Goal: Use online tool/utility: Utilize a website feature to perform a specific function

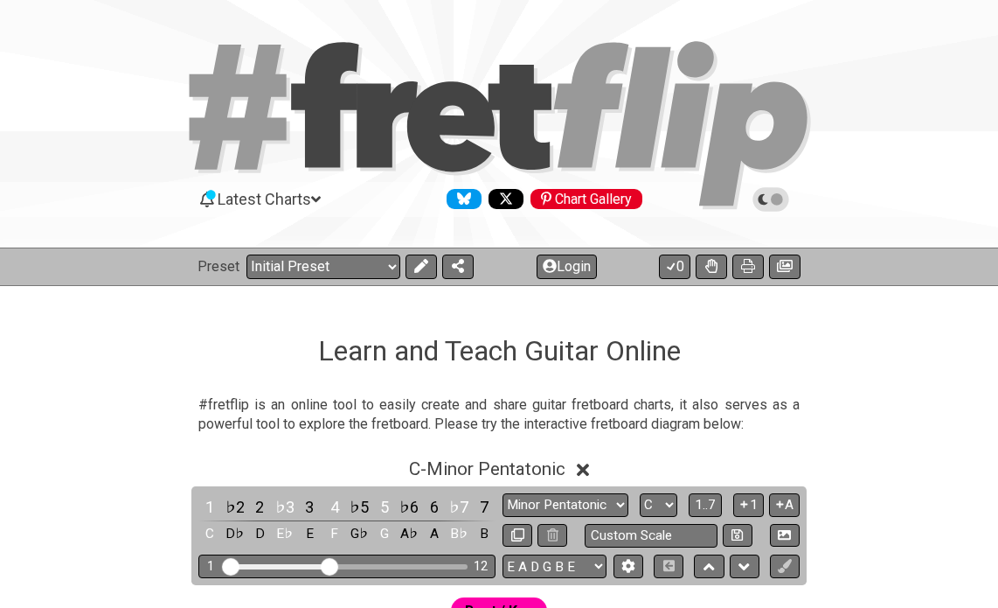
scroll to position [227, 0]
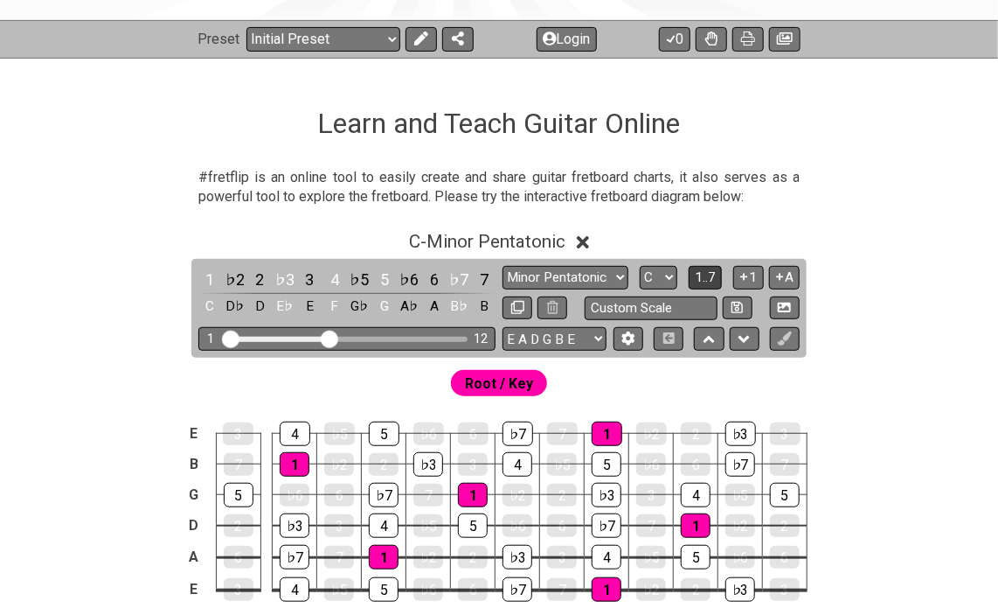
click at [699, 272] on span "1..7" at bounding box center [705, 277] width 21 height 16
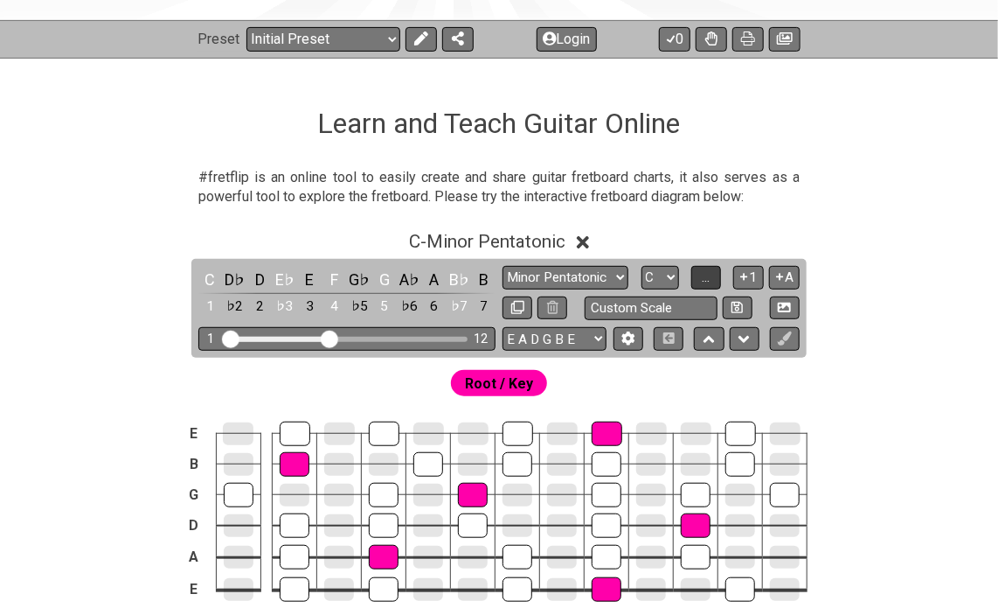
click at [699, 272] on button "..." at bounding box center [707, 278] width 30 height 24
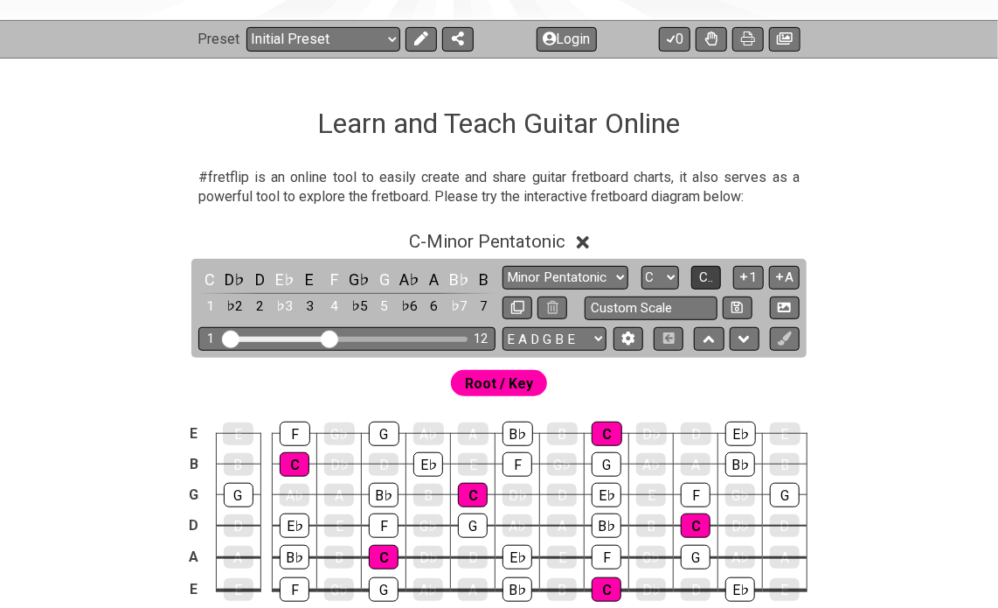
click at [699, 272] on span "C.." at bounding box center [706, 277] width 14 height 16
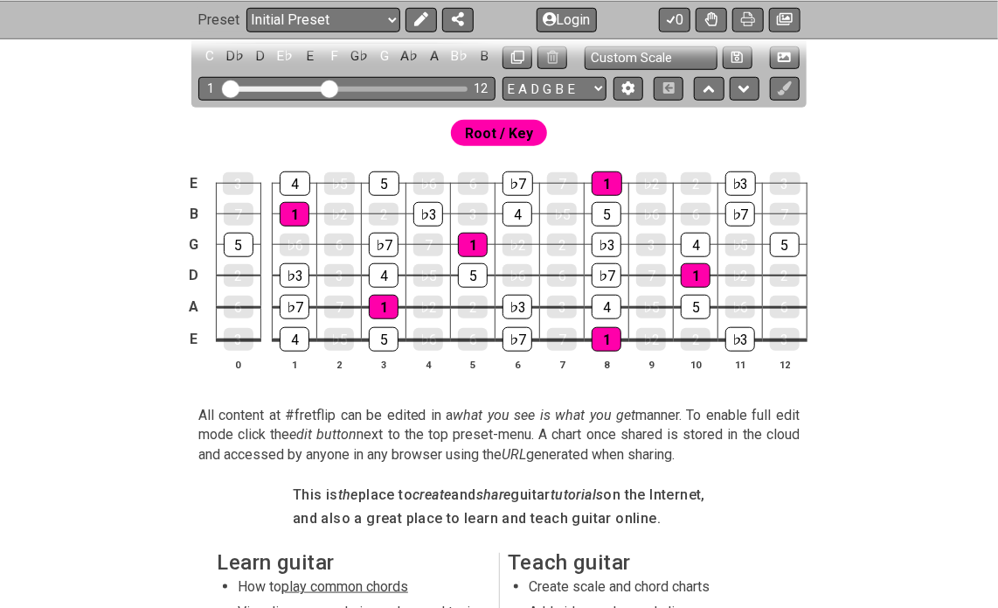
scroll to position [478, 0]
click at [472, 243] on div "1" at bounding box center [473, 244] width 30 height 23
click at [476, 236] on div "1" at bounding box center [473, 244] width 30 height 24
drag, startPoint x: 476, startPoint y: 236, endPoint x: 386, endPoint y: 177, distance: 106.7
click at [386, 177] on tbody "E 3 4 ♭5 5 ♭6 6 ♭7 7 1 ♭2 2 ♭3 3 B 7 1 ♭2 2 ♭3 3 4 ♭5 5 ♭6 6 ♭7 7 G 5 ♭6 6 ♭7 7…" at bounding box center [496, 254] width 624 height 205
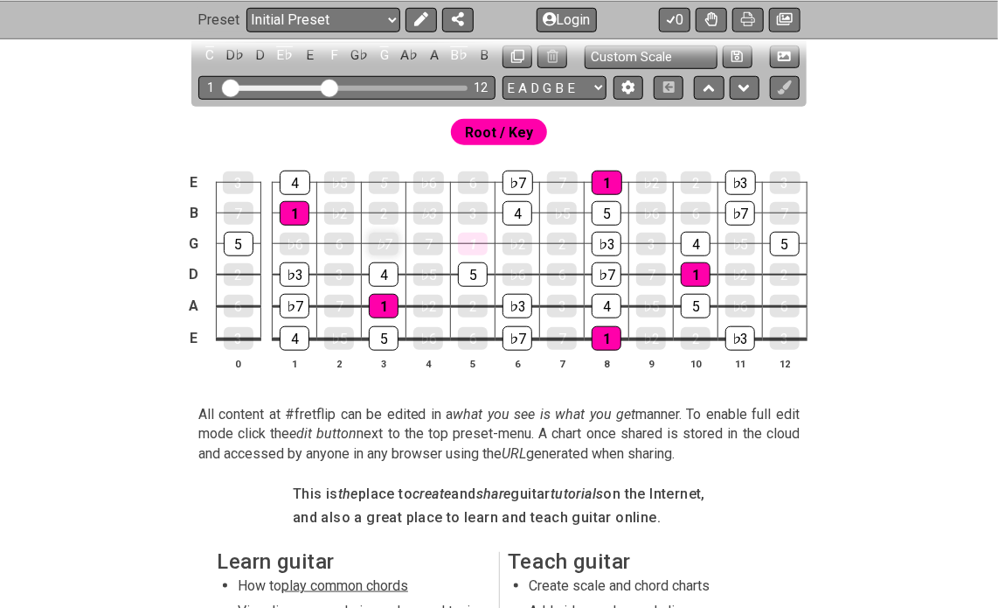
drag, startPoint x: 426, startPoint y: 203, endPoint x: 386, endPoint y: 240, distance: 54.4
click at [386, 240] on tbody "E 3 4 ♭5 5 ♭6 6 ♭7 7 1 ♭2 2 ♭3 3 B 7 1 ♭2 2 ♭3 3 4 ♭5 5 ♭6 6 ♭7 7 G 5 ♭6 6 ♭7 7…" at bounding box center [496, 254] width 624 height 205
drag, startPoint x: 386, startPoint y: 240, endPoint x: 392, endPoint y: 379, distance: 139.1
click at [392, 379] on div "E 3 4 ♭5 5 ♭6 6 ♭7 7 1 ♭2 2 ♭3 3 B 7 1 ♭2 2 ♭3 3 4 ♭5 5 ♭6 6 ♭7 7 G 5 ♭6 6 ♭7 7…" at bounding box center [499, 272] width 998 height 246
drag, startPoint x: 291, startPoint y: 129, endPoint x: 288, endPoint y: 325, distance: 195.9
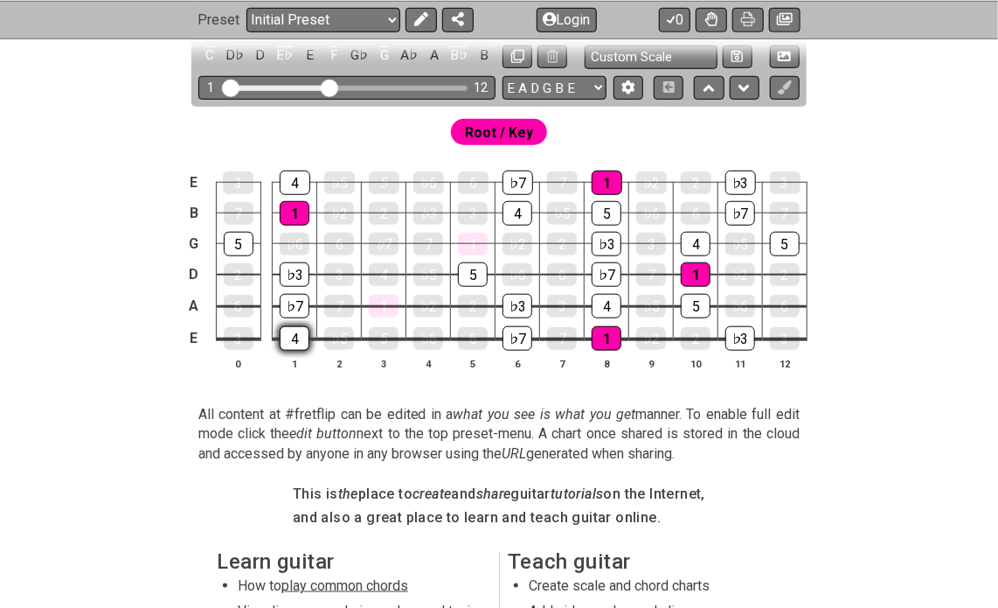
click at [288, 325] on section "Root / Key E 3 4 ♭5 5 ♭6 6 ♭7 7 1 ♭2 2 ♭3 3 B 7 1 ♭2 2 ♭3 3 4 ♭5 5 ♭6 6 ♭7 7 G …" at bounding box center [499, 251] width 998 height 288
drag, startPoint x: 288, startPoint y: 325, endPoint x: 288, endPoint y: 179, distance: 146.0
click at [288, 179] on tbody "E 3 4 ♭5 5 ♭6 6 ♭7 7 1 ♭2 2 ♭3 3 B 7 1 ♭2 2 ♭3 3 4 ♭5 5 ♭6 6 ♭7 7 G 5 ♭6 6 ♭7 7…" at bounding box center [496, 254] width 624 height 205
click at [296, 239] on div "♭6" at bounding box center [295, 244] width 30 height 23
click at [228, 235] on div "5" at bounding box center [239, 244] width 30 height 23
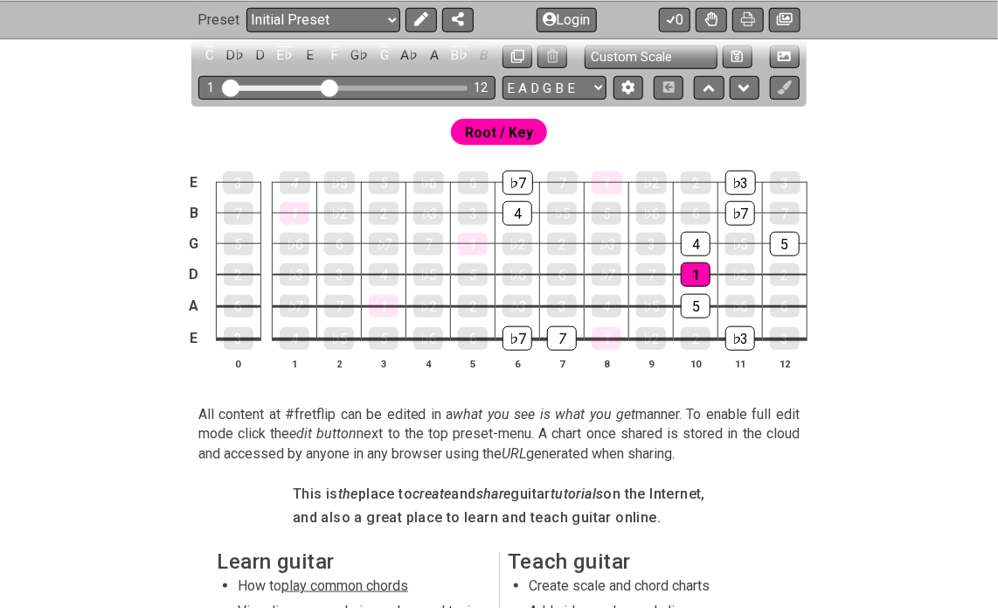
drag, startPoint x: 464, startPoint y: 266, endPoint x: 590, endPoint y: 122, distance: 191.5
click at [590, 122] on section "Root / Key E 3 4 ♭5 5 ♭6 6 ♭7 7 1 ♭2 2 ♭3 3 B 7 1 ♭2 2 ♭3 3 4 ♭5 5 ♭6 6 ♭7 7 G …" at bounding box center [499, 251] width 998 height 288
drag, startPoint x: 518, startPoint y: 201, endPoint x: 521, endPoint y: 180, distance: 21.1
click at [521, 180] on tbody "E 3 4 ♭5 5 ♭6 6 ♭7 7 1 ♭2 2 ♭3 3 B 7 1 ♭2 2 ♭3 3 4 ♭5 5 ♭6 6 ♭7 7 G 5 ♭6 6 ♭7 7…" at bounding box center [496, 254] width 624 height 205
drag, startPoint x: 508, startPoint y: 333, endPoint x: 549, endPoint y: 331, distance: 41.1
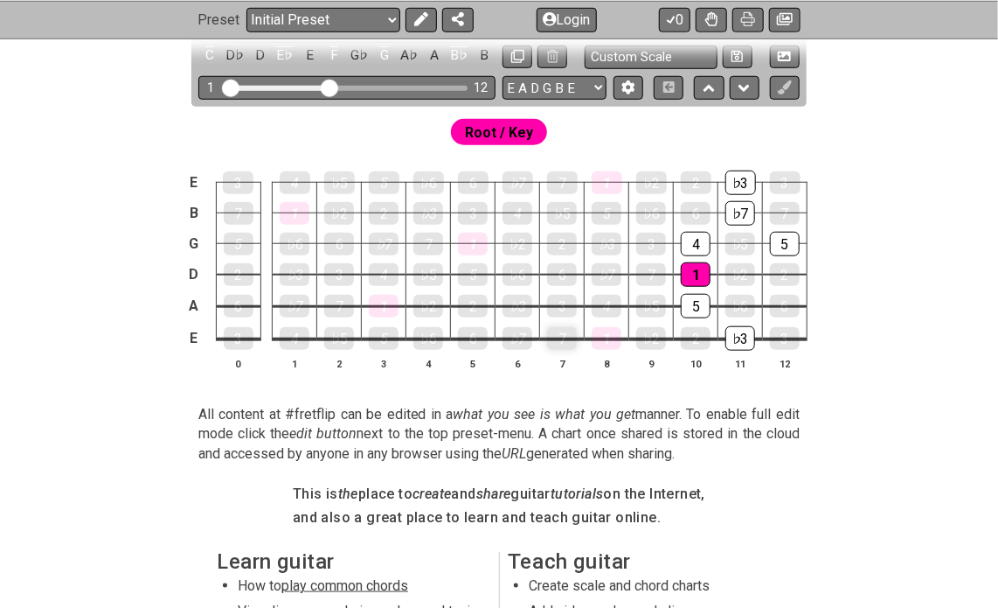
click at [549, 331] on tr "E 3 4 ♭5 5 ♭6 6 ♭7 7 1 ♭2 2 ♭3 3" at bounding box center [496, 323] width 624 height 33
drag, startPoint x: 701, startPoint y: 233, endPoint x: 691, endPoint y: 322, distance: 89.8
click at [691, 322] on tbody "E 3 4 ♭5 5 ♭6 6 ♭7 7 1 ♭2 2 ♭3 3 B 7 1 ♭2 2 ♭3 3 4 ♭5 5 ♭6 6 ♭7 7 G 5 ♭6 6 ♭7 7…" at bounding box center [496, 254] width 624 height 205
click at [754, 338] on div "♭3" at bounding box center [741, 338] width 30 height 24
drag, startPoint x: 783, startPoint y: 249, endPoint x: 734, endPoint y: 203, distance: 67.4
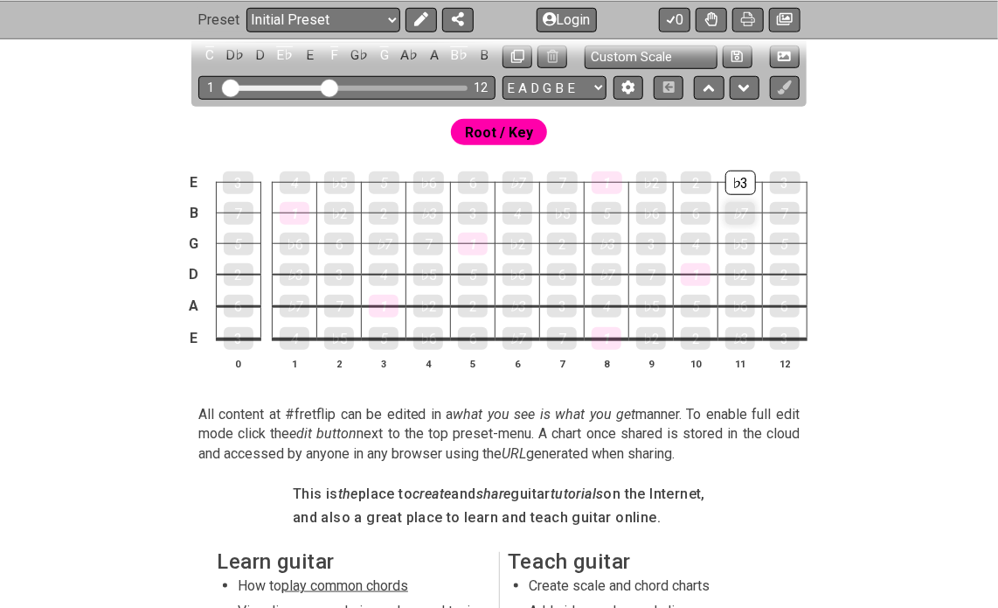
click at [734, 203] on tbody "E 3 4 ♭5 5 ♭6 6 ♭7 7 1 ♭2 2 ♭3 3 B 7 1 ♭2 2 ♭3 3 4 ♭5 5 ♭6 6 ♭7 7 G 5 ♭6 6 ♭7 7…" at bounding box center [496, 254] width 624 height 205
drag, startPoint x: 734, startPoint y: 203, endPoint x: 738, endPoint y: 181, distance: 22.1
click at [738, 181] on tbody "E 3 4 ♭5 5 ♭6 6 ♭7 7 1 ♭2 2 ♭3 3 B 7 1 ♭2 2 ♭3 3 4 ♭5 5 ♭6 6 ♭7 7 G 5 ♭6 6 ♭7 7…" at bounding box center [496, 254] width 624 height 205
click at [741, 212] on div "♭7" at bounding box center [741, 213] width 30 height 24
click at [606, 180] on div "1" at bounding box center [607, 182] width 31 height 24
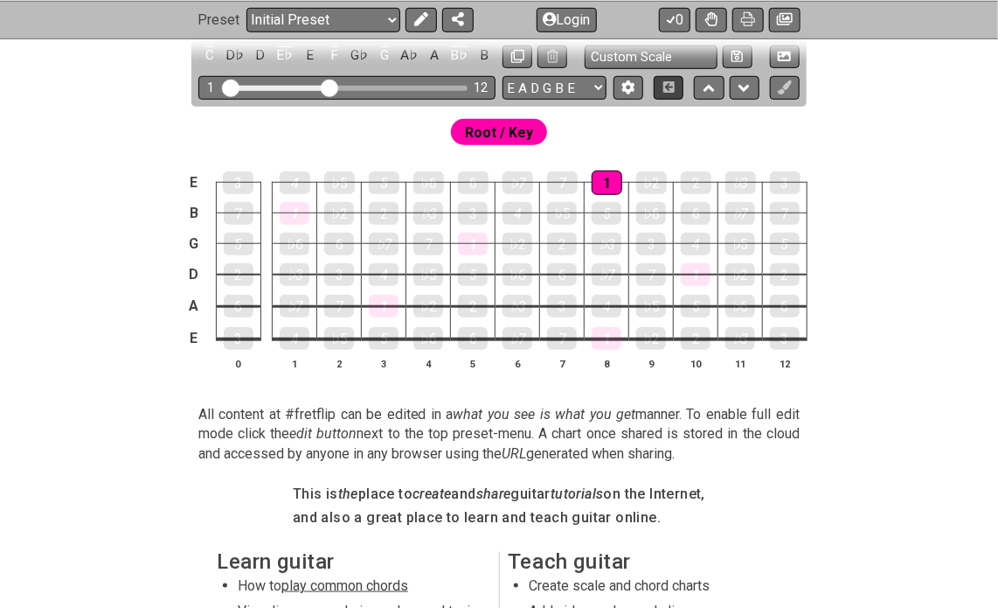
click at [668, 87] on icon at bounding box center [669, 86] width 11 height 11
click at [675, 85] on button at bounding box center [669, 88] width 30 height 24
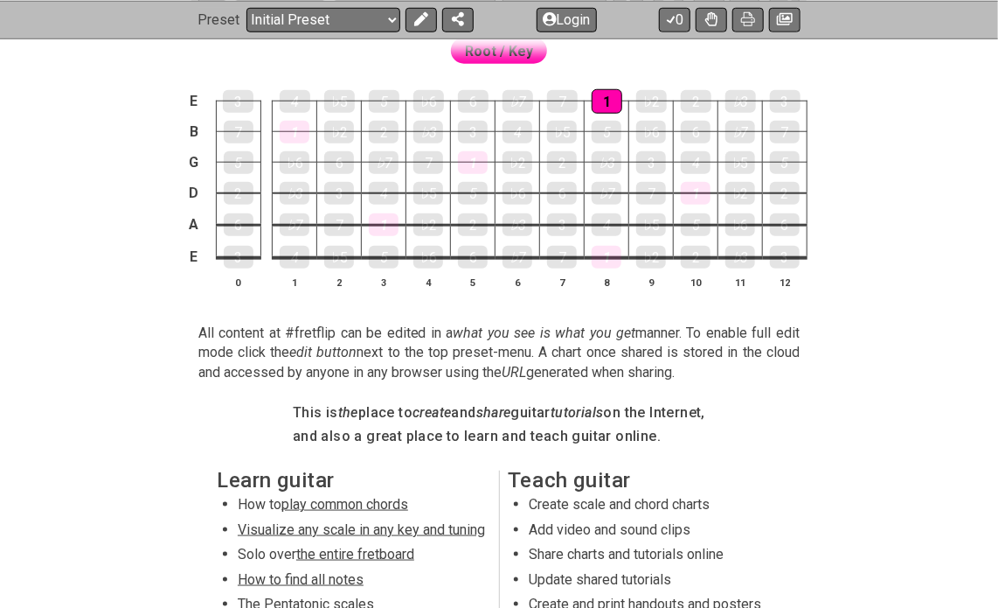
scroll to position [561, 0]
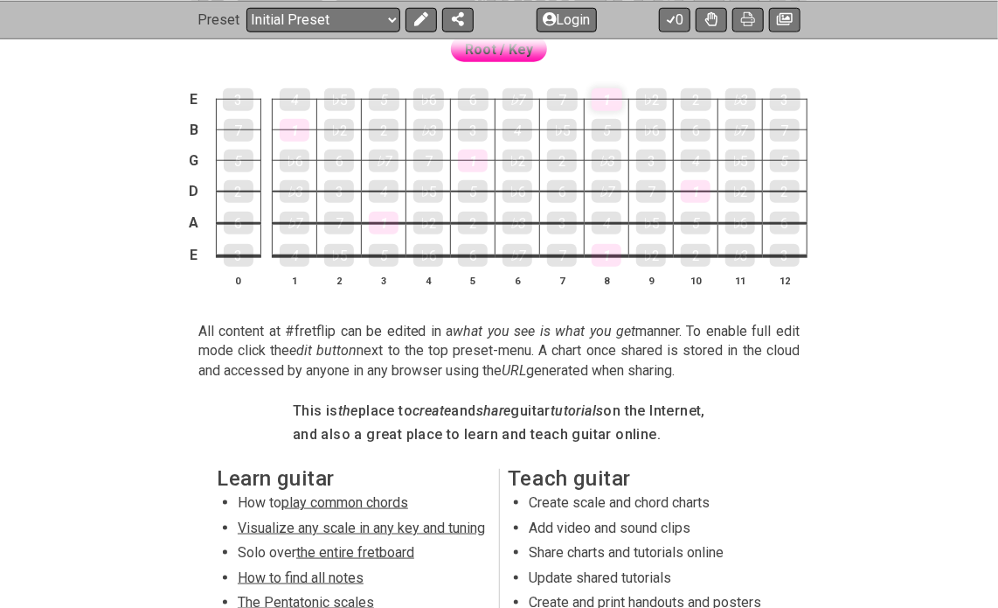
click at [602, 92] on div "1" at bounding box center [607, 99] width 31 height 23
click at [620, 258] on div "1" at bounding box center [607, 255] width 30 height 24
click at [706, 264] on div "2" at bounding box center [696, 255] width 30 height 24
click at [570, 223] on div "3" at bounding box center [562, 223] width 30 height 24
click at [561, 228] on div "3" at bounding box center [562, 223] width 30 height 23
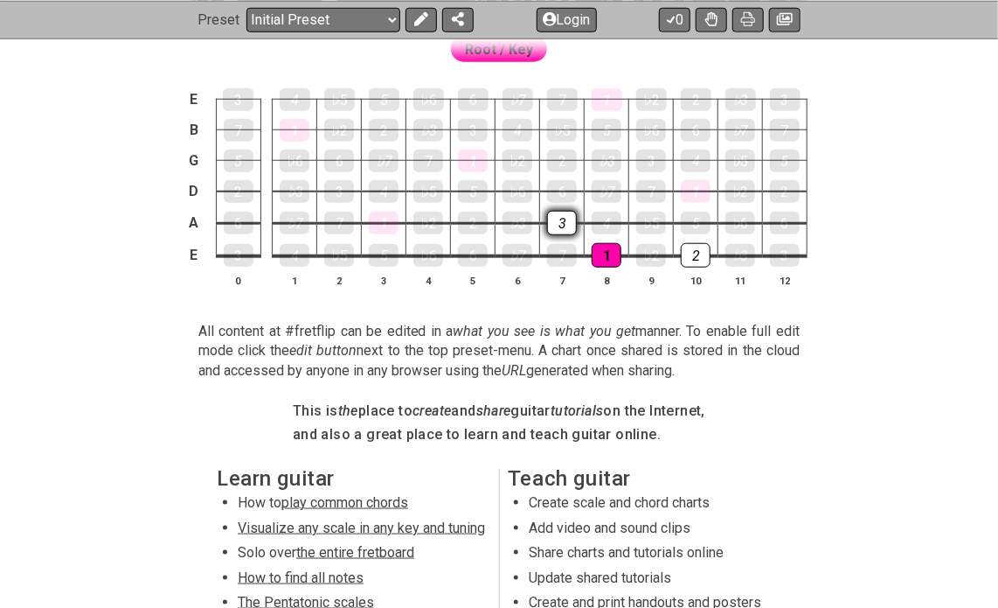
click at [561, 228] on div "3" at bounding box center [562, 223] width 30 height 24
click at [700, 261] on div "2" at bounding box center [696, 255] width 30 height 23
click at [567, 218] on div "3" at bounding box center [562, 223] width 30 height 23
click at [768, 151] on td "5" at bounding box center [785, 145] width 45 height 31
click at [782, 155] on div "5" at bounding box center [785, 161] width 30 height 24
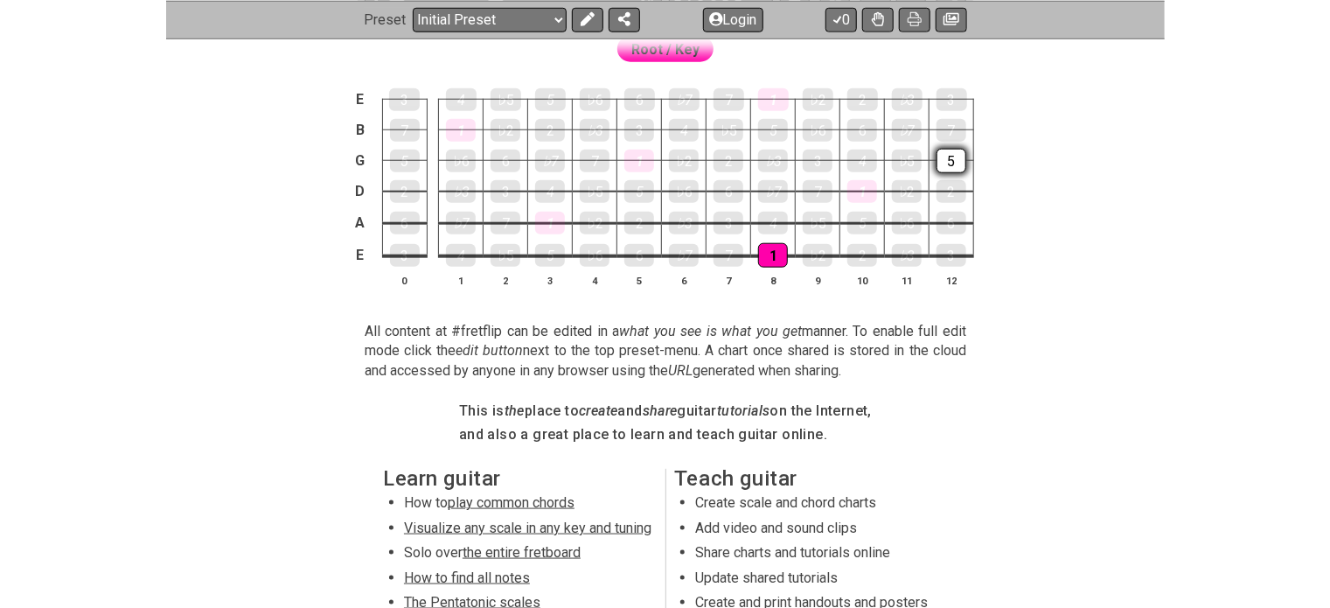
scroll to position [563, 0]
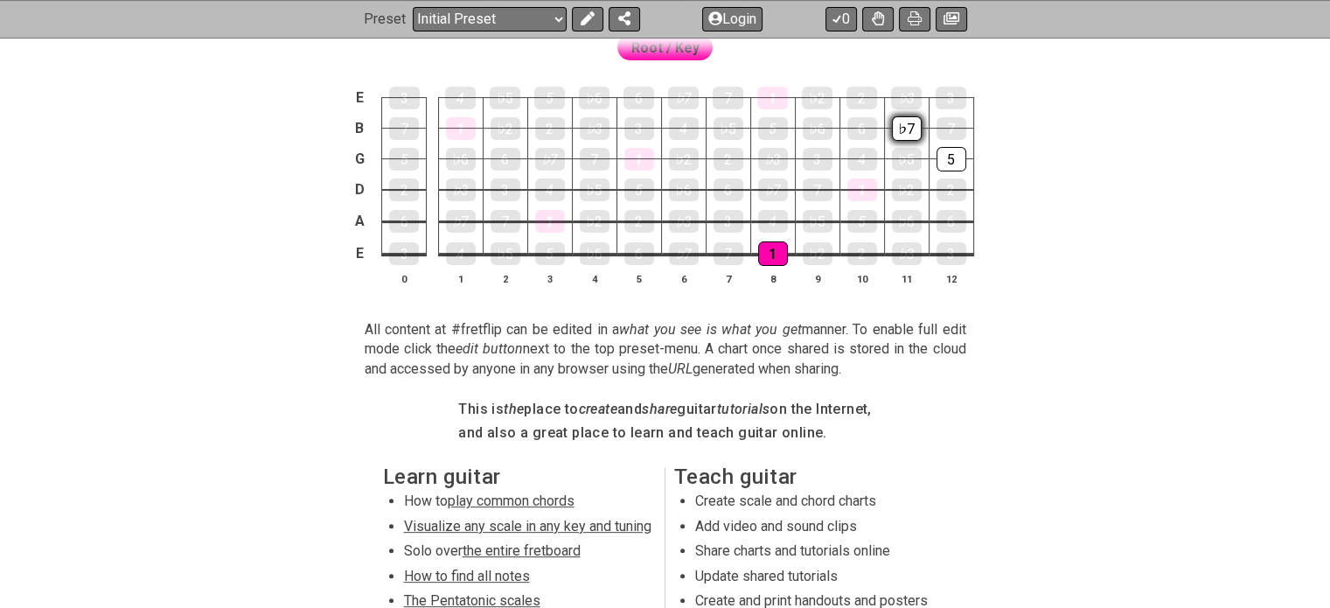
click at [909, 119] on div "♭7" at bounding box center [907, 128] width 30 height 24
click at [909, 119] on div "♭7" at bounding box center [907, 128] width 30 height 23
click at [941, 116] on div "7" at bounding box center [951, 128] width 30 height 24
click at [907, 167] on div "♭5" at bounding box center [907, 159] width 30 height 24
click at [871, 122] on div "6" at bounding box center [862, 128] width 30 height 24
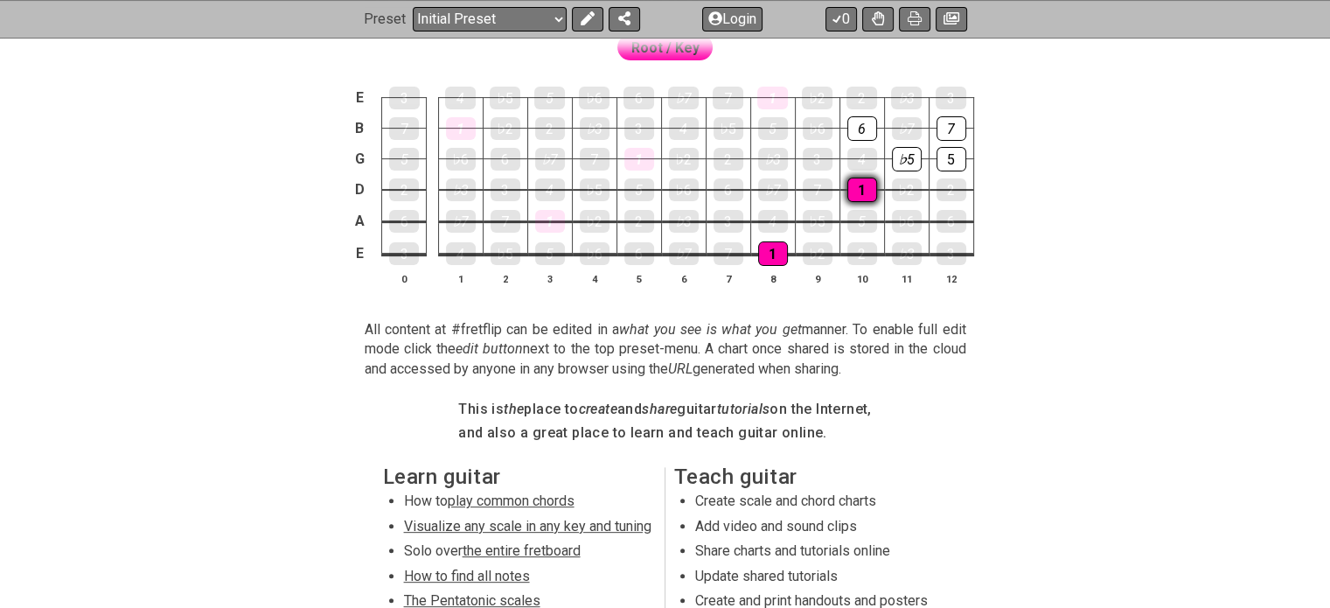
click at [856, 191] on div "1" at bounding box center [862, 189] width 30 height 24
click at [955, 190] on div "2" at bounding box center [951, 189] width 30 height 24
click at [860, 184] on div "1" at bounding box center [862, 189] width 30 height 23
drag, startPoint x: 946, startPoint y: 186, endPoint x: 943, endPoint y: 158, distance: 28.1
click at [943, 158] on tbody "E 3 4 ♭5 5 ♭6 6 ♭7 7 1 ♭2 2 ♭3 3 B 7 1 ♭2 2 ♭3 3 4 ♭5 5 ♭6 6 ♭7 7 G 5 ♭6 6 ♭7 7…" at bounding box center [661, 169] width 624 height 205
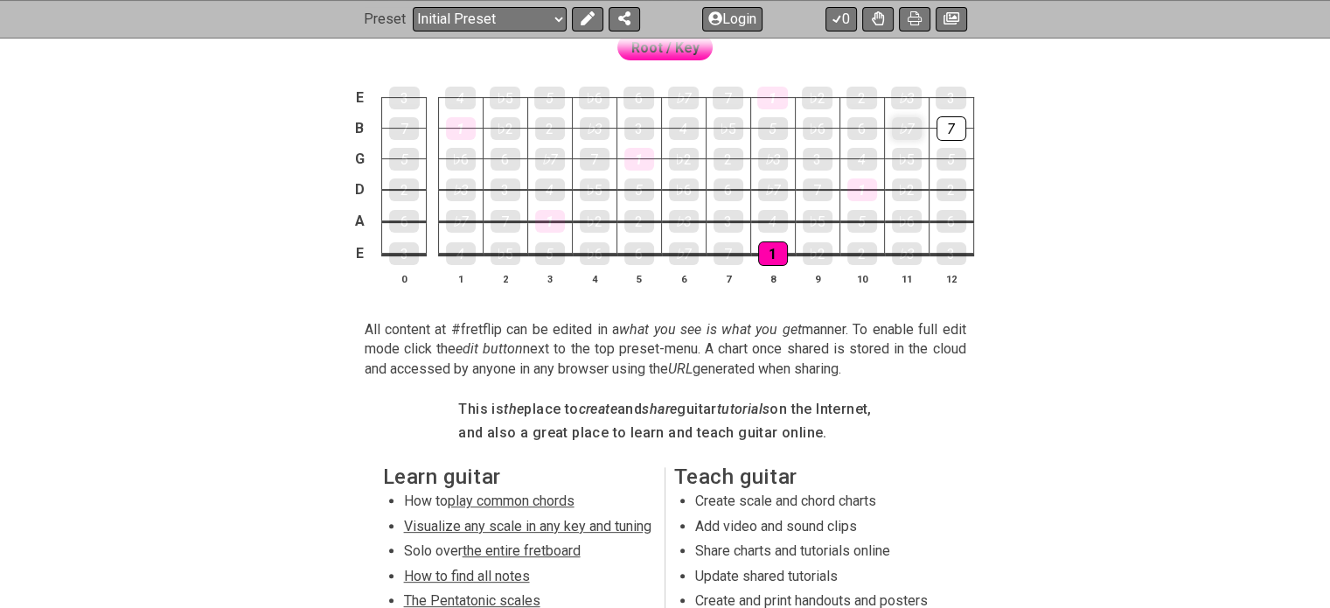
drag, startPoint x: 918, startPoint y: 156, endPoint x: 892, endPoint y: 123, distance: 42.3
click at [892, 123] on tbody "E 3 4 ♭5 5 ♭6 6 ♭7 7 1 ♭2 2 ♭3 3 B 7 1 ♭2 2 ♭3 3 4 ♭5 5 ♭6 6 ♭7 7 G 5 ♭6 6 ♭7 7…" at bounding box center [661, 169] width 624 height 205
click at [949, 118] on div "7" at bounding box center [951, 128] width 30 height 23
click at [776, 120] on div "5" at bounding box center [773, 128] width 30 height 24
click at [951, 126] on div "7" at bounding box center [951, 128] width 30 height 24
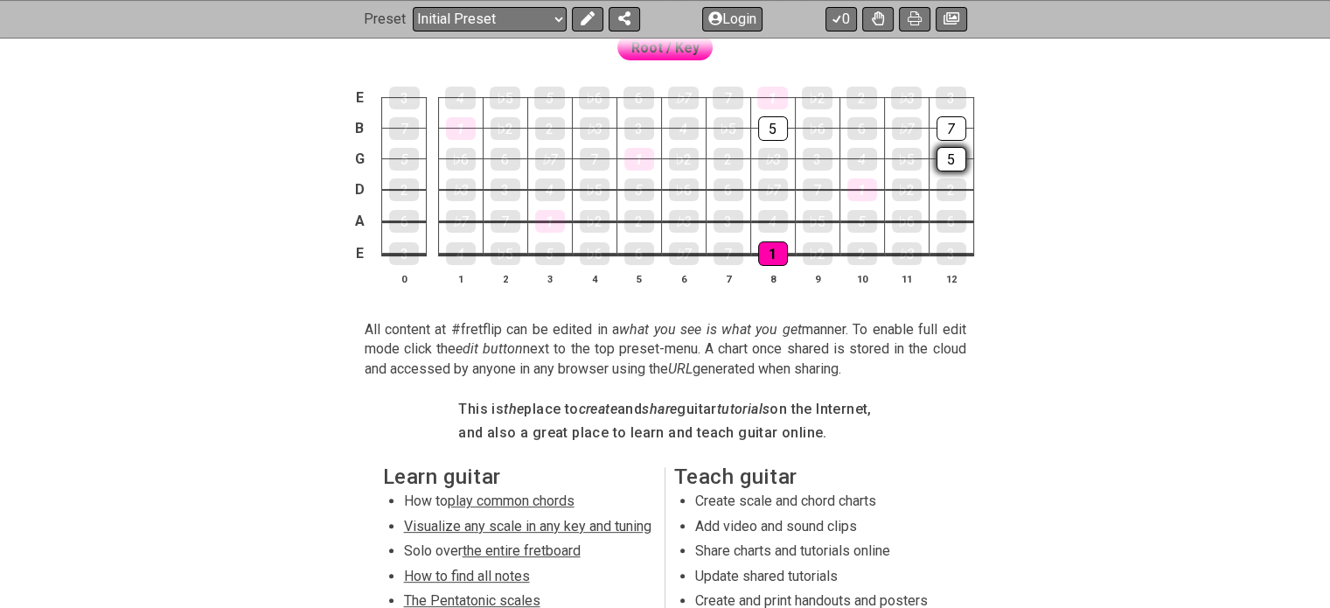
click at [954, 150] on div "5" at bounding box center [951, 159] width 30 height 24
click at [954, 150] on div "5" at bounding box center [951, 159] width 30 height 23
click at [950, 181] on div "2" at bounding box center [951, 189] width 30 height 24
click at [916, 132] on div "♭7" at bounding box center [907, 128] width 30 height 24
click at [916, 152] on div "♭5" at bounding box center [907, 159] width 30 height 24
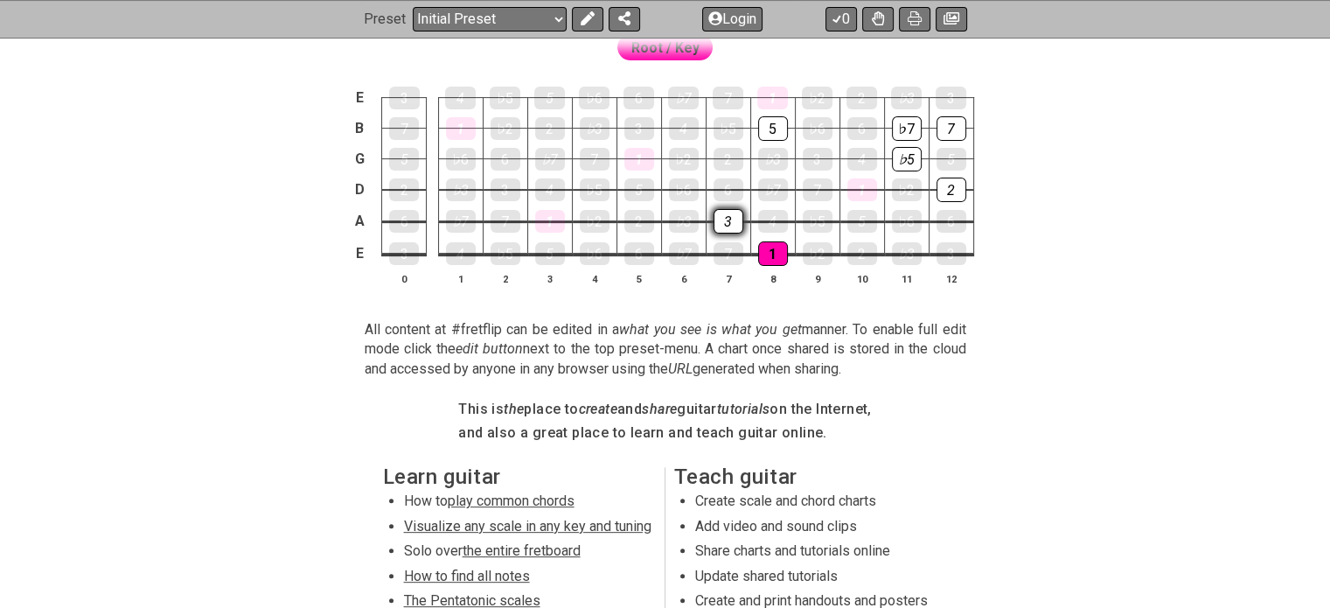
click at [731, 226] on div "3" at bounding box center [728, 221] width 30 height 24
click at [692, 226] on div "♭3" at bounding box center [684, 221] width 30 height 24
click at [860, 186] on div "1" at bounding box center [862, 189] width 30 height 24
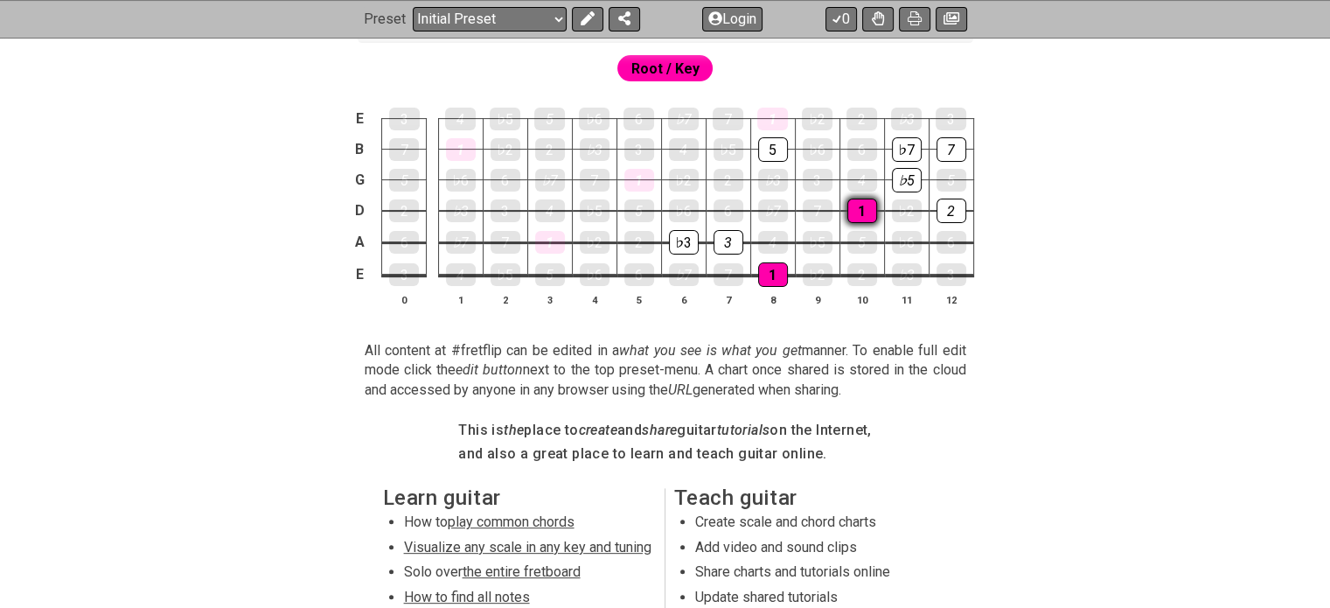
scroll to position [542, 0]
click at [855, 142] on div "6" at bounding box center [862, 149] width 30 height 24
click at [805, 153] on div "♭6" at bounding box center [818, 149] width 30 height 24
click at [864, 149] on div "6" at bounding box center [862, 149] width 30 height 23
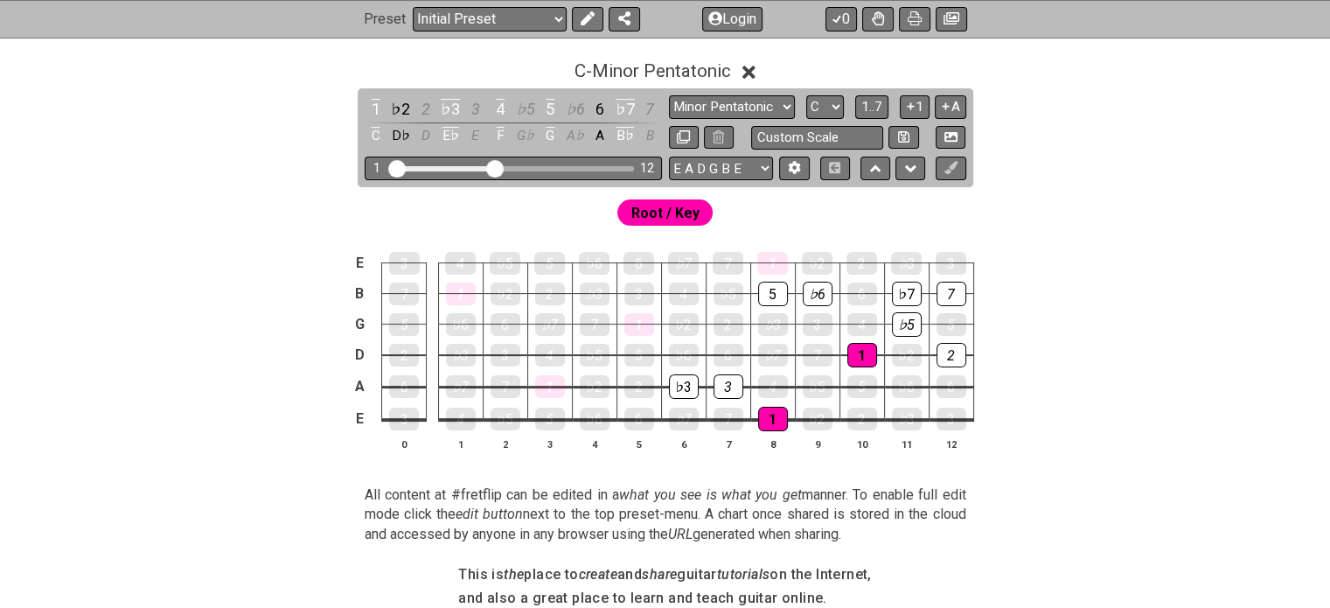
scroll to position [397, 0]
click at [788, 162] on icon at bounding box center [794, 168] width 13 height 13
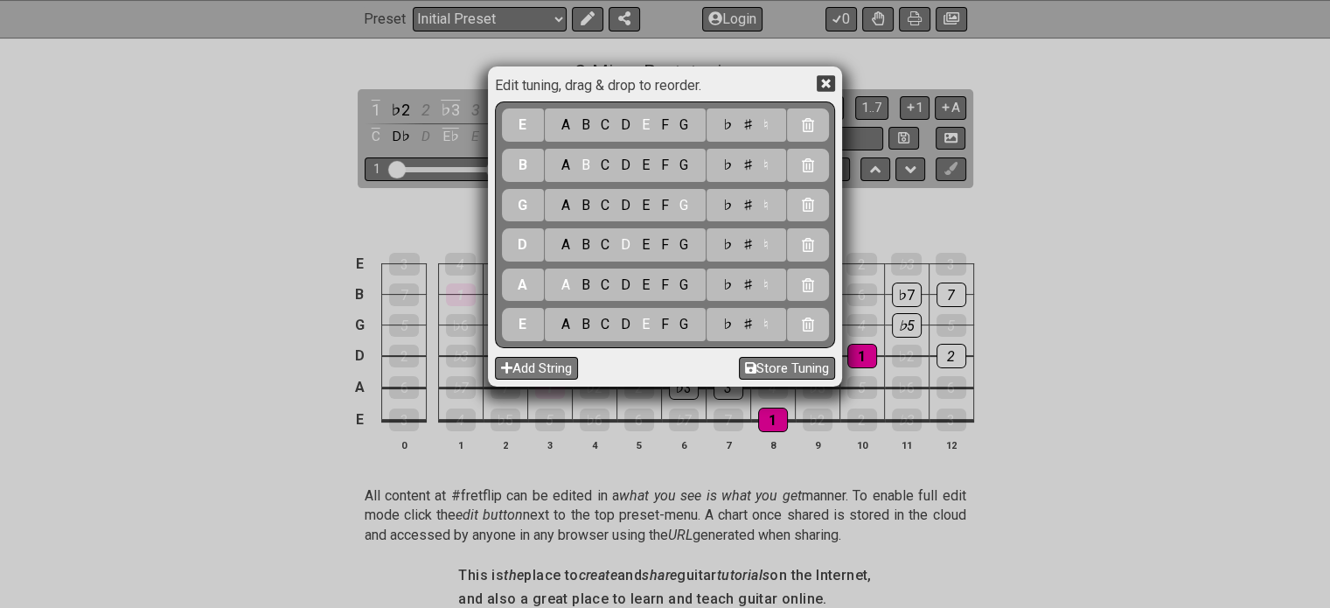
drag, startPoint x: 911, startPoint y: 239, endPoint x: 827, endPoint y: 83, distance: 176.8
click at [827, 83] on div "Edit tuning, drag & drop to reorder. E A B C D E F G ♭ ♯ ♮ B A B C D E F G ♭ ♯ …" at bounding box center [665, 304] width 1330 height 608
click at [827, 83] on icon at bounding box center [826, 83] width 18 height 17
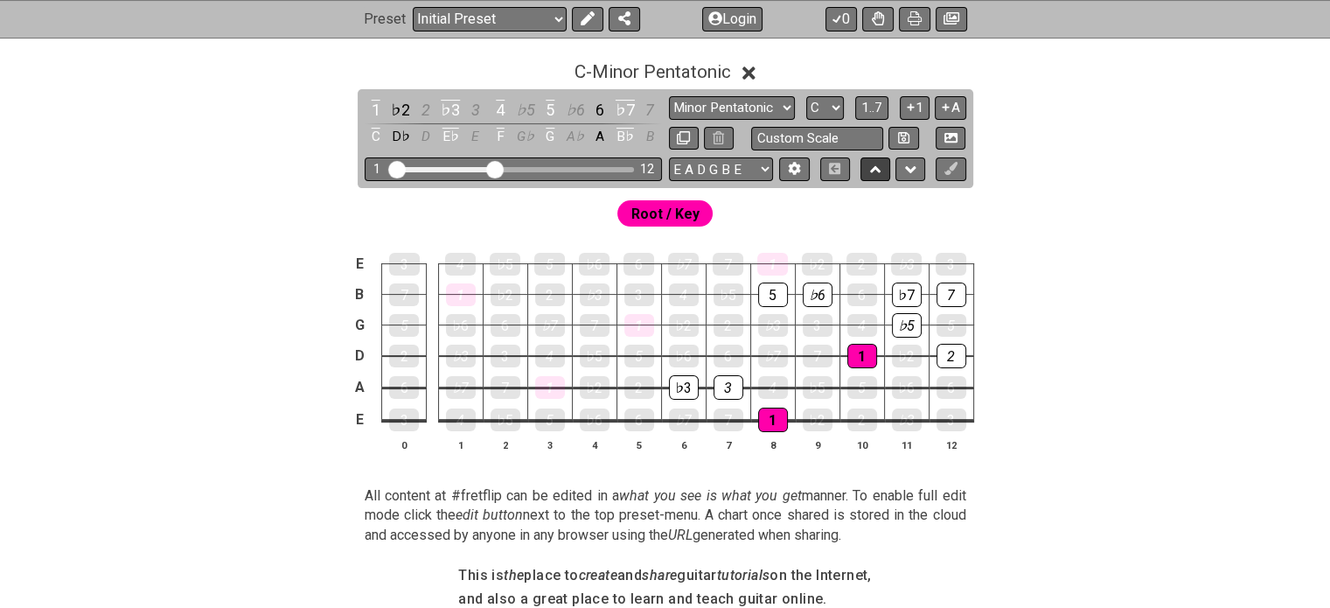
click at [880, 167] on icon at bounding box center [875, 169] width 11 height 17
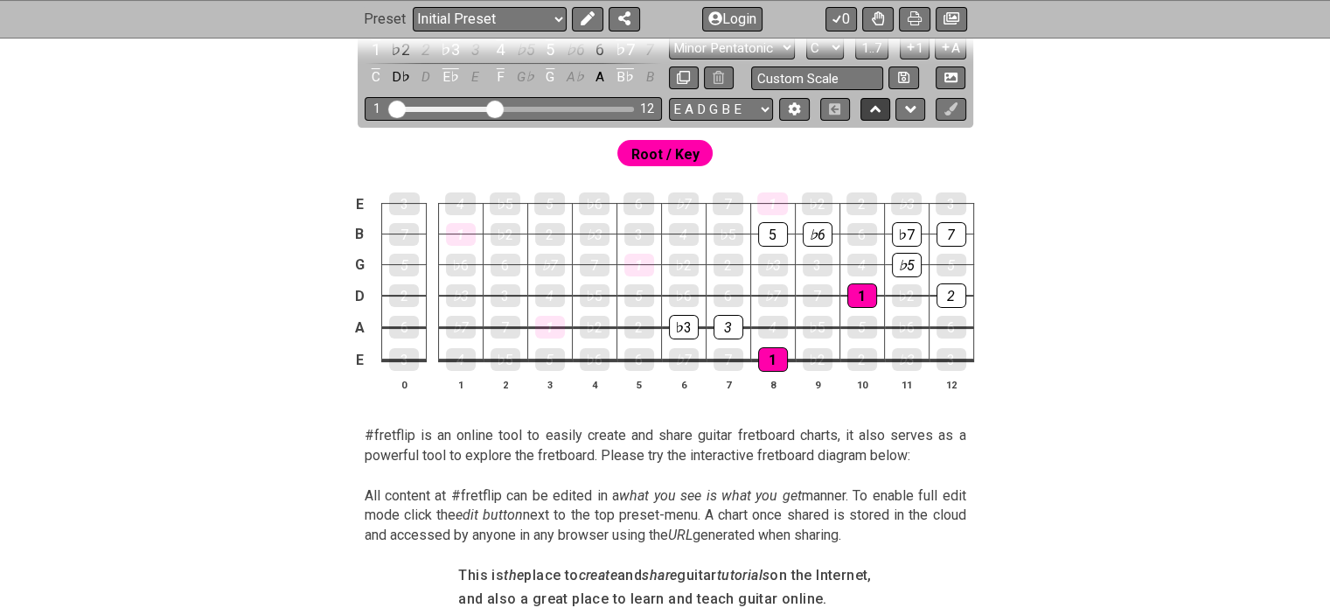
scroll to position [337, 0]
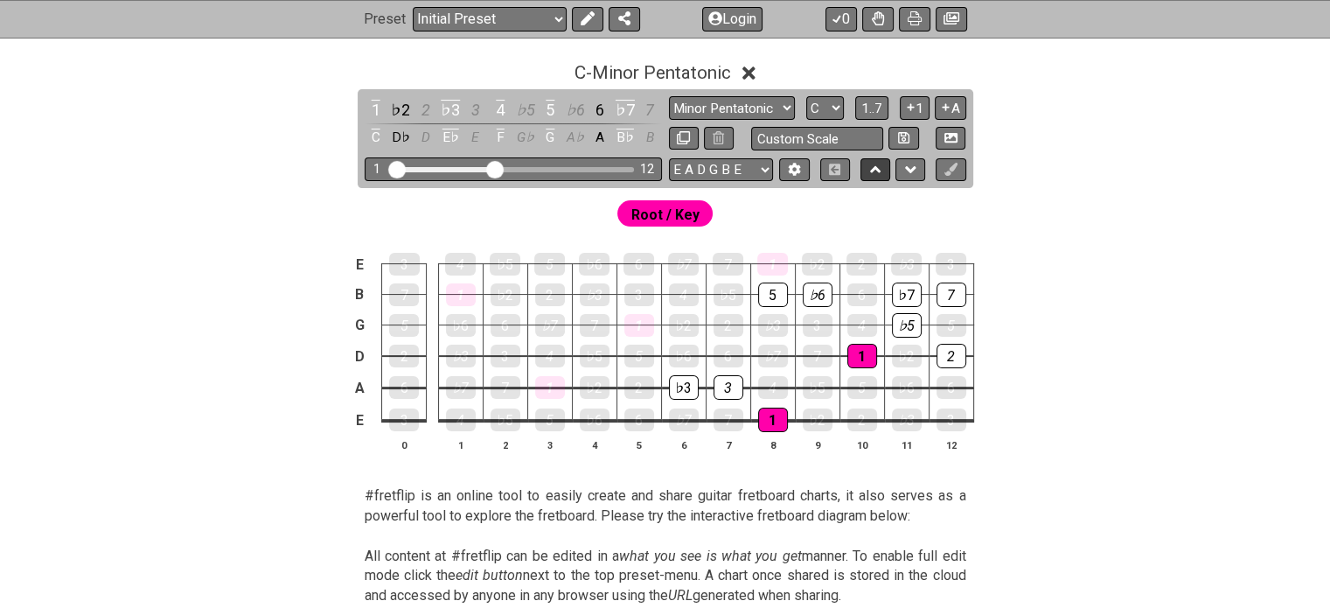
click at [880, 167] on icon at bounding box center [875, 169] width 11 height 17
click at [914, 171] on icon at bounding box center [910, 169] width 11 height 17
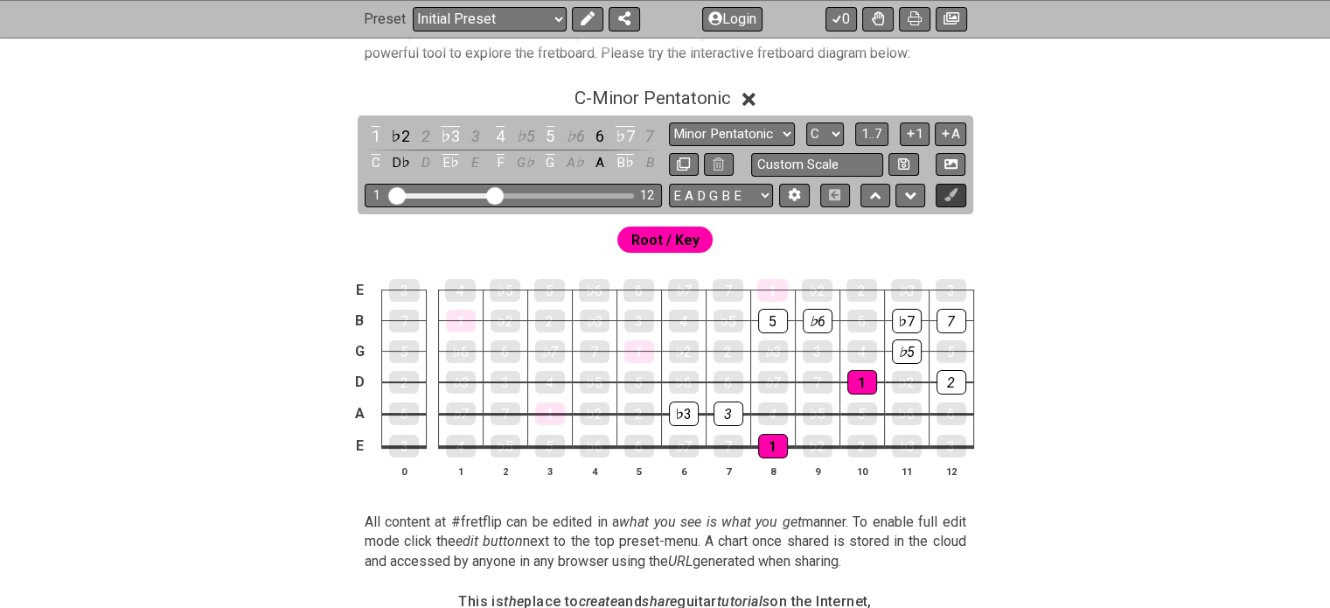
scroll to position [372, 0]
click at [588, 24] on icon at bounding box center [588, 19] width 14 height 14
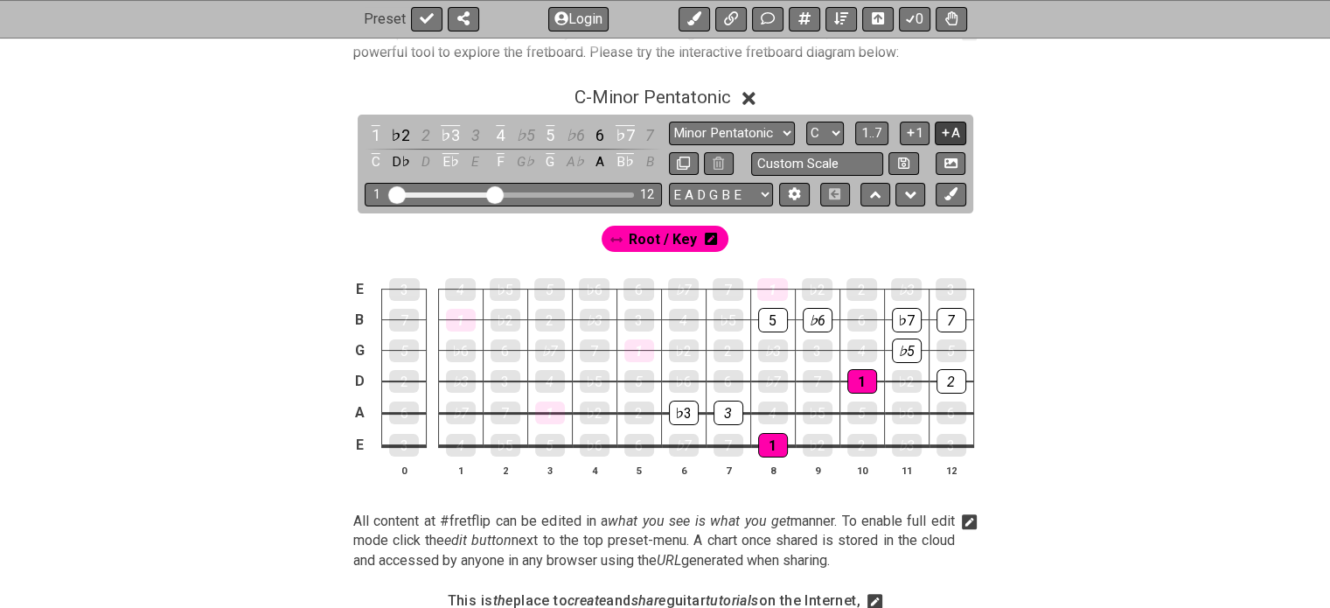
click at [949, 126] on icon at bounding box center [945, 132] width 17 height 13
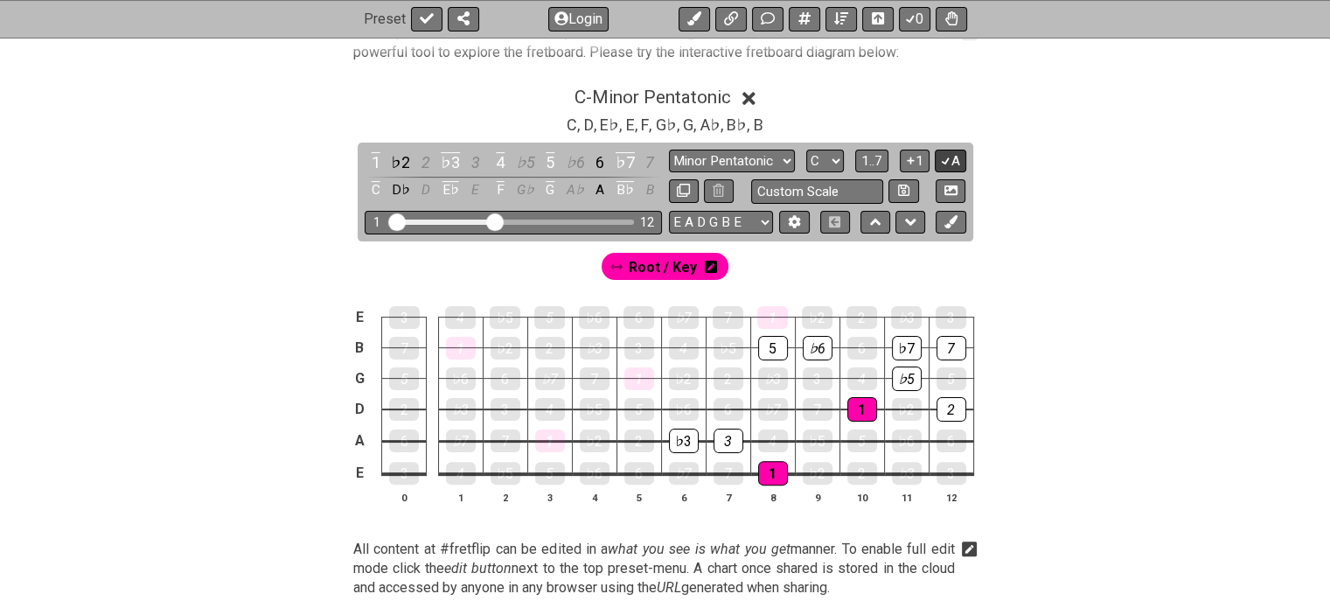
click at [960, 163] on button "A" at bounding box center [950, 162] width 31 height 24
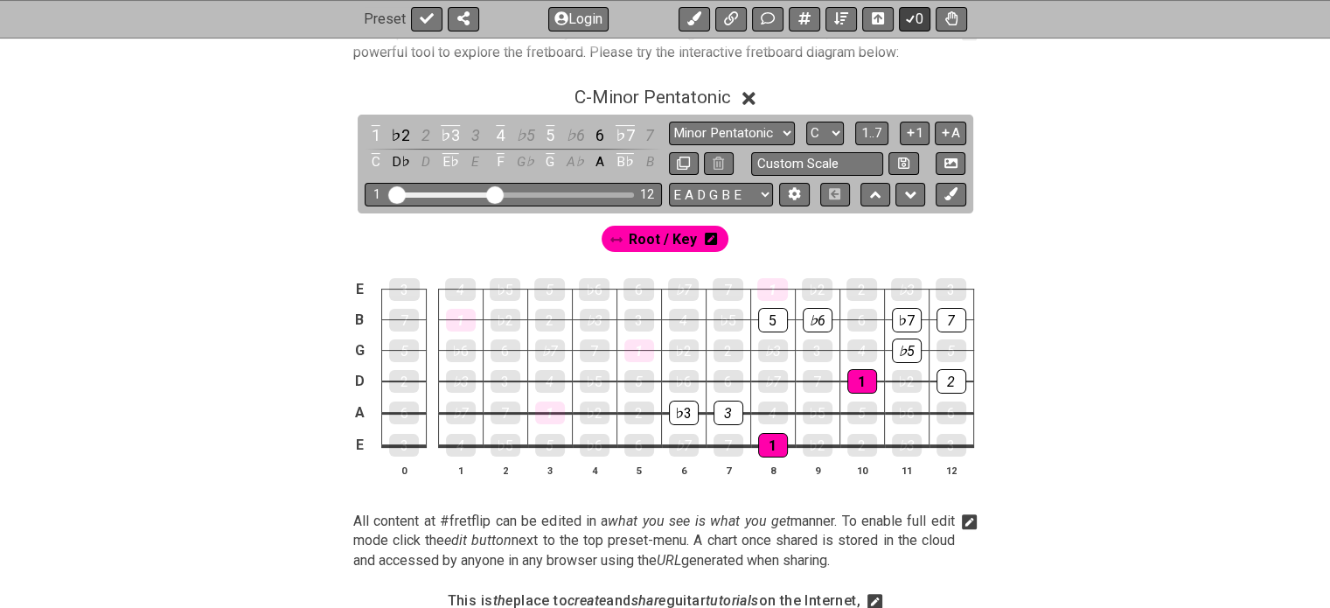
click at [901, 12] on icon at bounding box center [909, 19] width 17 height 14
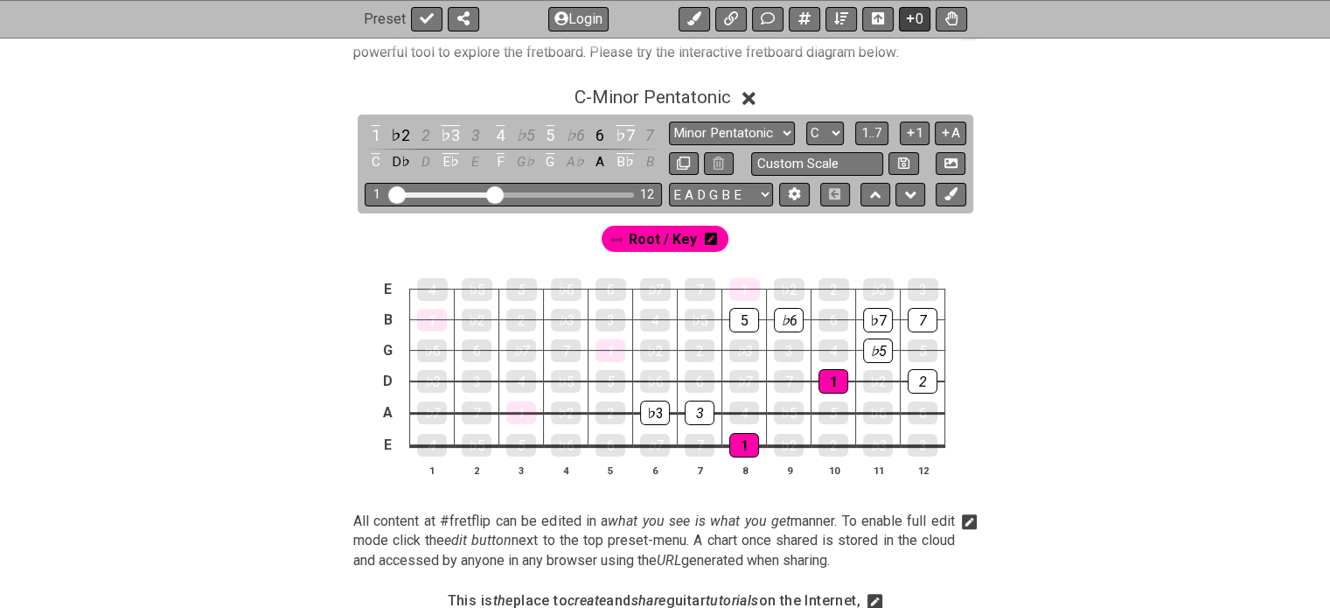
click at [901, 12] on icon at bounding box center [909, 19] width 17 height 14
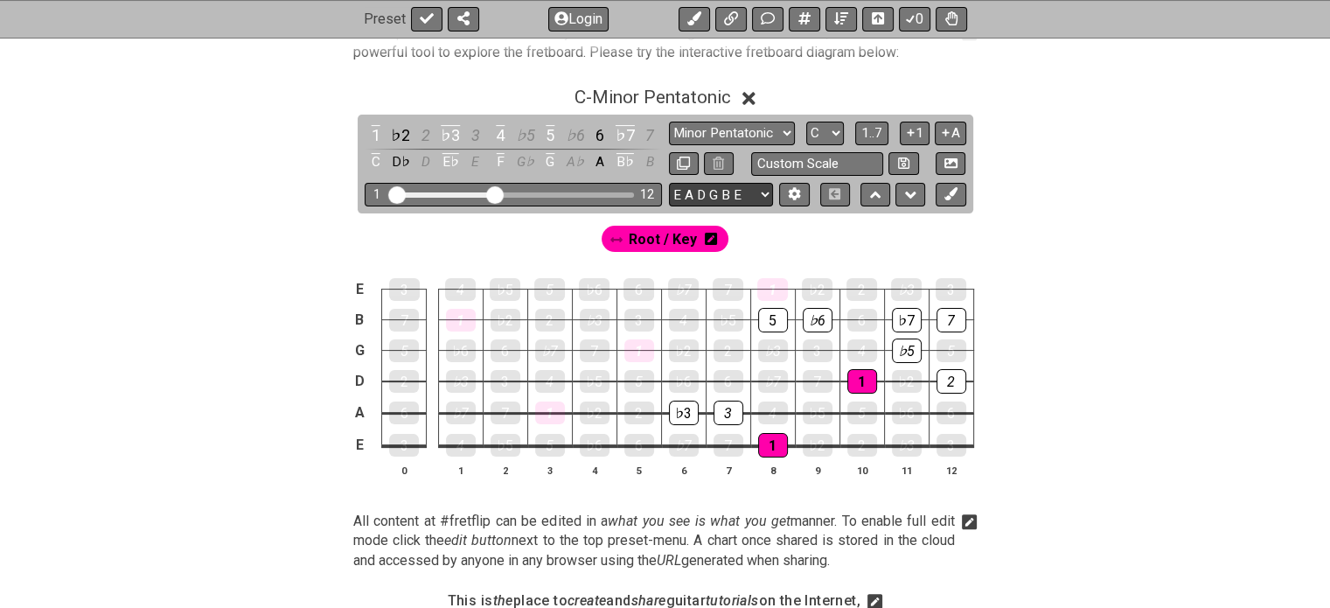
click at [749, 202] on select "E A D G B E E A D G B E E A D G B E B E A D F♯ B A D G C E A D A D G B E E♭ A♭ …" at bounding box center [721, 195] width 104 height 24
click at [687, 24] on icon at bounding box center [693, 19] width 14 height 14
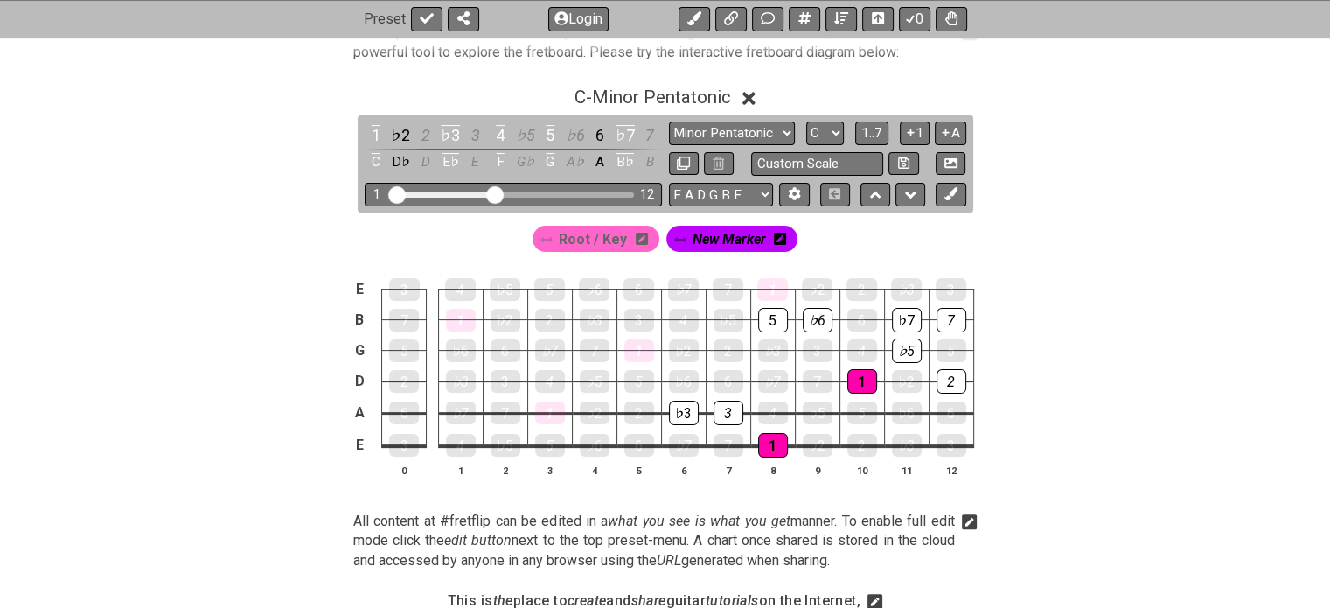
click at [720, 233] on span "New Marker" at bounding box center [728, 238] width 73 height 25
click at [720, 233] on span "New Marker" at bounding box center [728, 238] width 81 height 25
click at [720, 233] on span "New Marker" at bounding box center [728, 238] width 73 height 25
click at [776, 253] on div "New Marker" at bounding box center [731, 238] width 147 height 33
click at [780, 233] on icon at bounding box center [784, 239] width 12 height 12
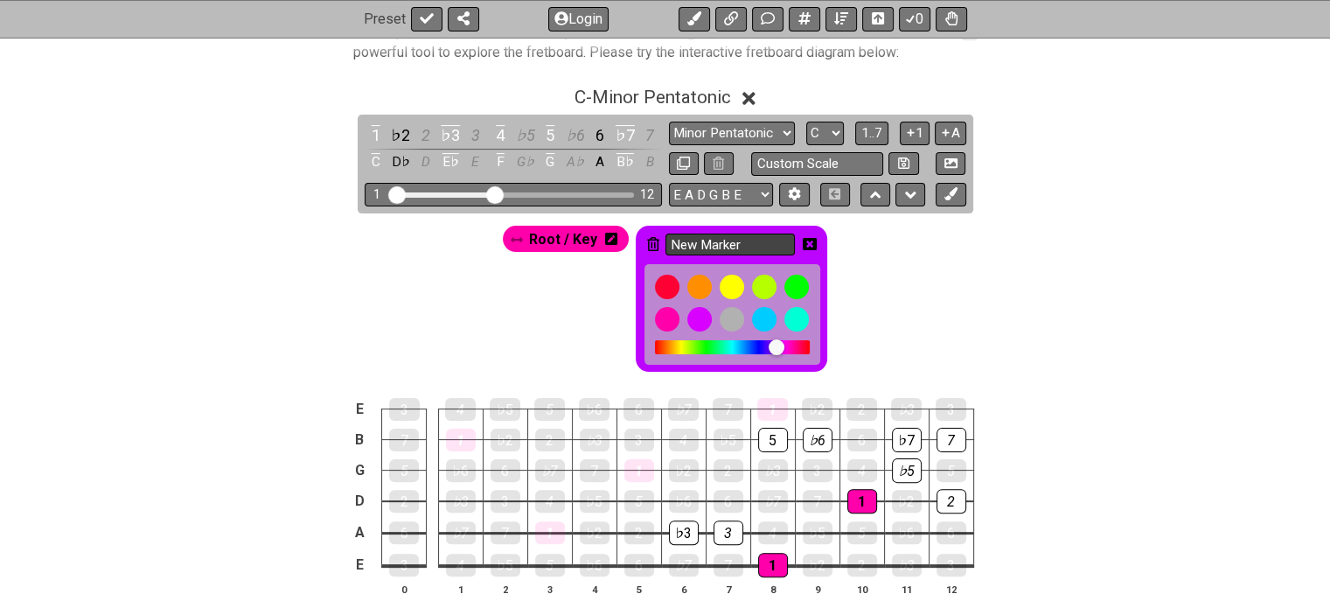
click at [770, 233] on input "New Marker" at bounding box center [729, 244] width 129 height 22
drag, startPoint x: 770, startPoint y: 233, endPoint x: 659, endPoint y: 215, distance: 112.5
click at [659, 215] on div "Root / Key New Marker" at bounding box center [665, 294] width 1330 height 162
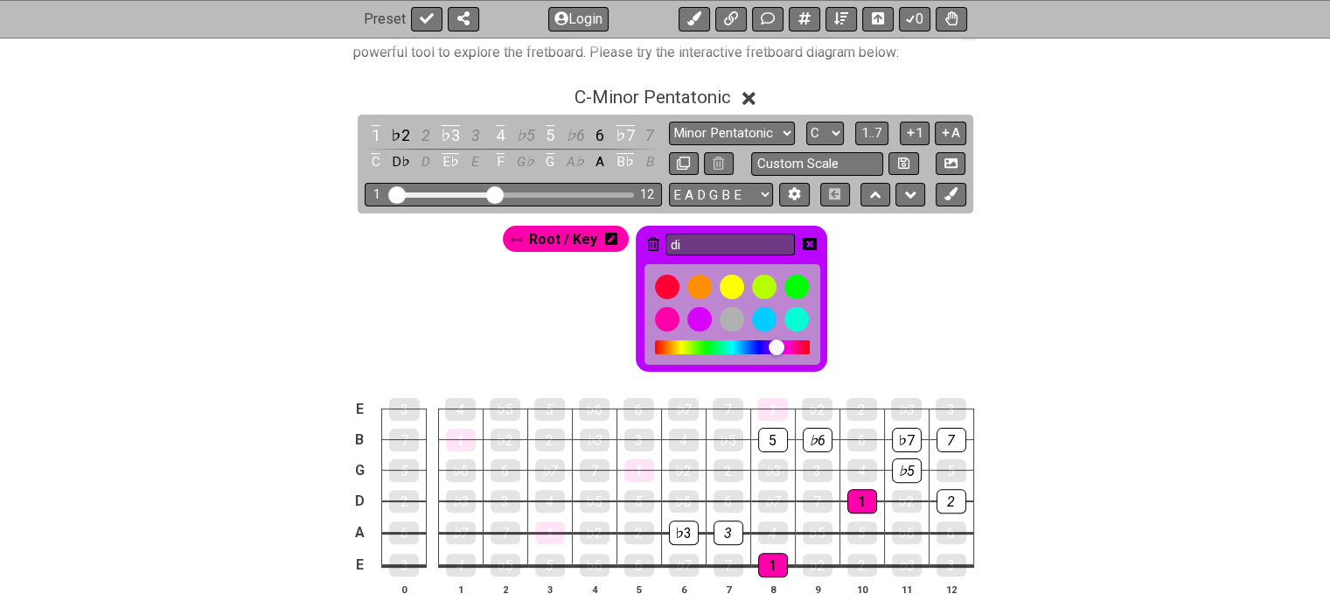
type input "d"
click at [738, 242] on input "Diminish" at bounding box center [729, 244] width 129 height 22
type input "Diminished"
click at [909, 254] on div "Root / Key Diminished" at bounding box center [665, 294] width 1330 height 162
click at [803, 244] on icon at bounding box center [810, 244] width 14 height 12
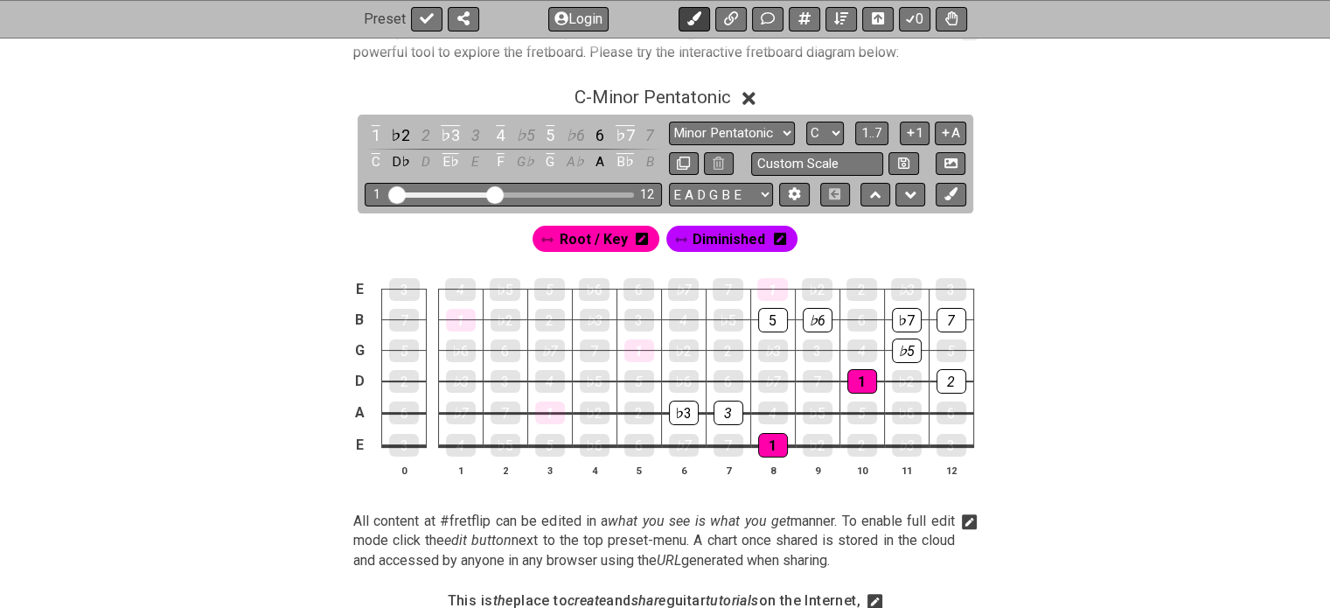
click at [695, 23] on icon at bounding box center [694, 19] width 14 height 14
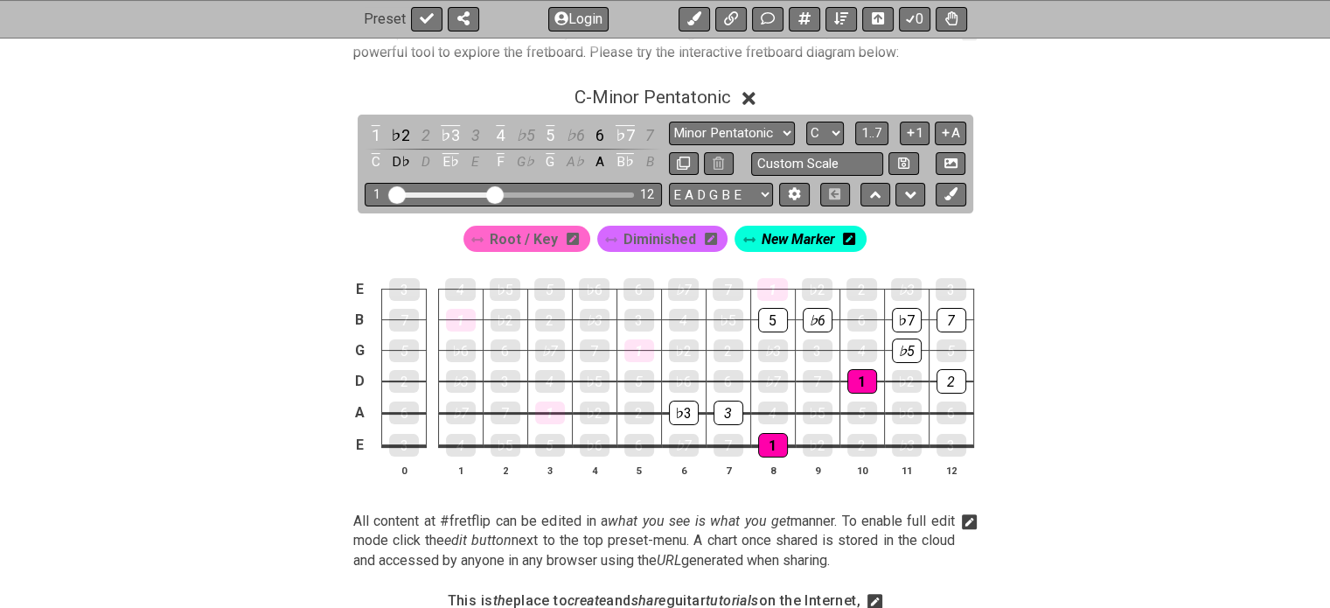
click at [843, 233] on icon at bounding box center [849, 239] width 12 height 12
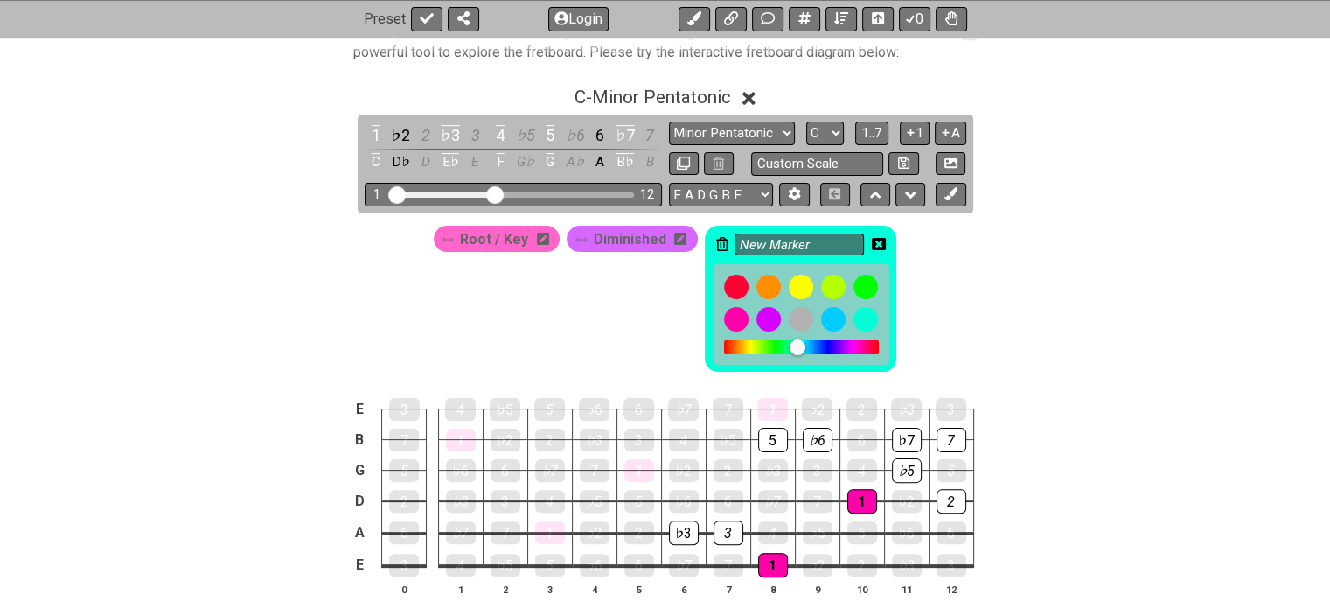
drag, startPoint x: 818, startPoint y: 233, endPoint x: 703, endPoint y: 242, distance: 115.8
click at [705, 242] on div "New Marker" at bounding box center [800, 299] width 191 height 146
click at [741, 240] on input "augment" at bounding box center [798, 244] width 129 height 22
type input "Augment"
click at [878, 242] on icon at bounding box center [879, 244] width 14 height 12
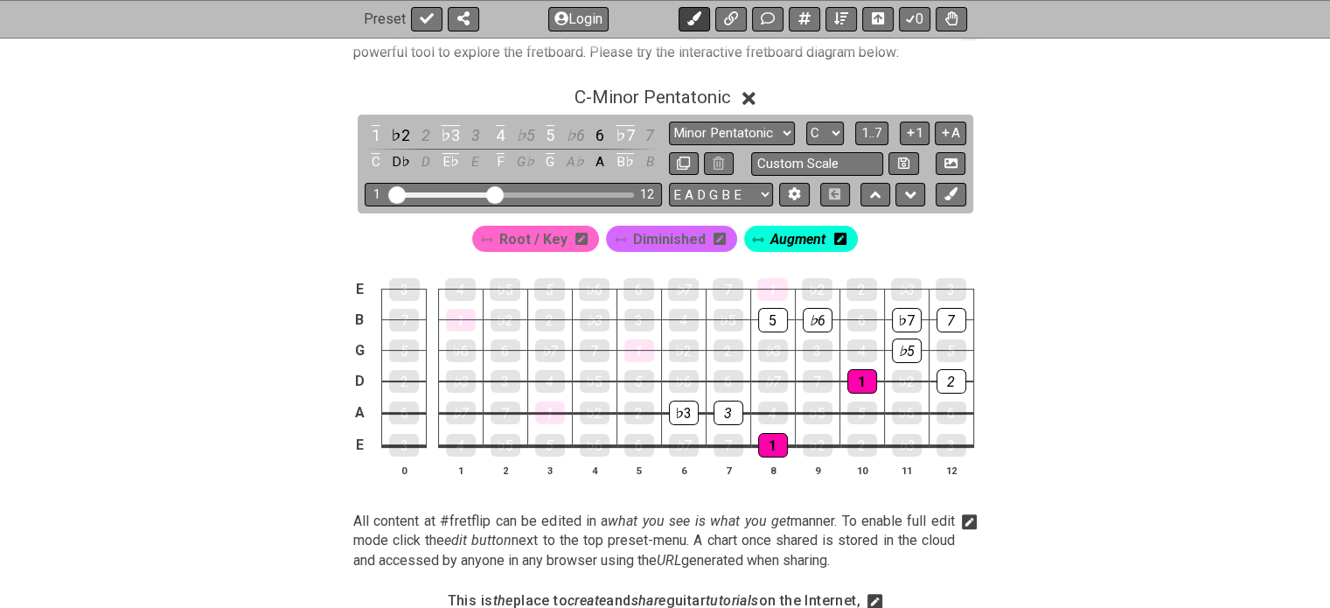
click at [694, 15] on icon at bounding box center [694, 19] width 14 height 14
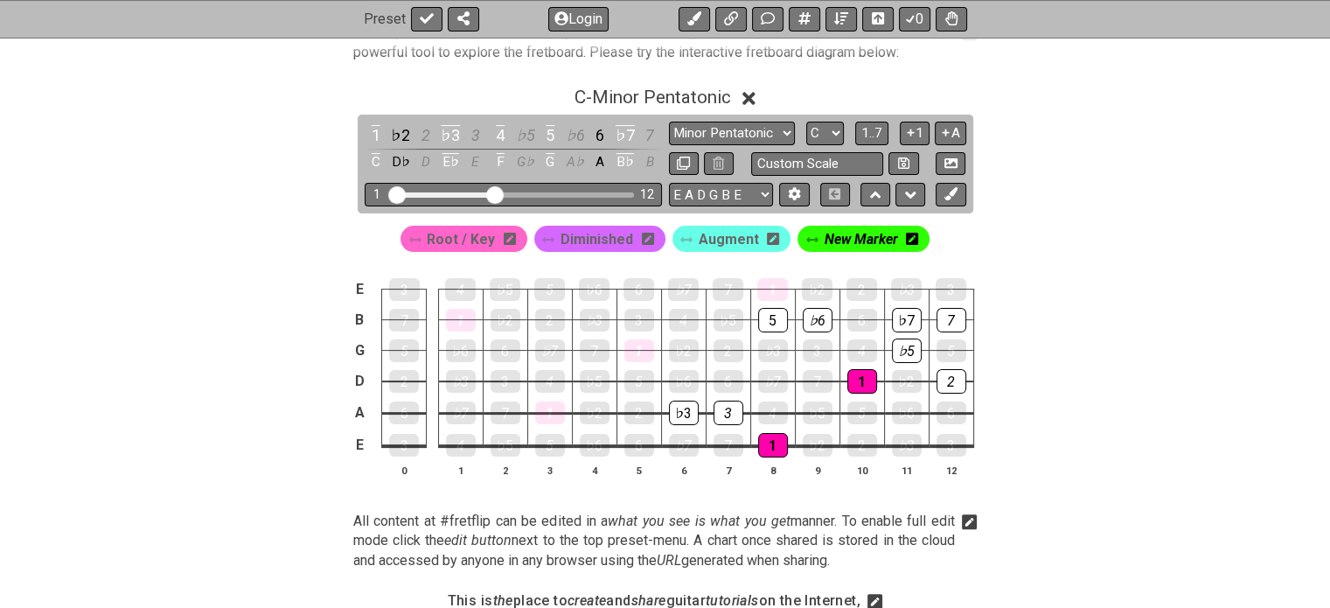
click at [907, 241] on icon at bounding box center [912, 239] width 12 height 12
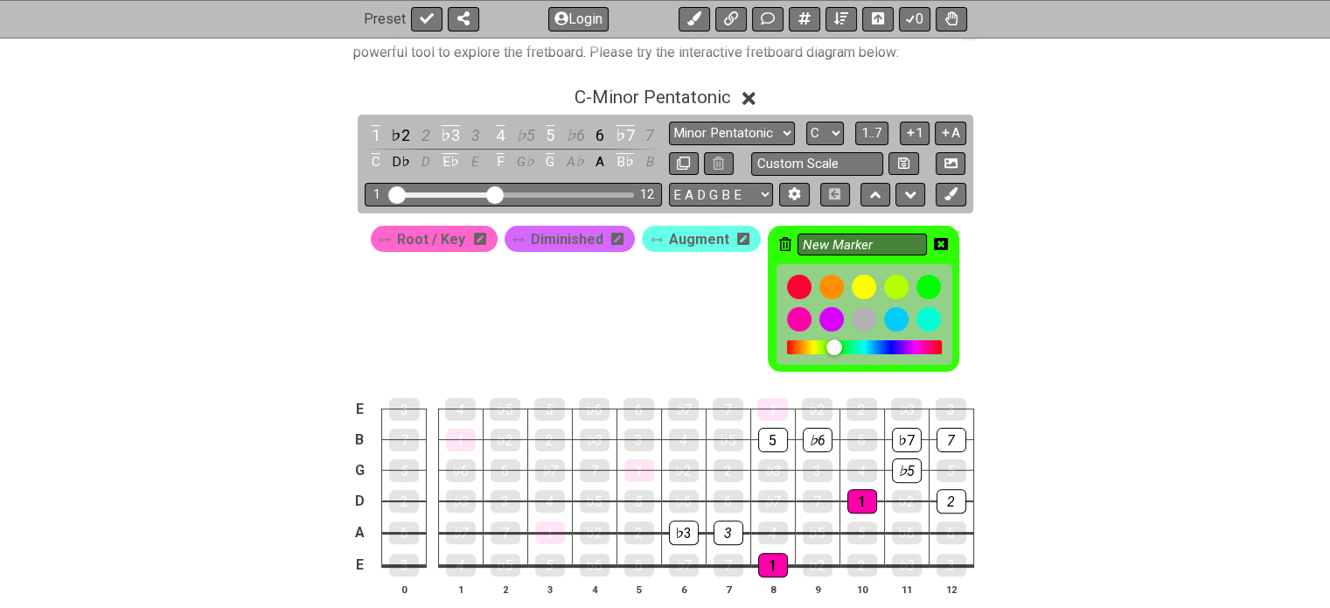
drag, startPoint x: 889, startPoint y: 242, endPoint x: 775, endPoint y: 241, distance: 114.5
click at [775, 241] on div "New Marker" at bounding box center [863, 299] width 191 height 146
type input "&"
type input "7"
click at [934, 234] on icon at bounding box center [941, 245] width 14 height 25
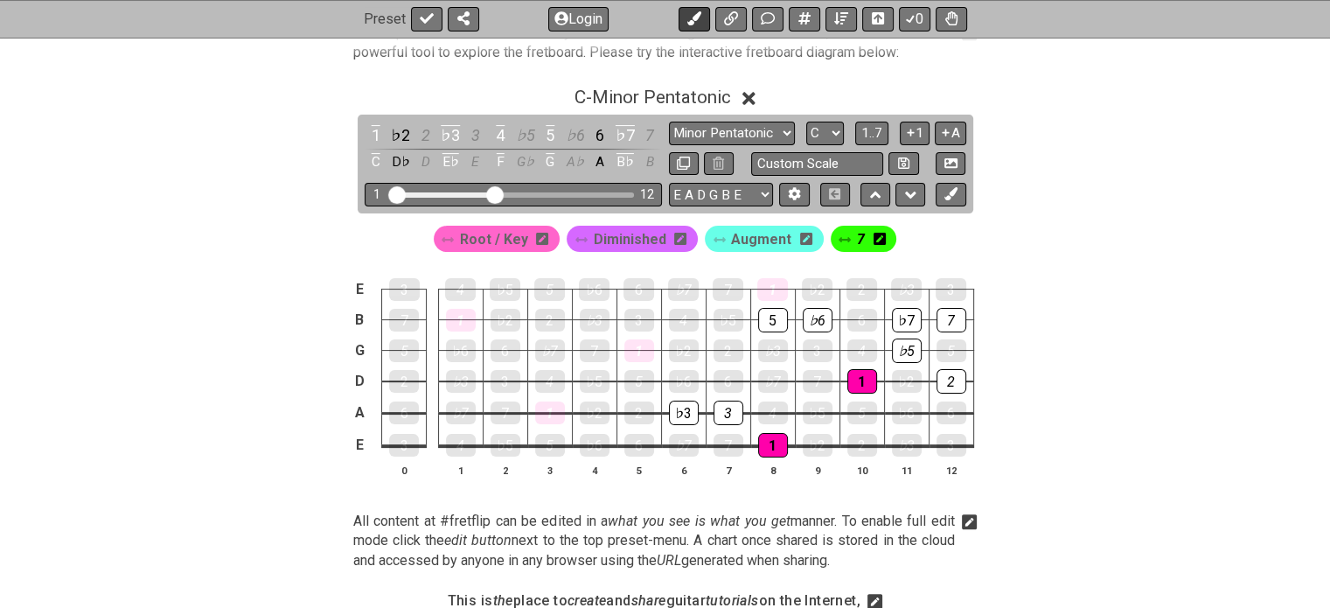
click at [688, 26] on button at bounding box center [693, 19] width 31 height 24
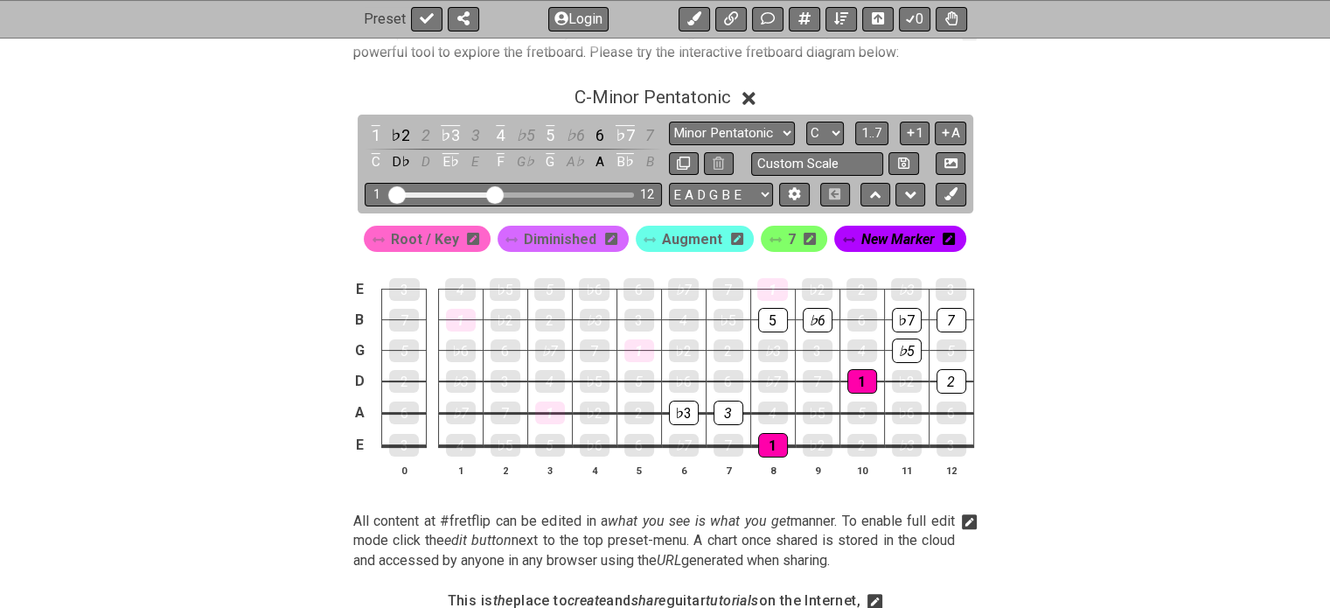
click at [894, 238] on span "New Marker" at bounding box center [896, 238] width 73 height 25
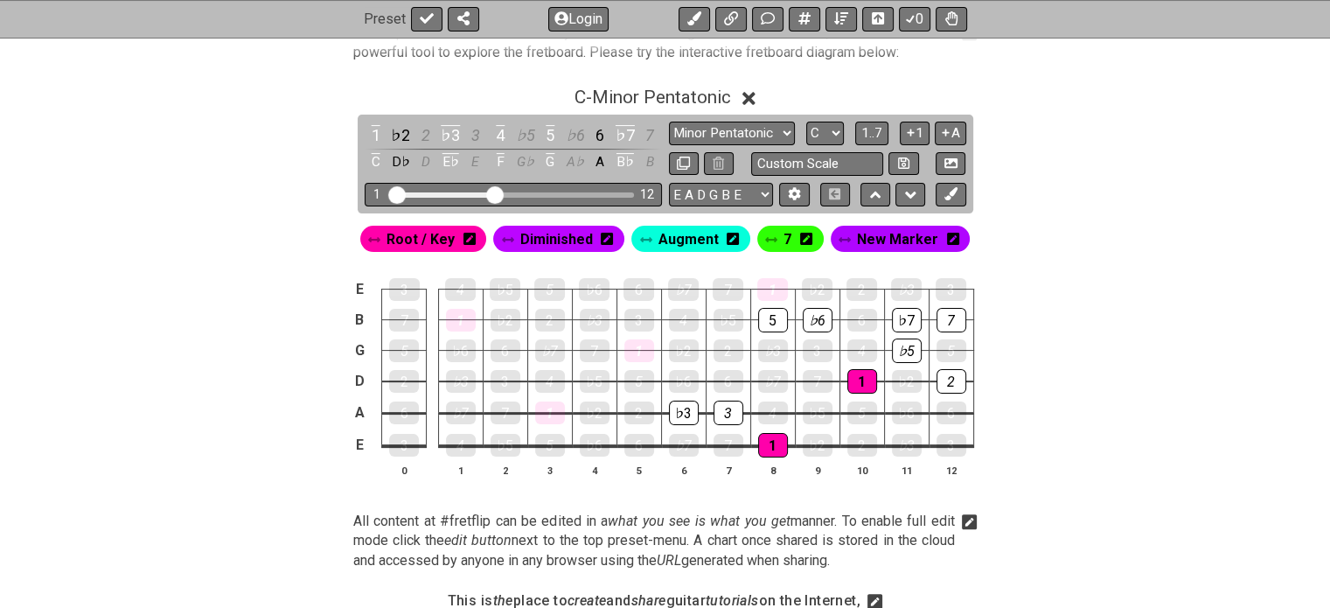
click at [894, 238] on span "New Marker" at bounding box center [897, 238] width 81 height 25
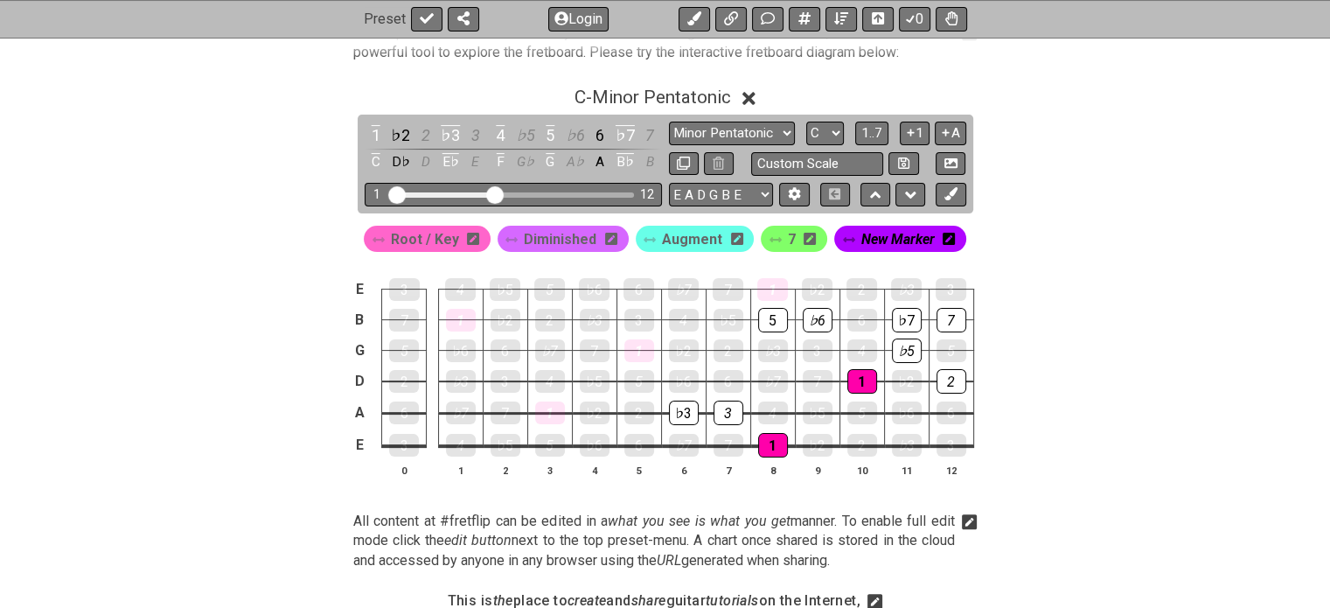
click at [955, 241] on div "New Marker" at bounding box center [900, 239] width 132 height 26
click at [946, 226] on icon at bounding box center [948, 238] width 12 height 25
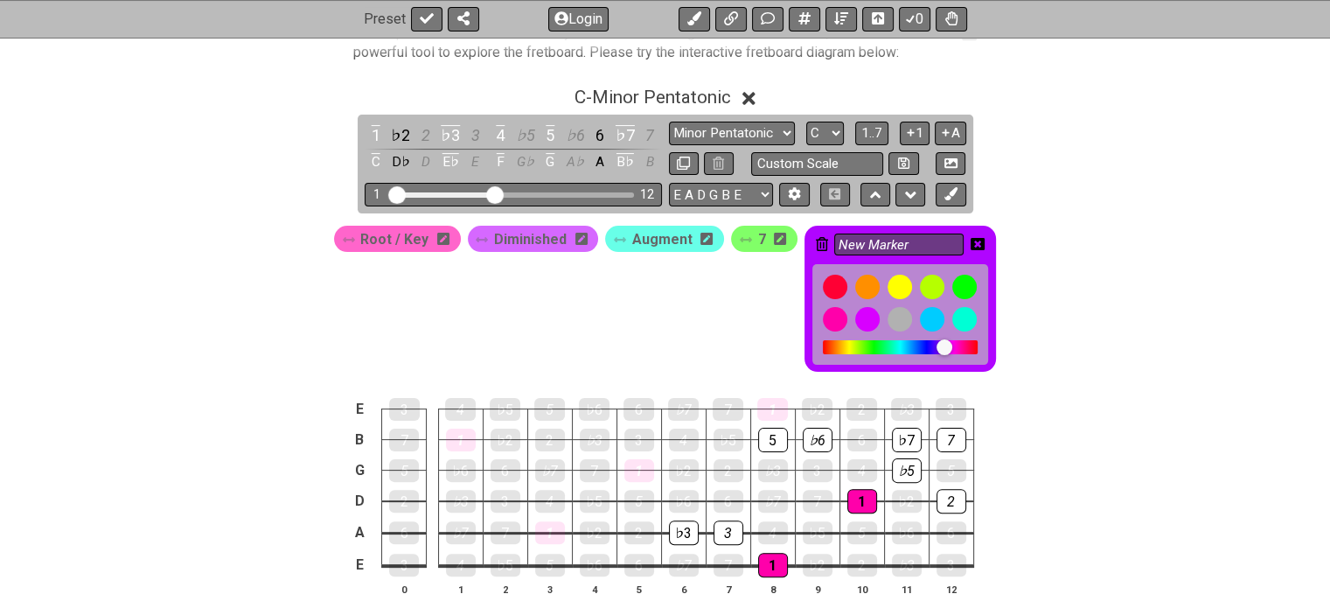
drag, startPoint x: 923, startPoint y: 240, endPoint x: 804, endPoint y: 216, distance: 121.4
click at [804, 216] on div "Root / Key Diminished Augment 7 New Marker" at bounding box center [665, 294] width 1330 height 162
type input "Dominant 7"
click at [972, 241] on icon at bounding box center [977, 244] width 14 height 14
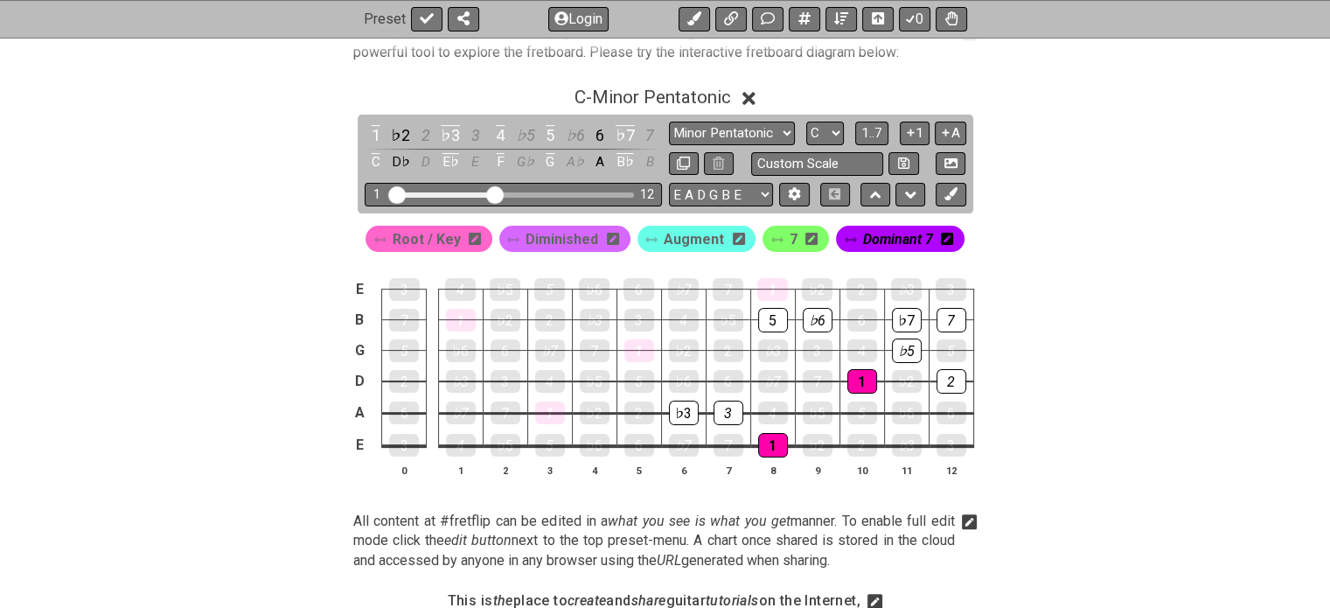
click at [862, 236] on span "Dominant 7" at bounding box center [897, 238] width 70 height 25
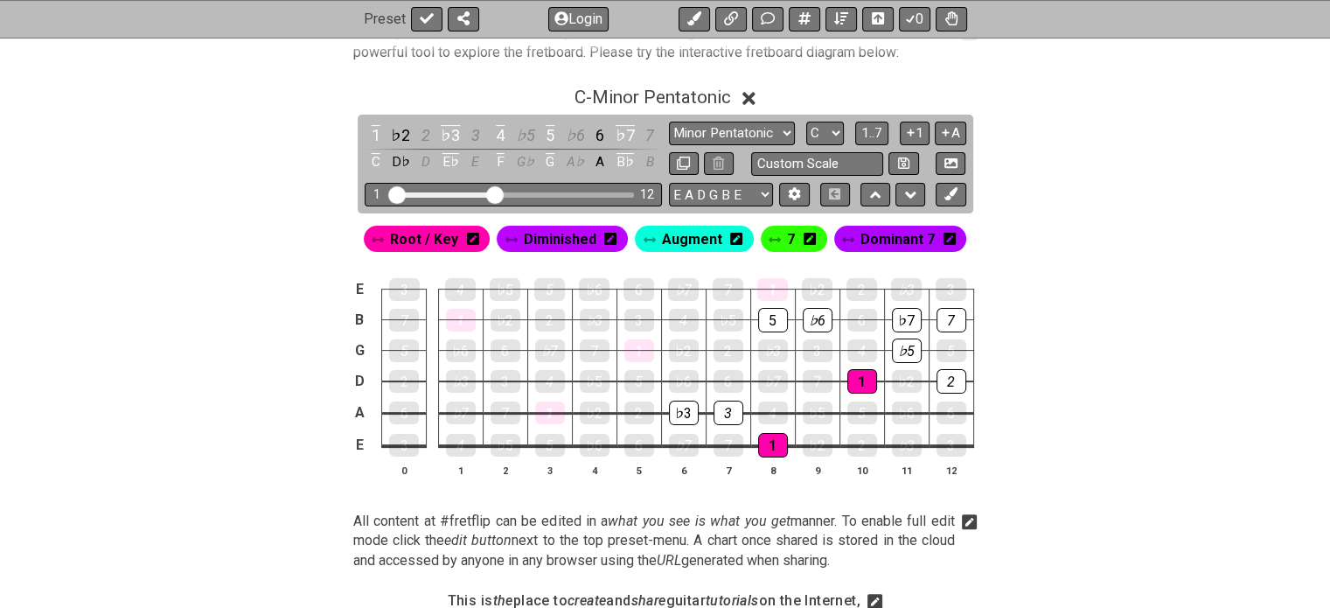
click at [947, 242] on icon at bounding box center [949, 239] width 12 height 12
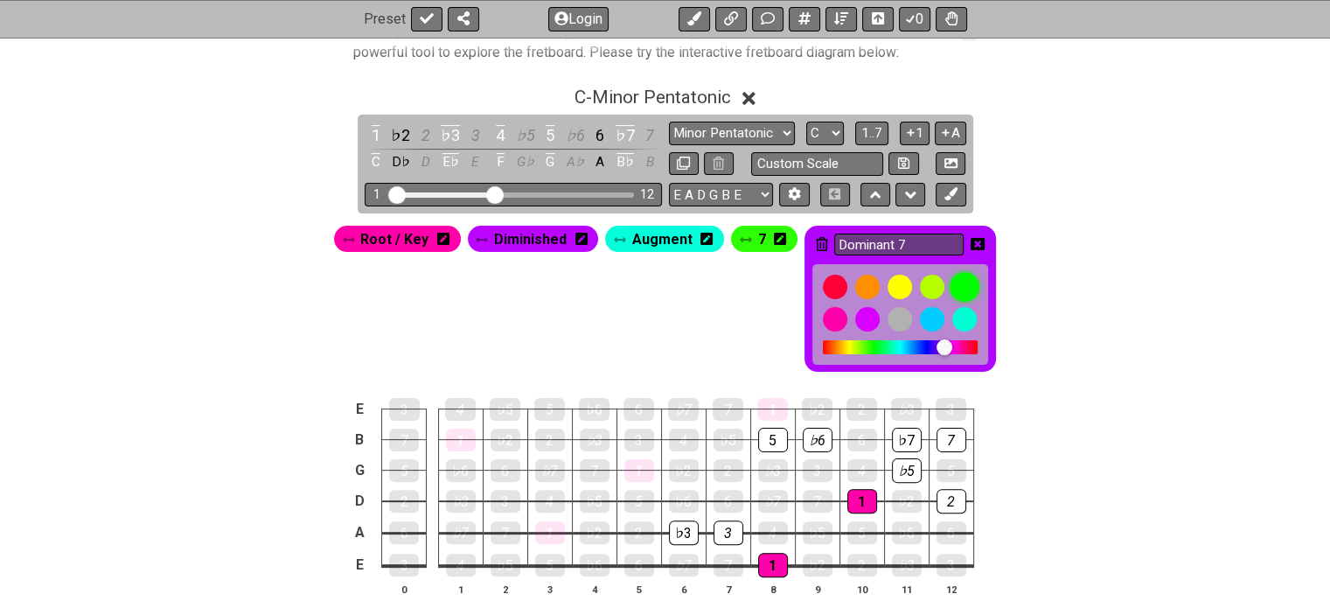
click at [962, 282] on div at bounding box center [965, 287] width 30 height 30
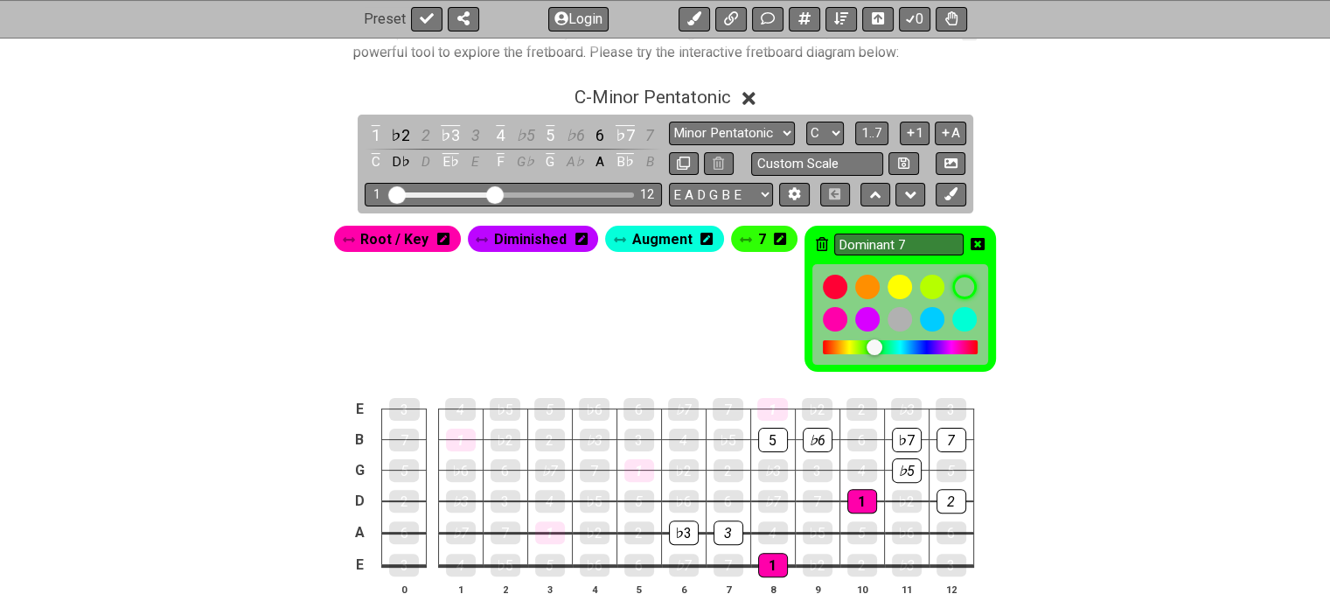
click at [441, 233] on icon at bounding box center [443, 239] width 12 height 12
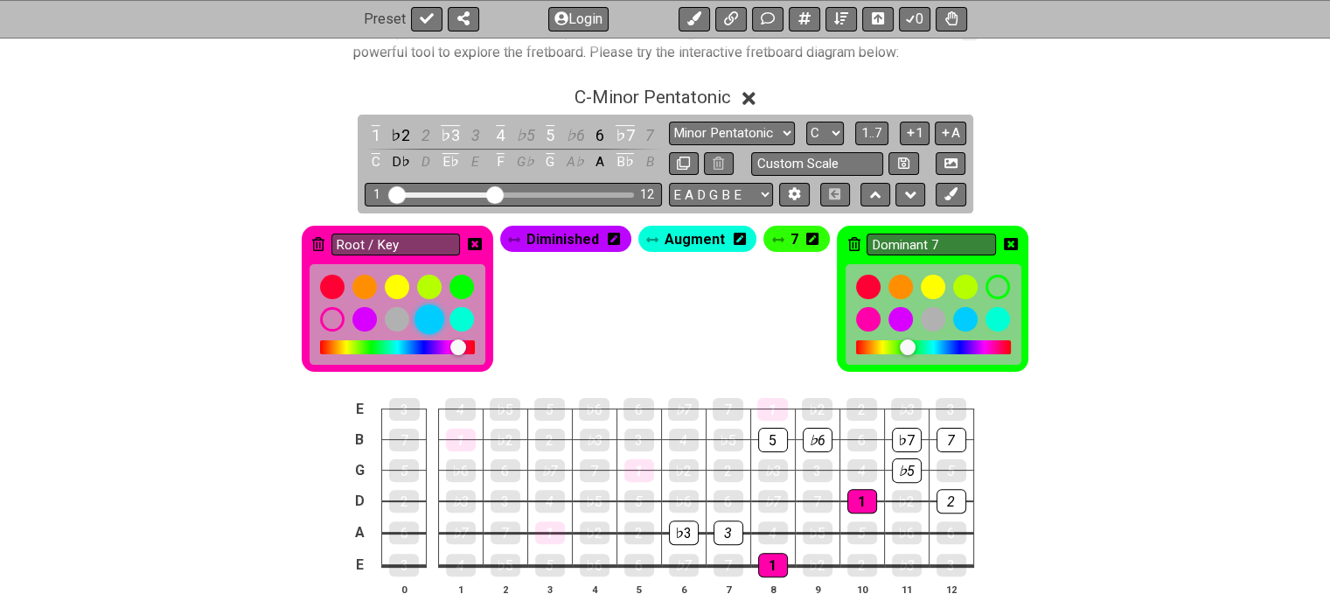
click at [430, 315] on div at bounding box center [429, 319] width 30 height 30
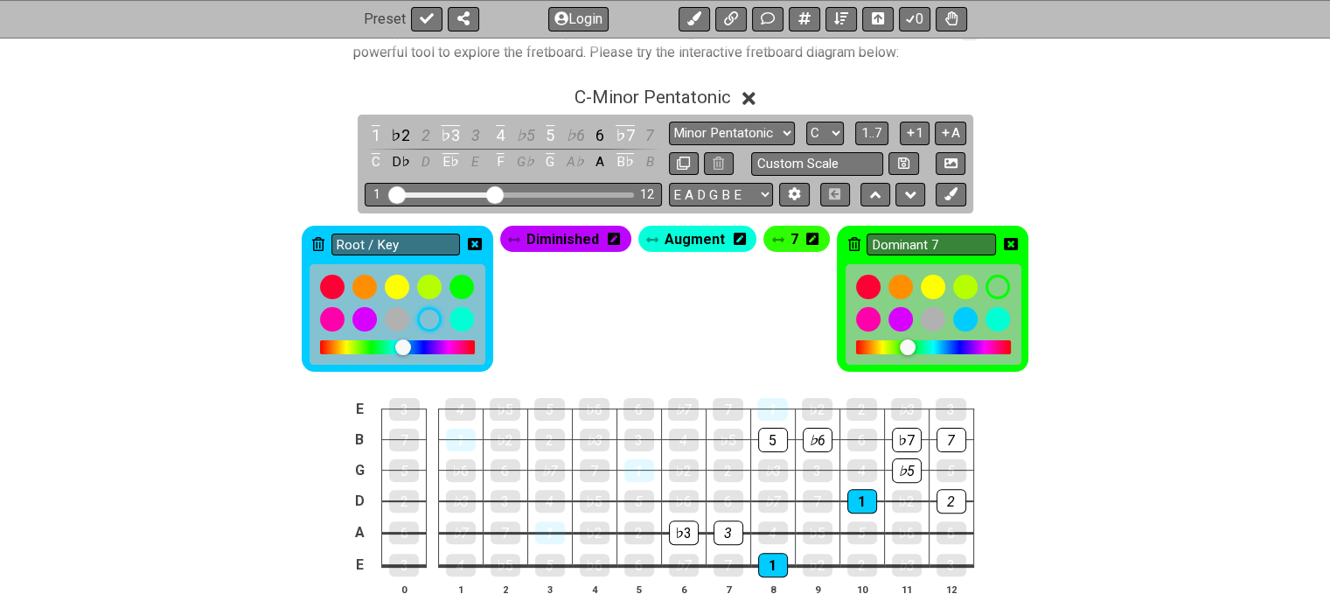
click at [615, 239] on icon at bounding box center [614, 239] width 12 height 12
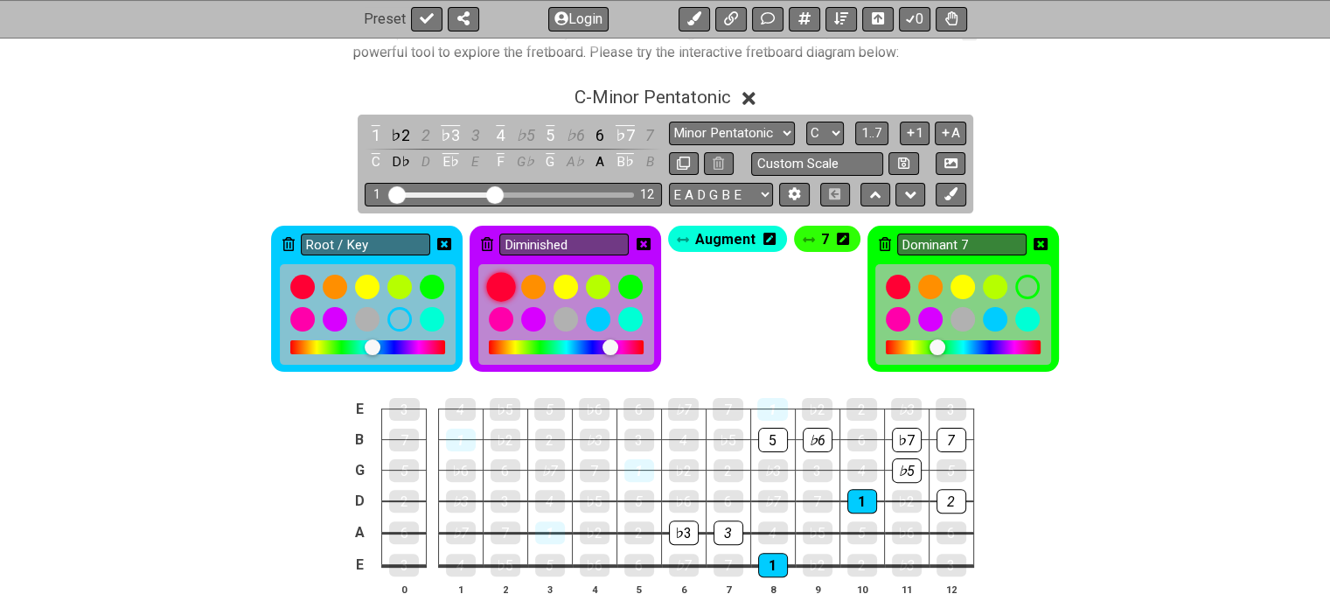
click at [504, 294] on div at bounding box center [501, 287] width 30 height 30
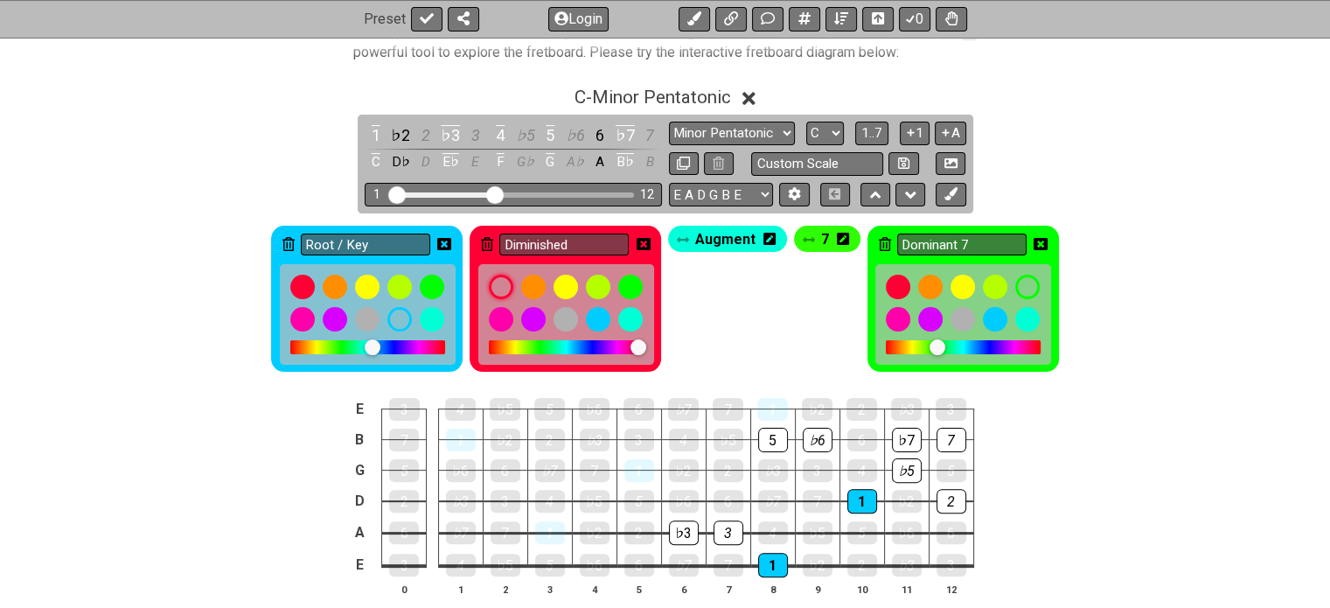
click at [766, 237] on icon at bounding box center [769, 239] width 12 height 12
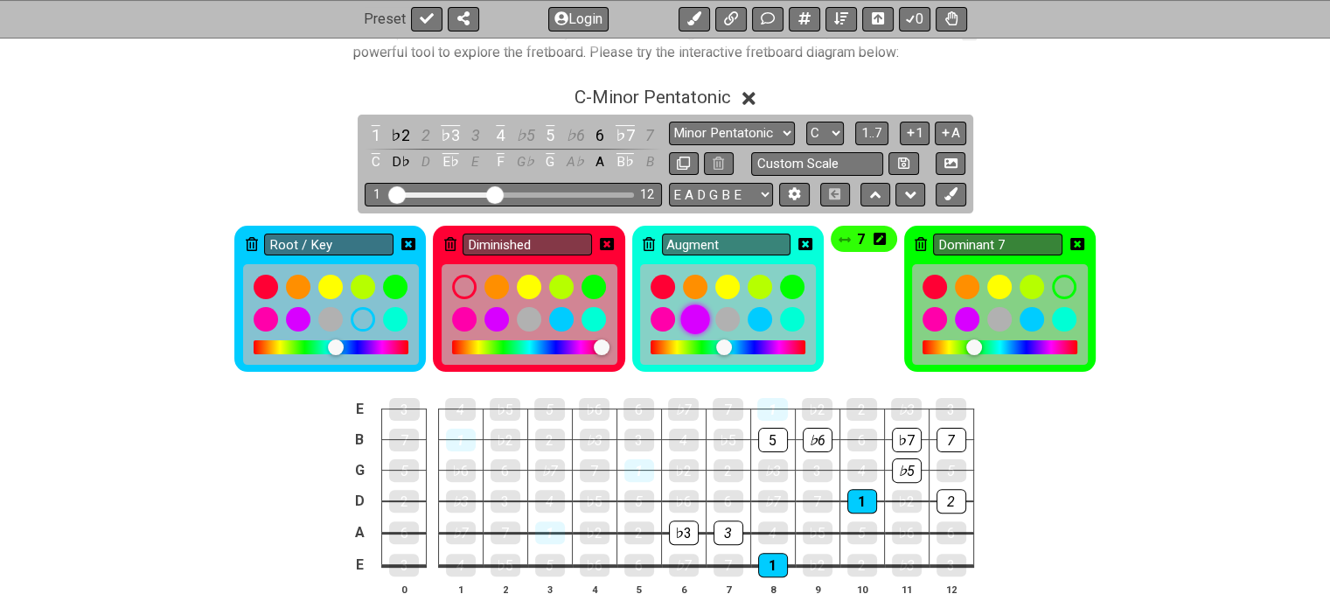
click at [689, 321] on div at bounding box center [695, 319] width 30 height 30
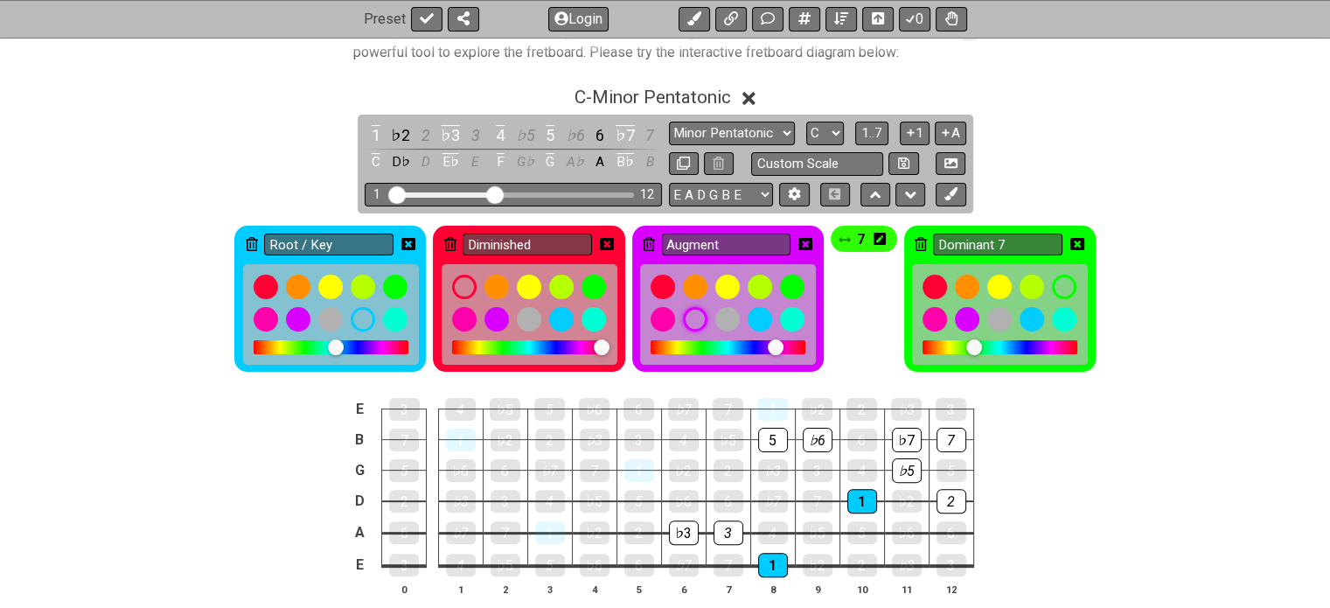
click at [879, 241] on icon at bounding box center [879, 239] width 12 height 12
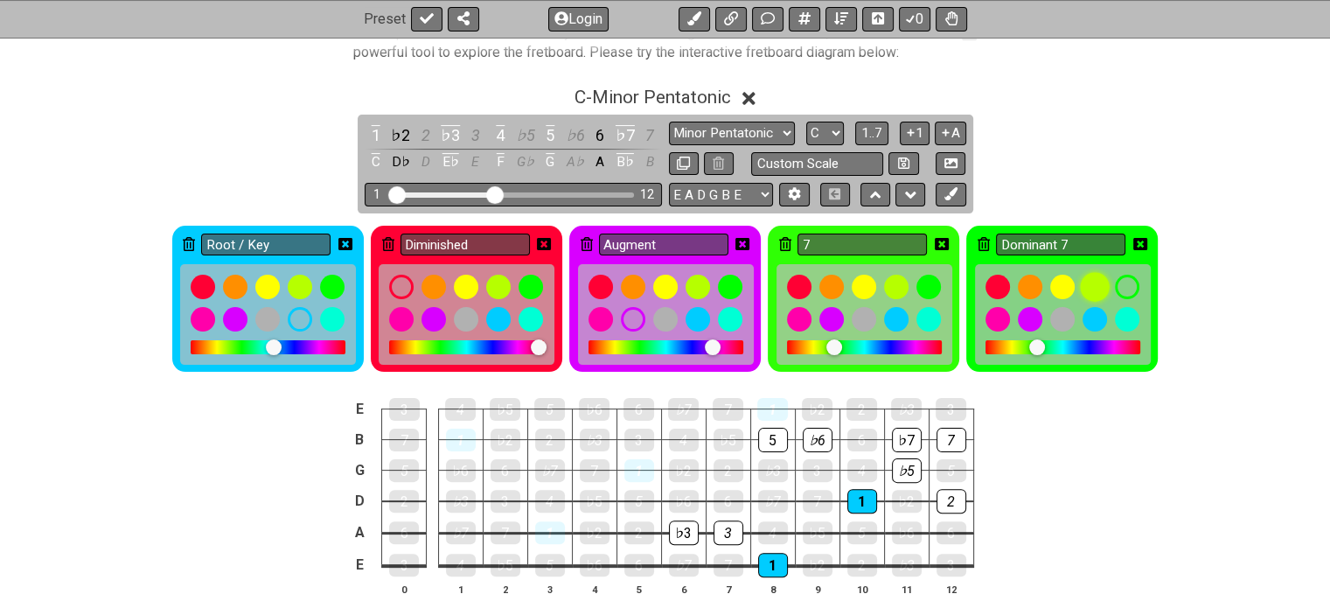
click at [998, 279] on div at bounding box center [1095, 287] width 30 height 30
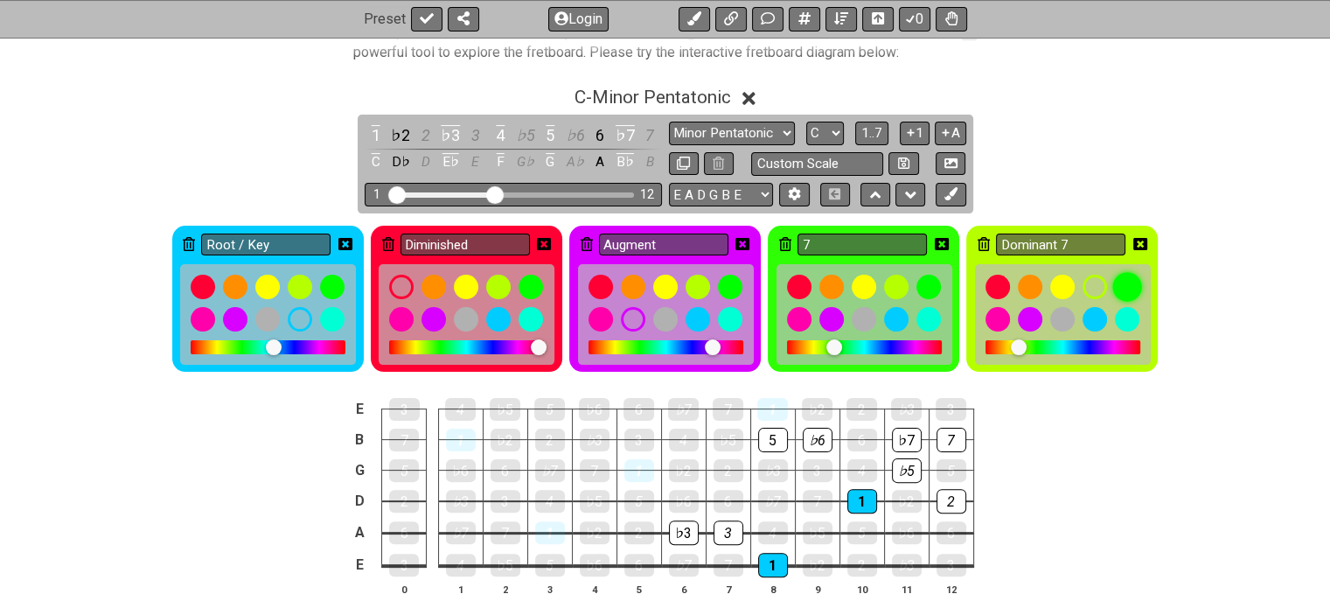
click at [998, 275] on div at bounding box center [1127, 287] width 30 height 30
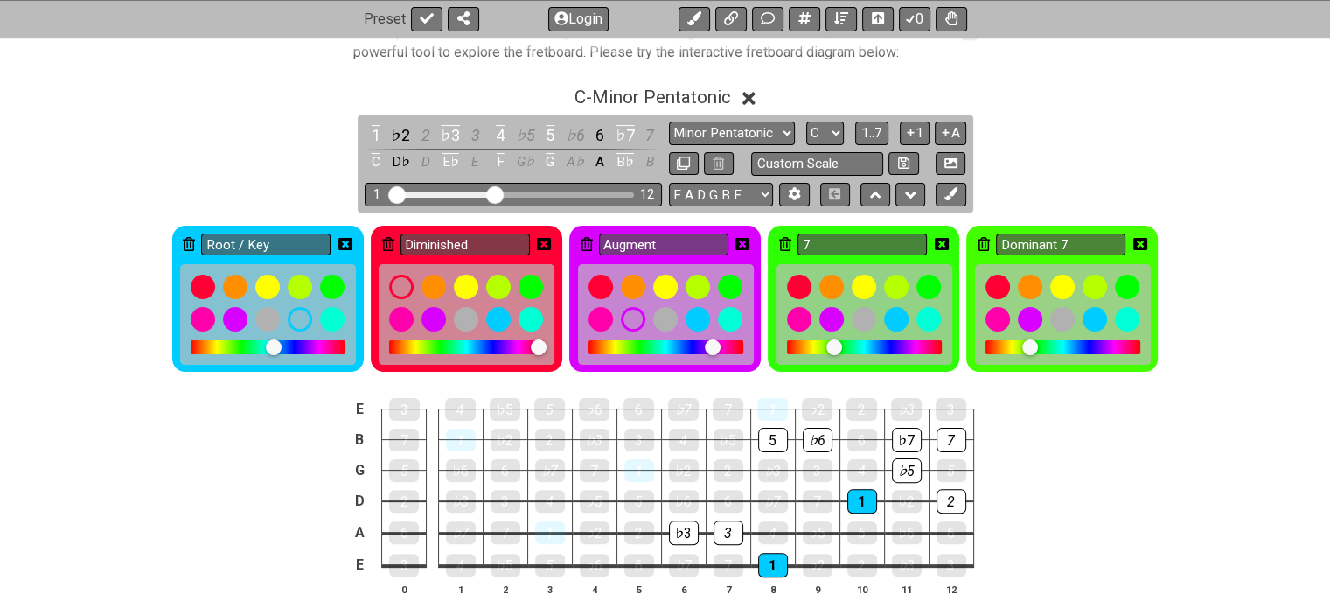
drag, startPoint x: 1033, startPoint y: 342, endPoint x: 1023, endPoint y: 343, distance: 10.5
click at [998, 343] on div at bounding box center [1030, 347] width 16 height 16
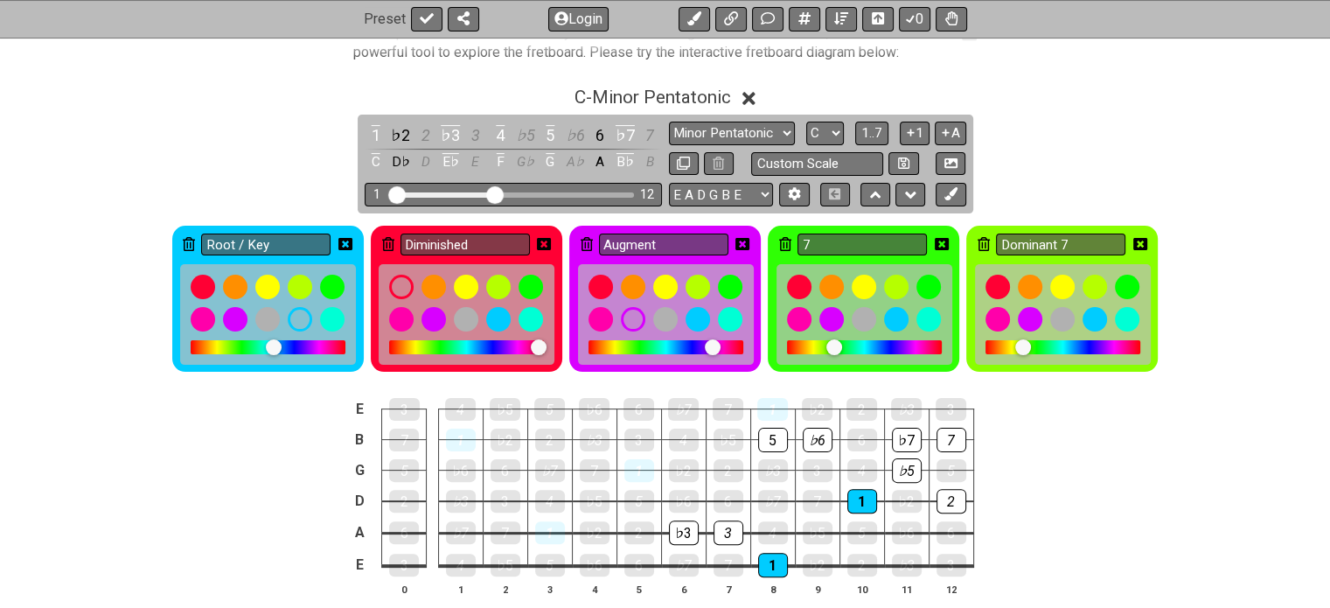
drag, startPoint x: 1023, startPoint y: 343, endPoint x: 1063, endPoint y: 343, distance: 40.2
click at [998, 343] on div at bounding box center [1062, 347] width 155 height 14
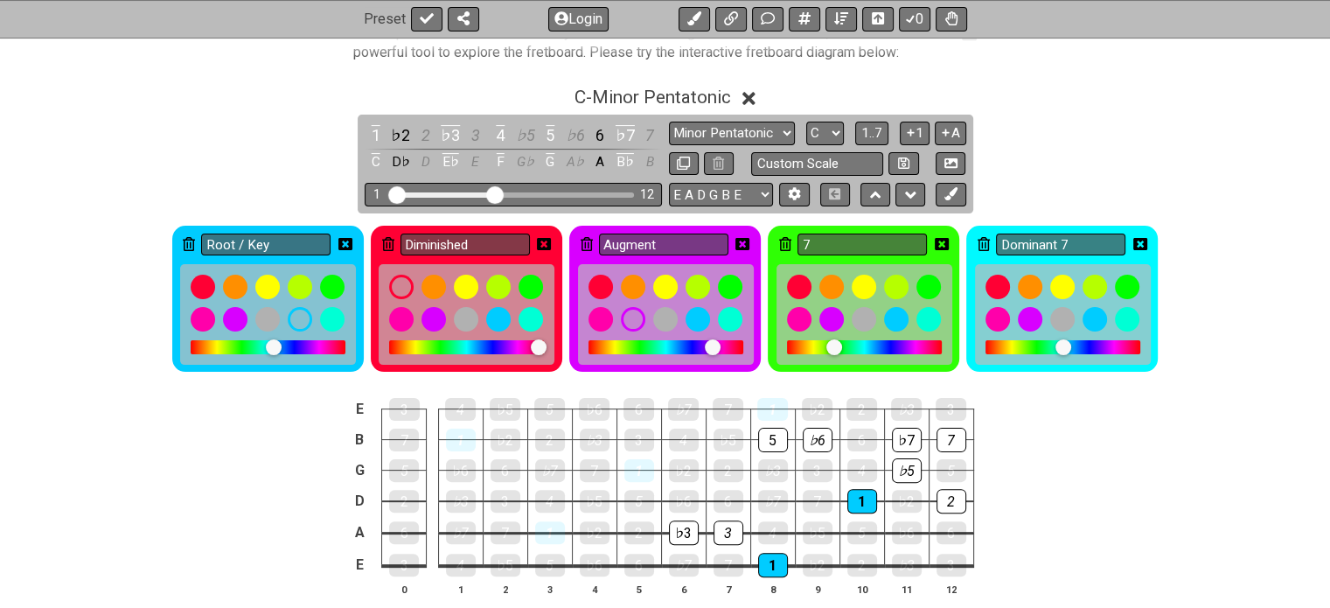
click at [998, 343] on div at bounding box center [1063, 347] width 16 height 16
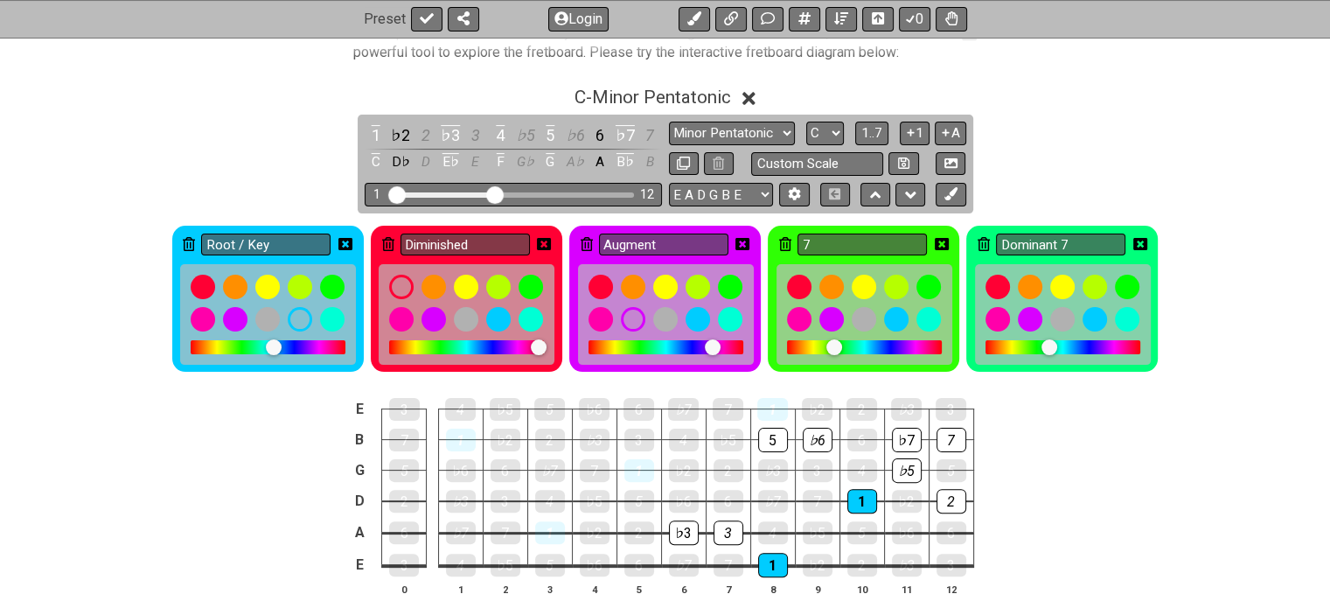
click at [998, 340] on div at bounding box center [1062, 347] width 155 height 14
click at [998, 339] on div at bounding box center [1049, 347] width 16 height 16
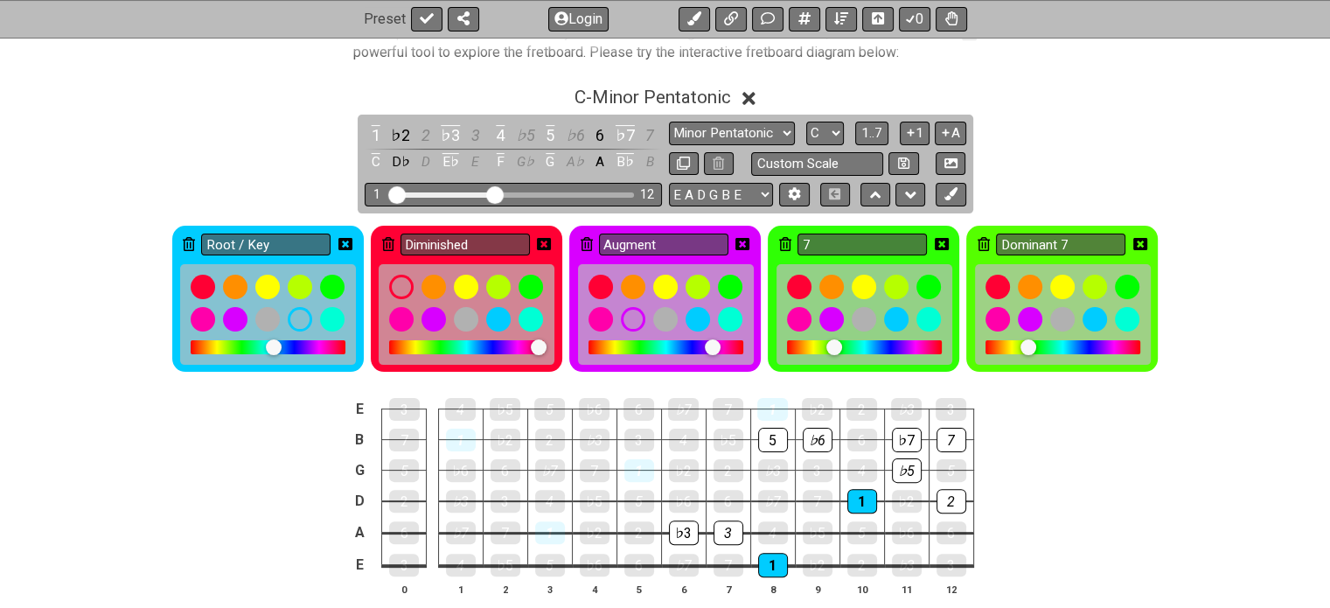
click at [998, 345] on div at bounding box center [1062, 347] width 155 height 14
click at [998, 287] on div at bounding box center [1095, 287] width 30 height 30
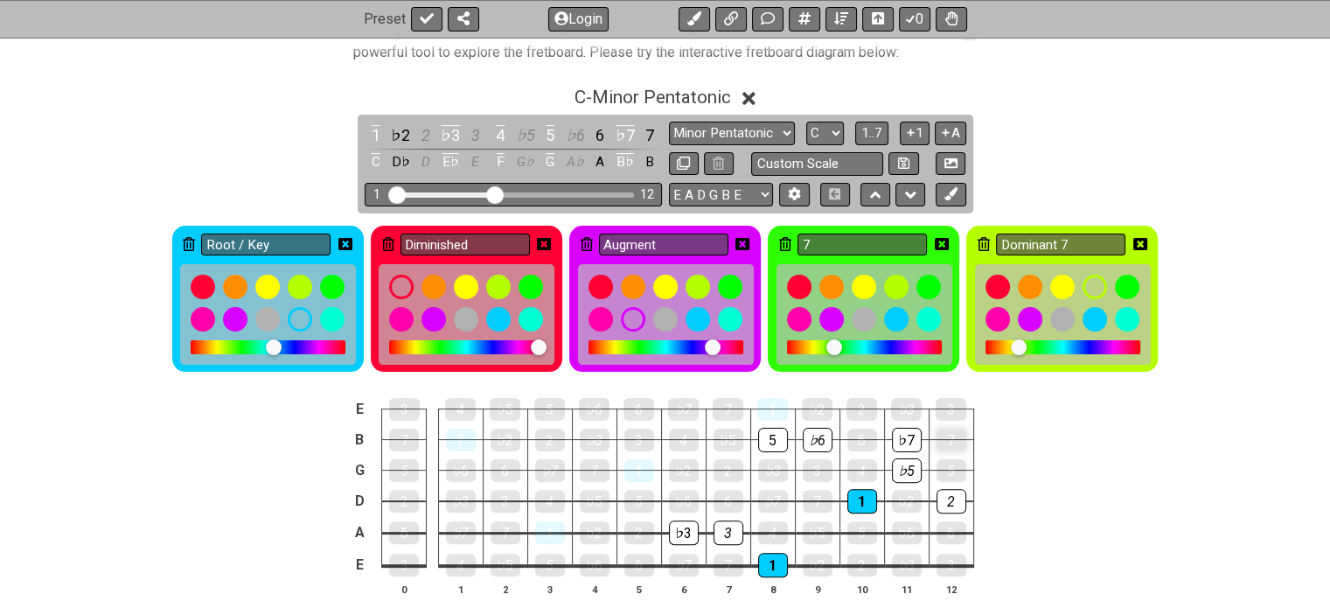
click at [956, 429] on div "7" at bounding box center [951, 439] width 30 height 23
click at [956, 429] on div "7" at bounding box center [951, 440] width 30 height 24
click at [998, 238] on icon at bounding box center [1140, 244] width 14 height 12
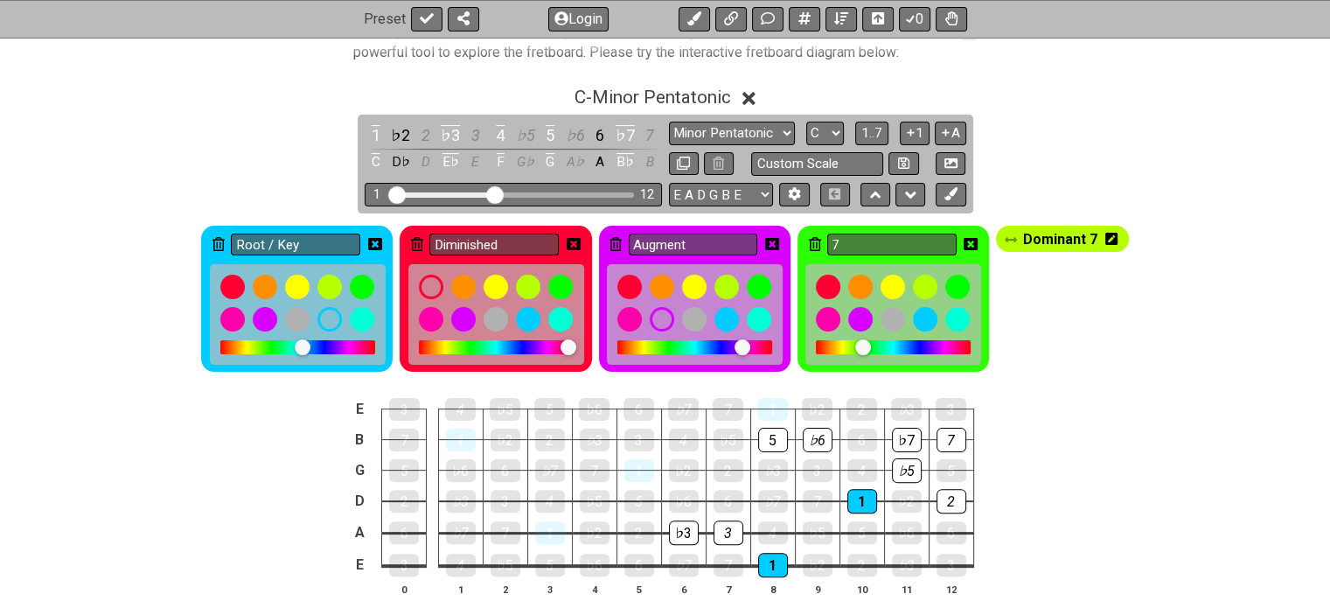
click at [976, 233] on icon at bounding box center [970, 245] width 14 height 25
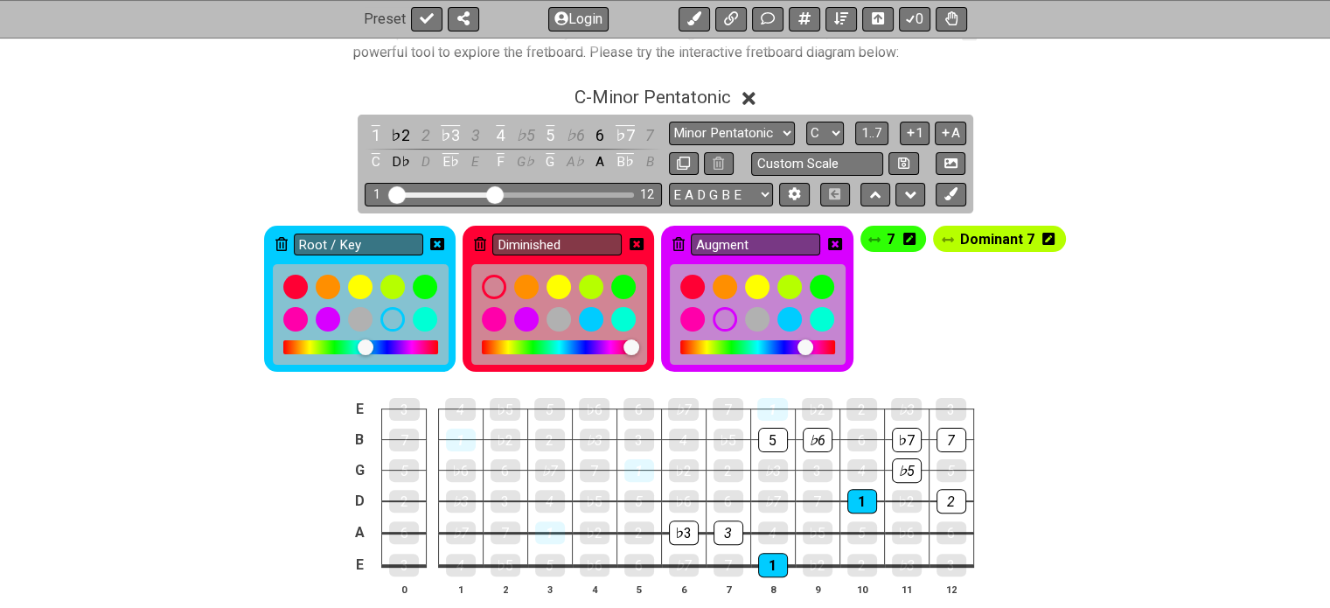
click at [839, 238] on icon at bounding box center [835, 244] width 14 height 12
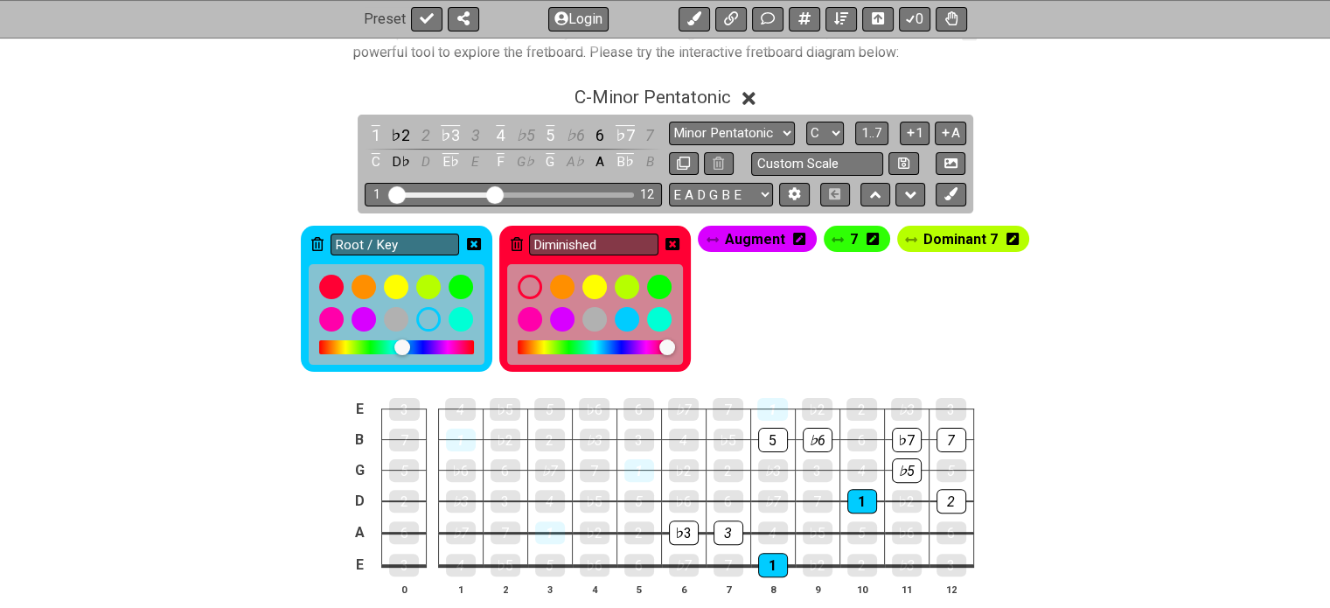
click at [676, 233] on icon at bounding box center [672, 245] width 14 height 25
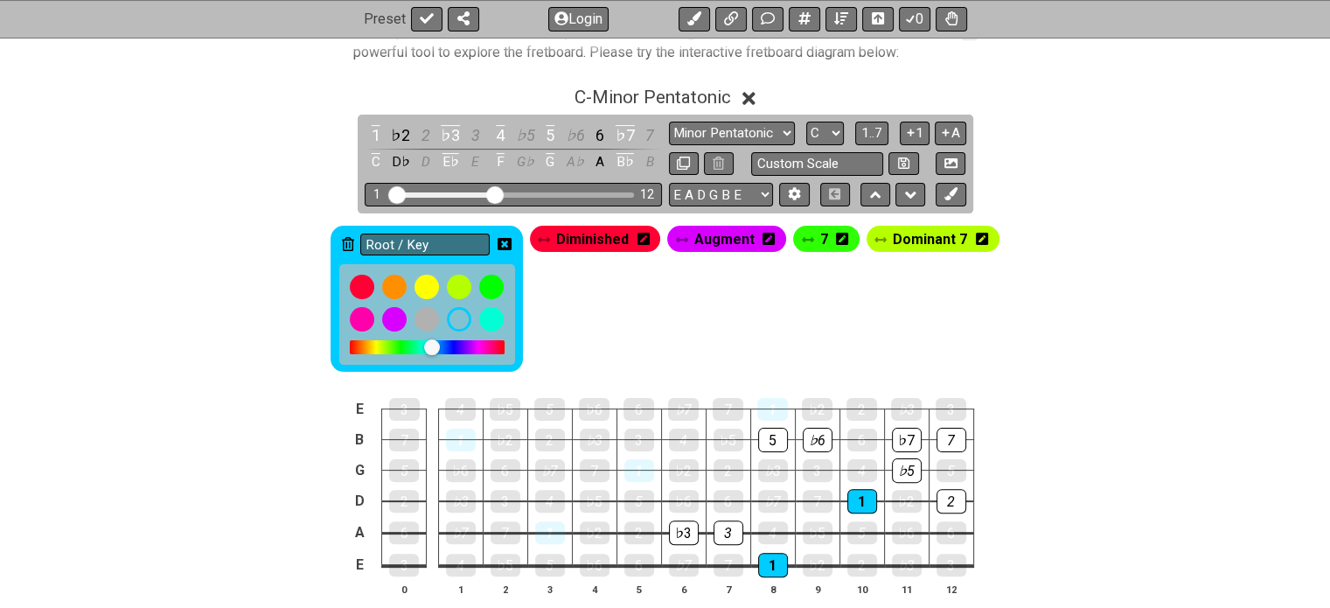
click at [504, 238] on icon at bounding box center [504, 244] width 14 height 12
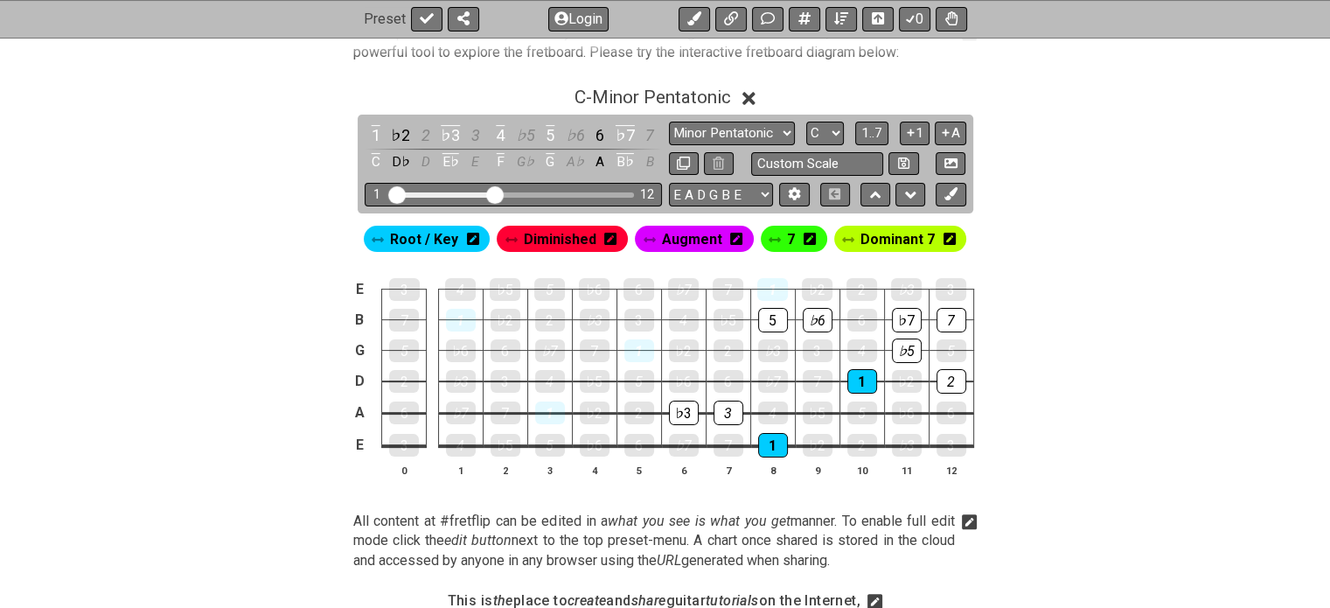
click at [557, 233] on span "Diminished" at bounding box center [560, 238] width 73 height 25
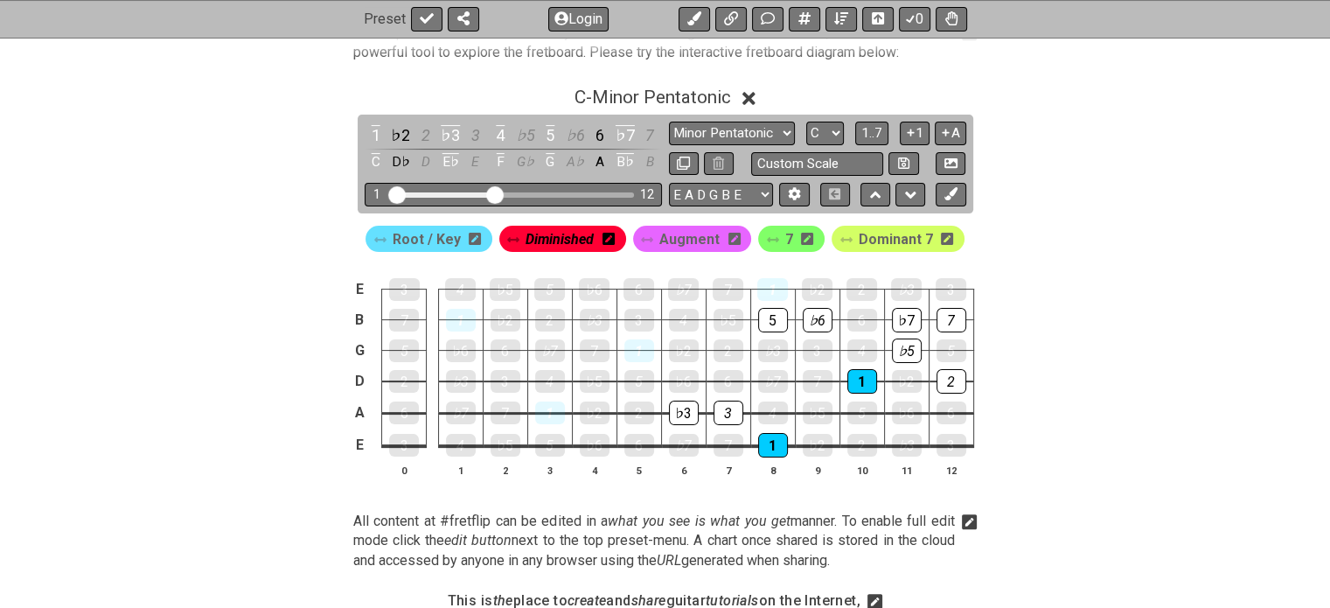
click at [557, 233] on span "Diminished" at bounding box center [559, 238] width 68 height 25
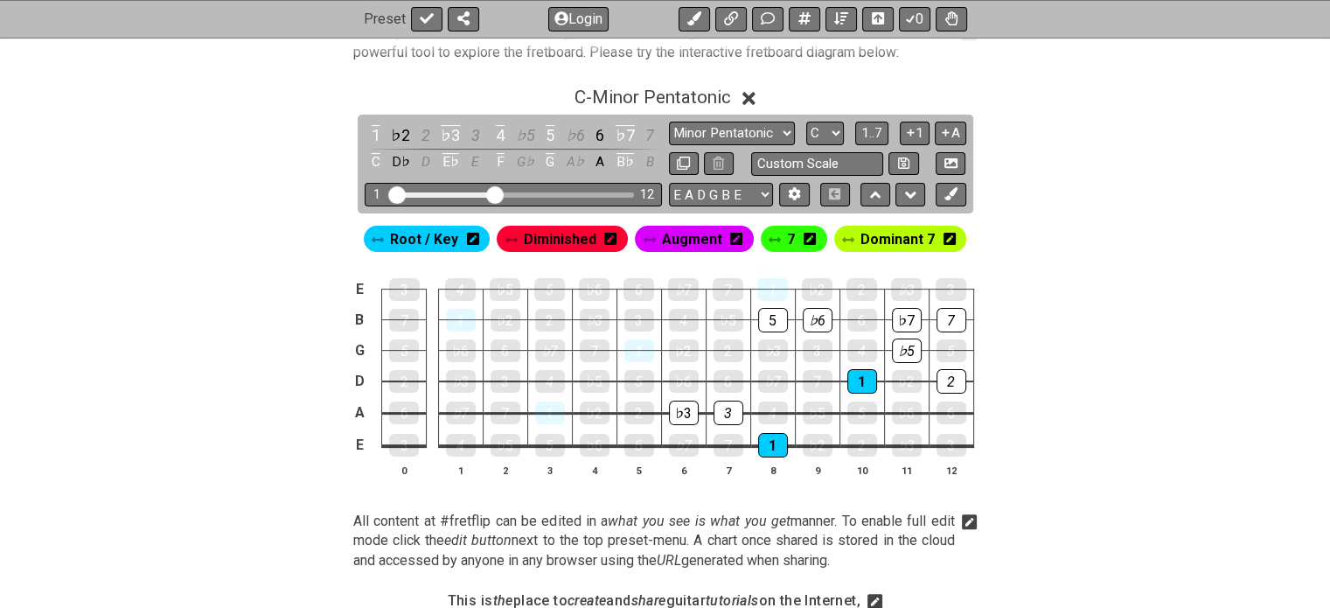
click at [900, 237] on span "Dominant 7" at bounding box center [897, 238] width 74 height 25
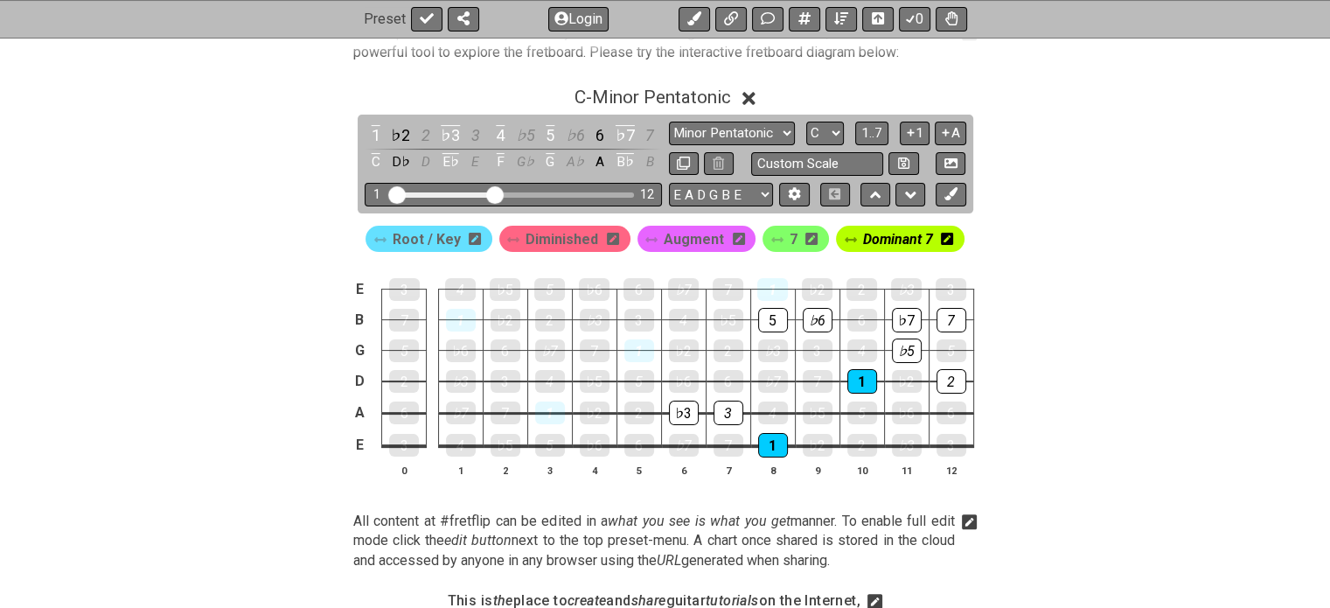
click at [900, 237] on span "Dominant 7" at bounding box center [897, 238] width 70 height 25
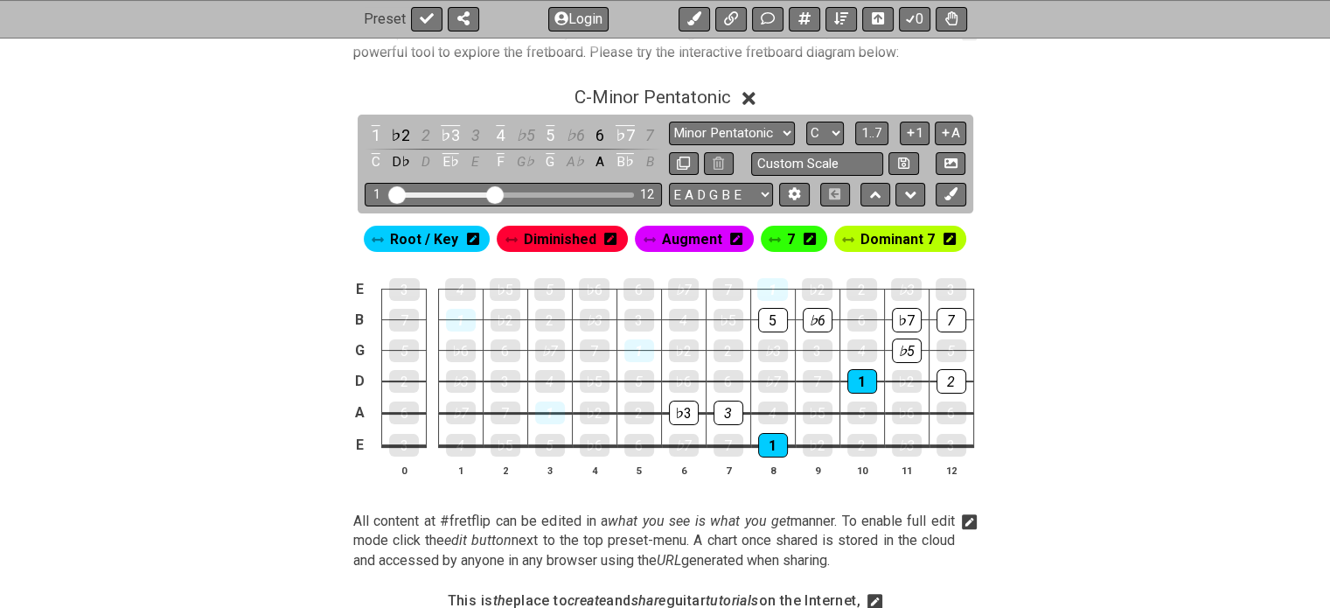
click at [907, 237] on span "Dominant 7" at bounding box center [897, 238] width 74 height 25
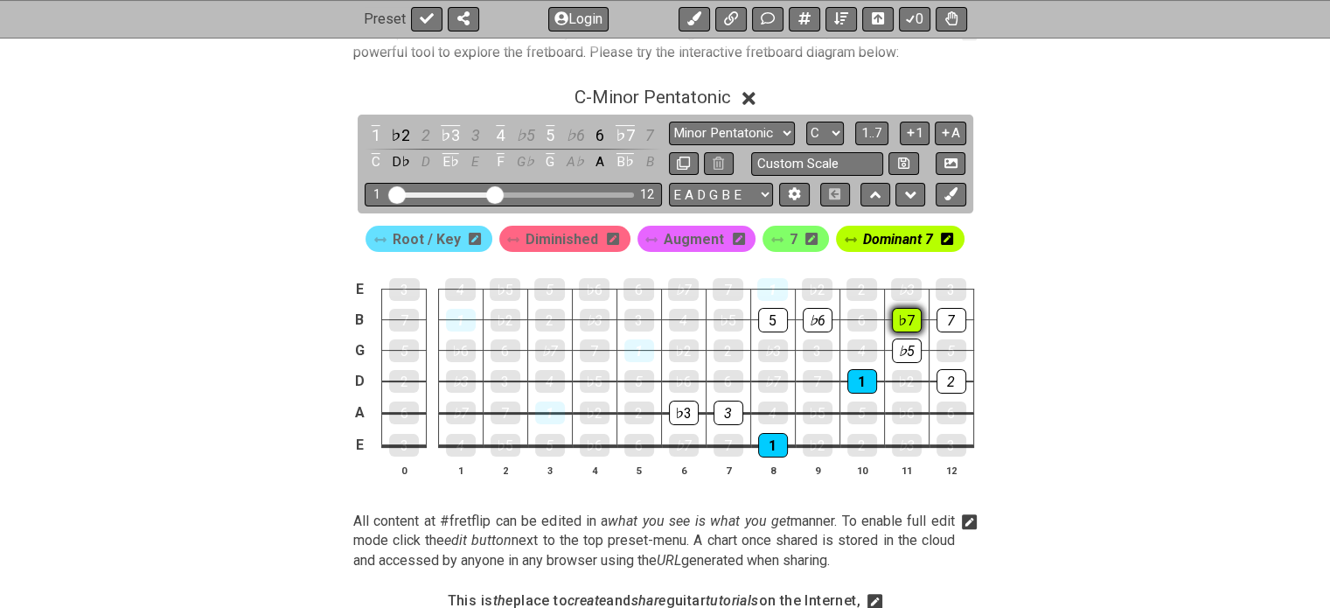
click at [915, 316] on div "♭7" at bounding box center [907, 320] width 30 height 24
click at [805, 228] on icon at bounding box center [811, 238] width 12 height 25
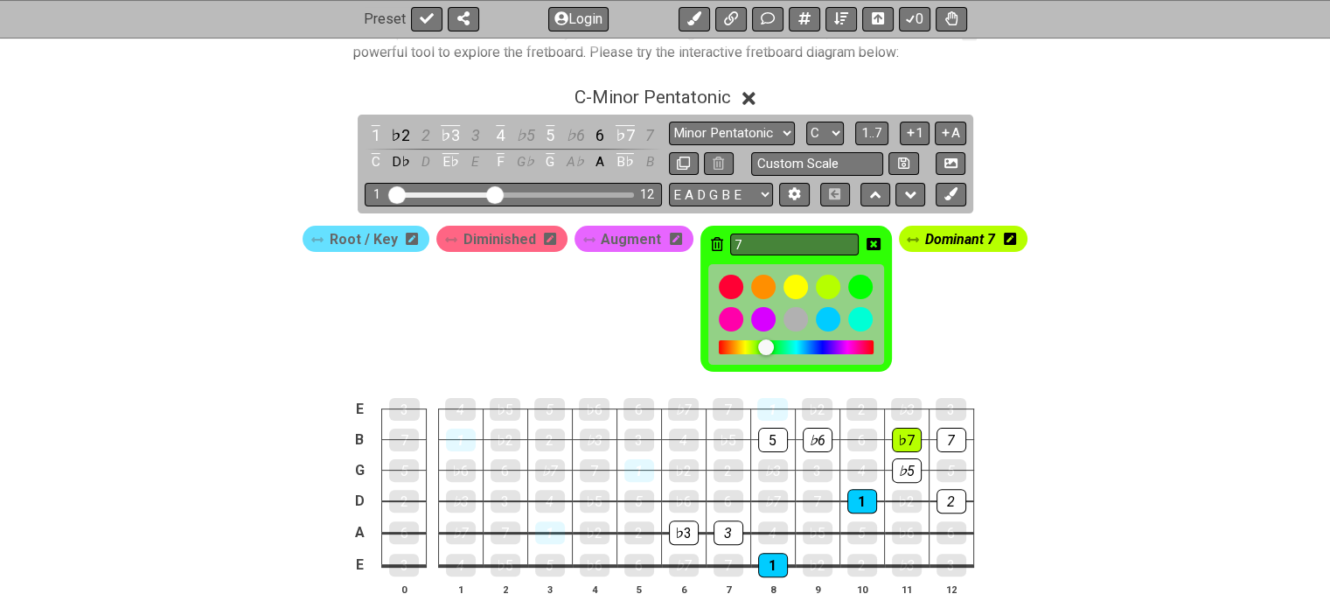
click at [874, 243] on icon at bounding box center [873, 244] width 14 height 12
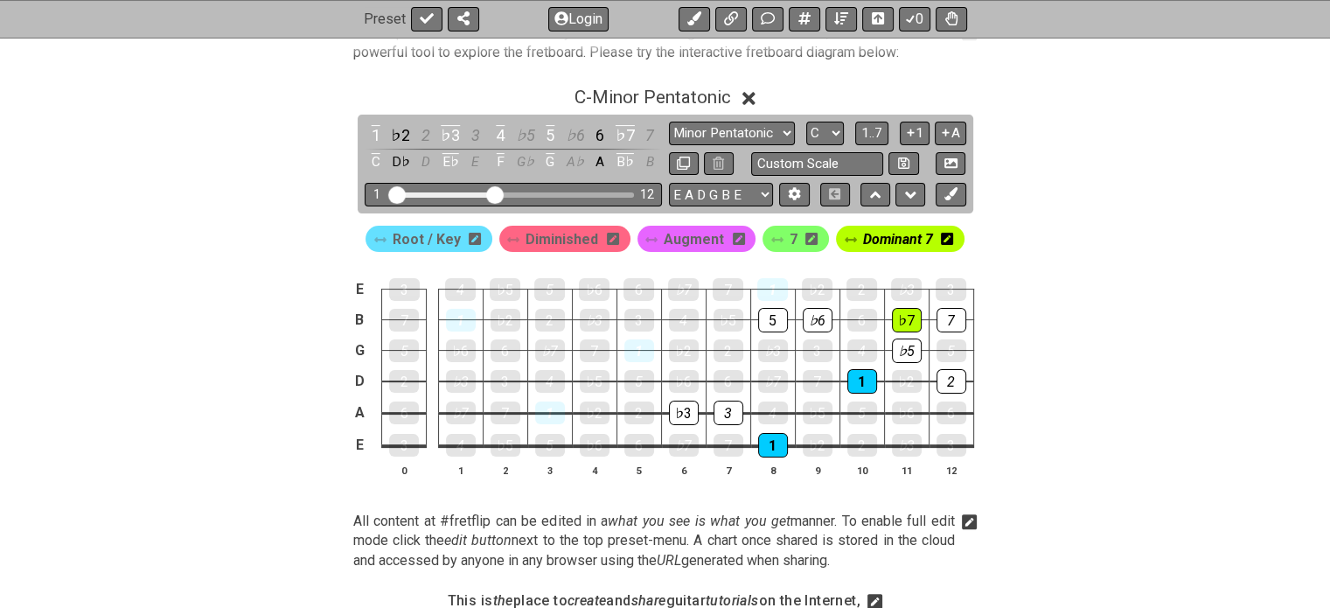
click at [926, 229] on span "Dominant 7" at bounding box center [897, 238] width 70 height 25
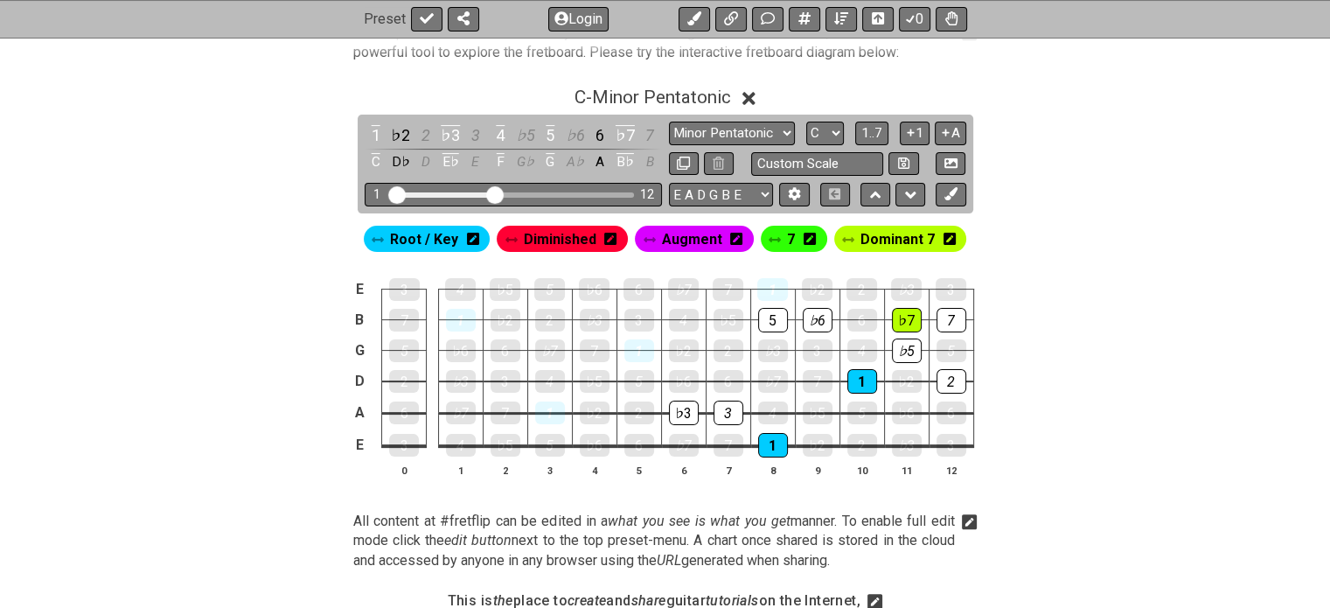
click at [791, 239] on div "7" at bounding box center [794, 239] width 66 height 26
click at [798, 233] on div "7" at bounding box center [794, 239] width 66 height 26
click at [777, 247] on div "7" at bounding box center [794, 239] width 66 height 26
click at [939, 318] on div "7" at bounding box center [951, 320] width 30 height 23
drag, startPoint x: 939, startPoint y: 318, endPoint x: 790, endPoint y: 237, distance: 169.4
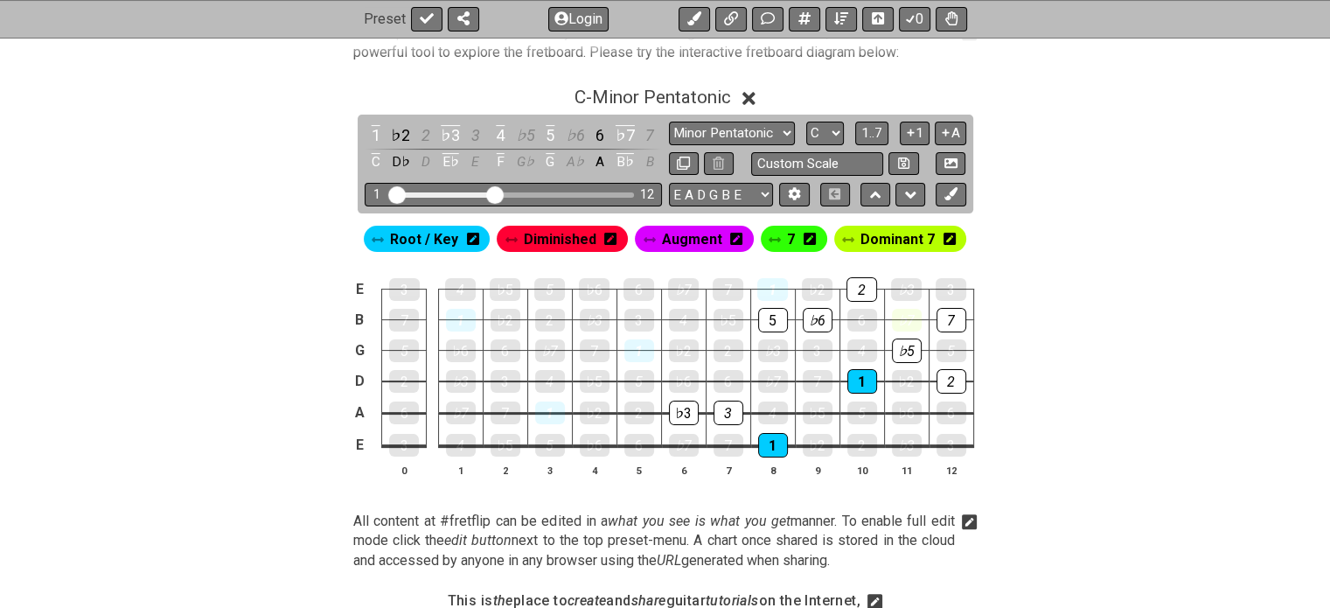
click at [790, 237] on section "Root / Key Diminished Augment 7 Dominant 7 E 3 4 ♭5 5 ♭6 6 ♭7 7 1 ♭2 2 ♭3 3 B 7…" at bounding box center [665, 357] width 1330 height 288
click at [790, 237] on span "7" at bounding box center [791, 238] width 8 height 25
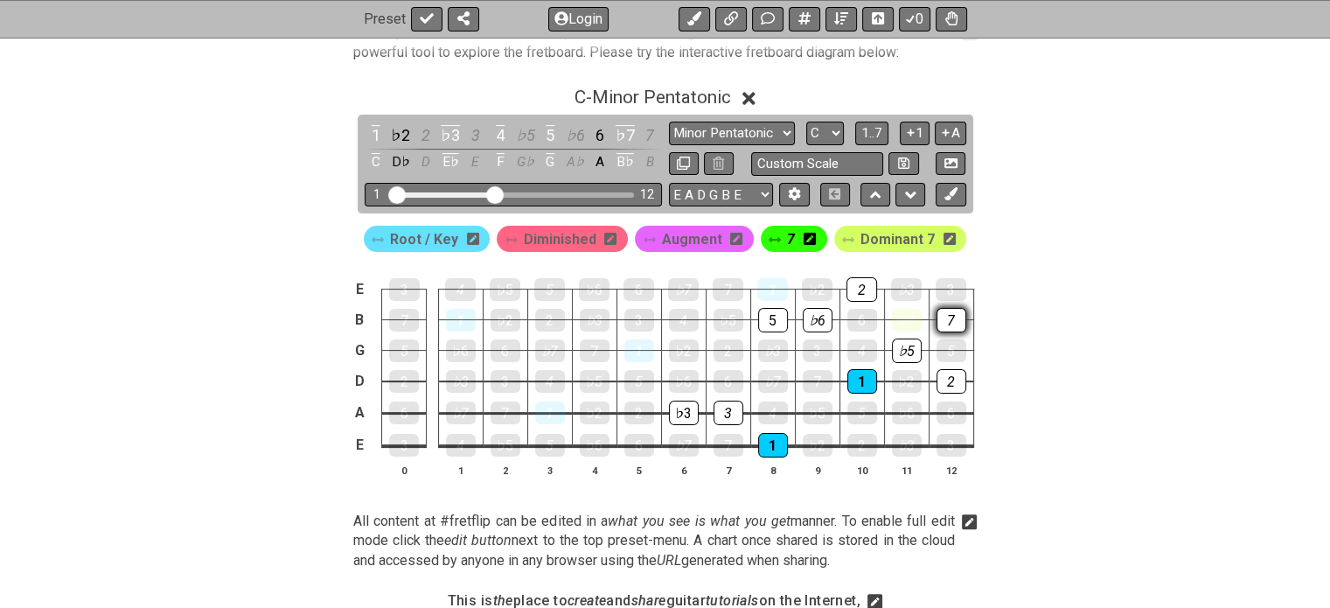
click at [938, 311] on div "7" at bounding box center [951, 320] width 30 height 24
click at [949, 324] on div "7" at bounding box center [951, 320] width 30 height 24
click at [940, 316] on div "7" at bounding box center [951, 320] width 30 height 24
click at [787, 237] on span "7" at bounding box center [791, 238] width 8 height 25
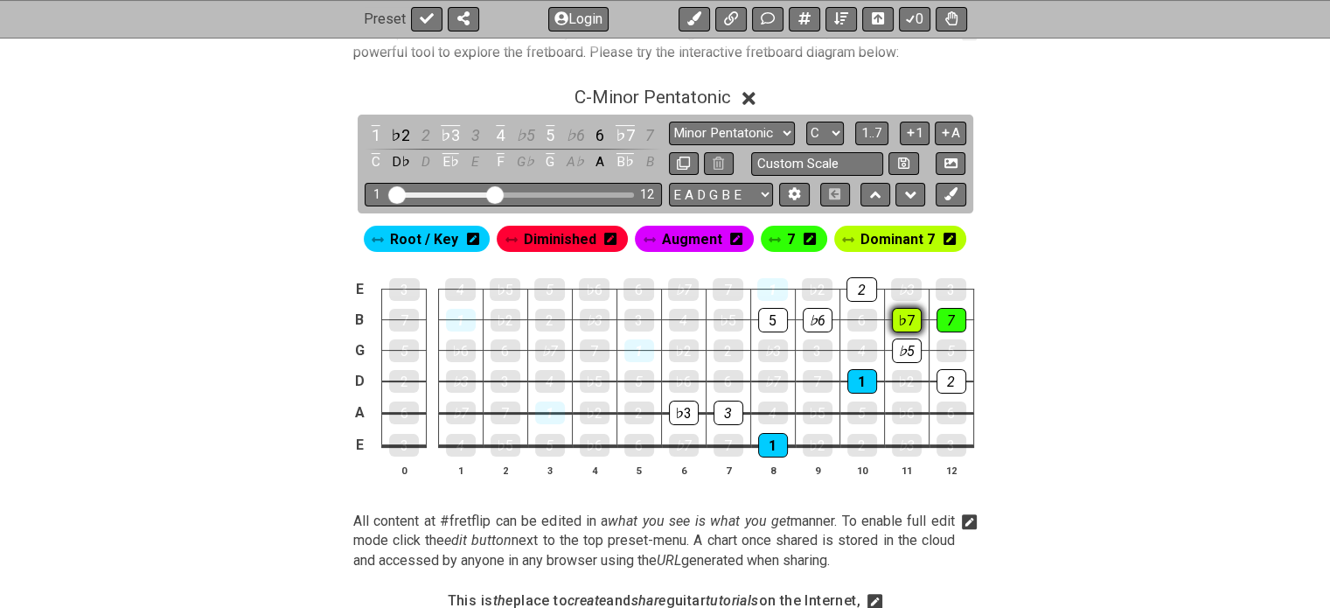
click at [894, 312] on div "♭7" at bounding box center [907, 320] width 30 height 24
click at [687, 235] on span "Augment" at bounding box center [692, 238] width 60 height 25
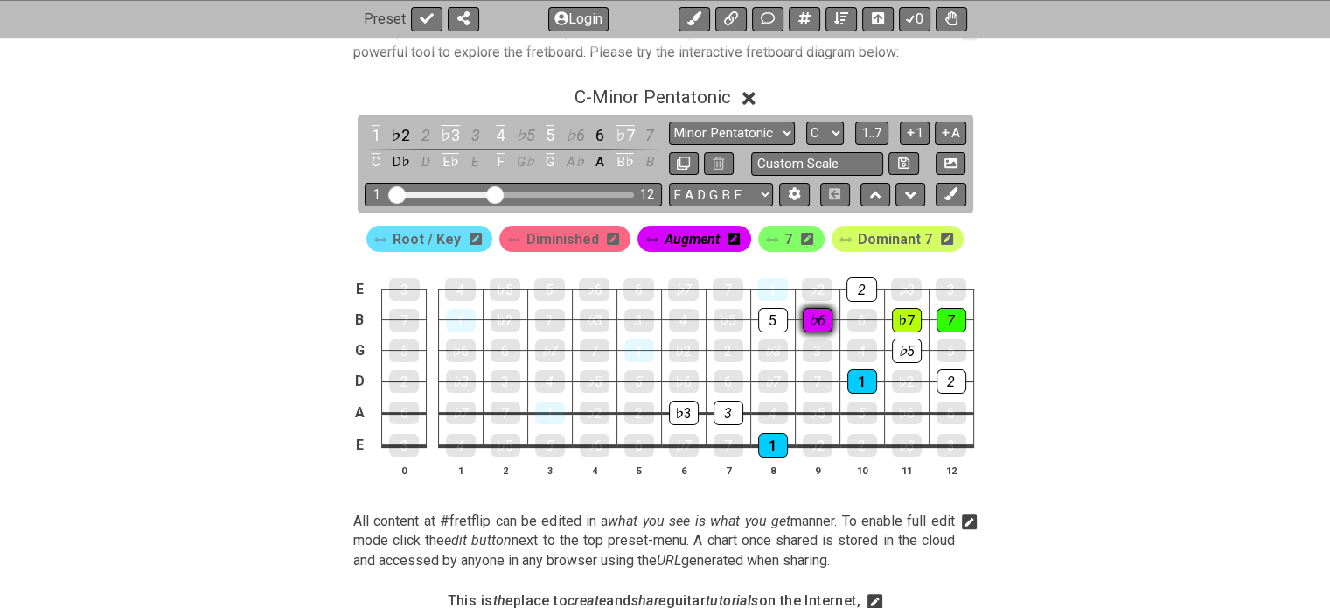
click at [817, 322] on div "♭6" at bounding box center [818, 320] width 30 height 24
click at [678, 412] on div "♭3" at bounding box center [684, 412] width 30 height 24
click at [570, 233] on span "Diminished" at bounding box center [562, 238] width 73 height 25
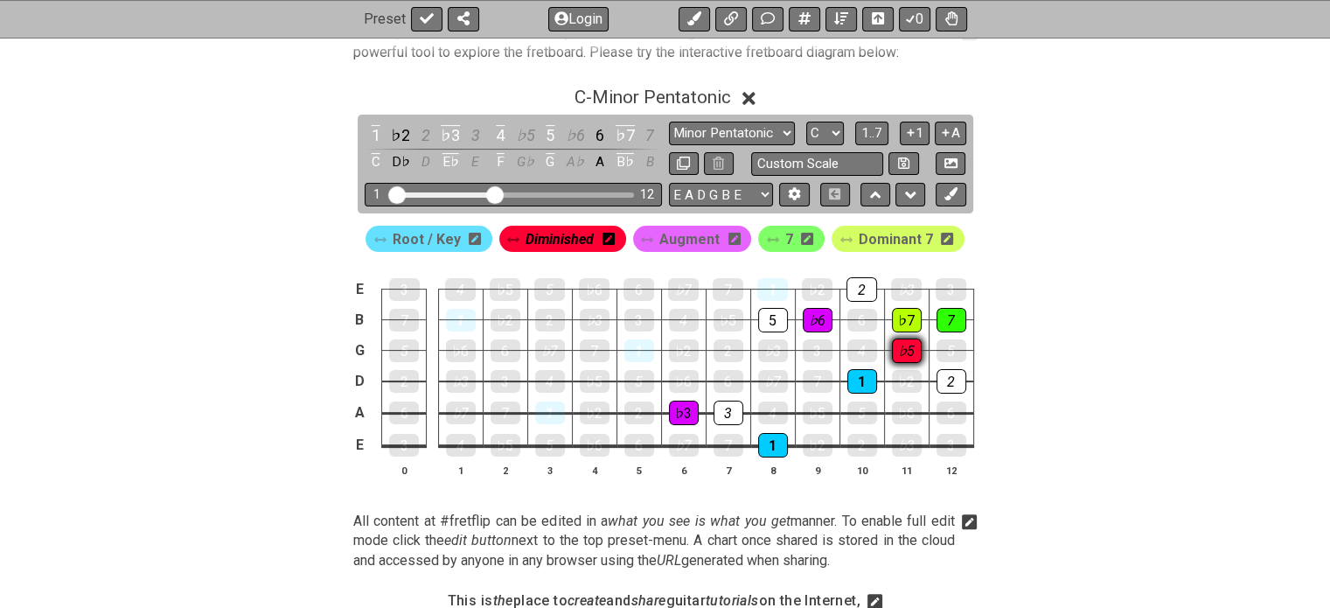
click at [904, 355] on div "♭5" at bounding box center [907, 350] width 30 height 24
click at [684, 408] on div "♭3" at bounding box center [684, 412] width 30 height 24
click at [998, 303] on div "E 3 4 ♭5 5 ♭6 6 ♭7 7 1 ♭2 2 ♭3 3 B 7 1 ♭2 2 ♭3 3 4 ♭5 5 ♭6 6 ♭7 7 G 5 ♭6 6 ♭7 7…" at bounding box center [665, 378] width 1330 height 246
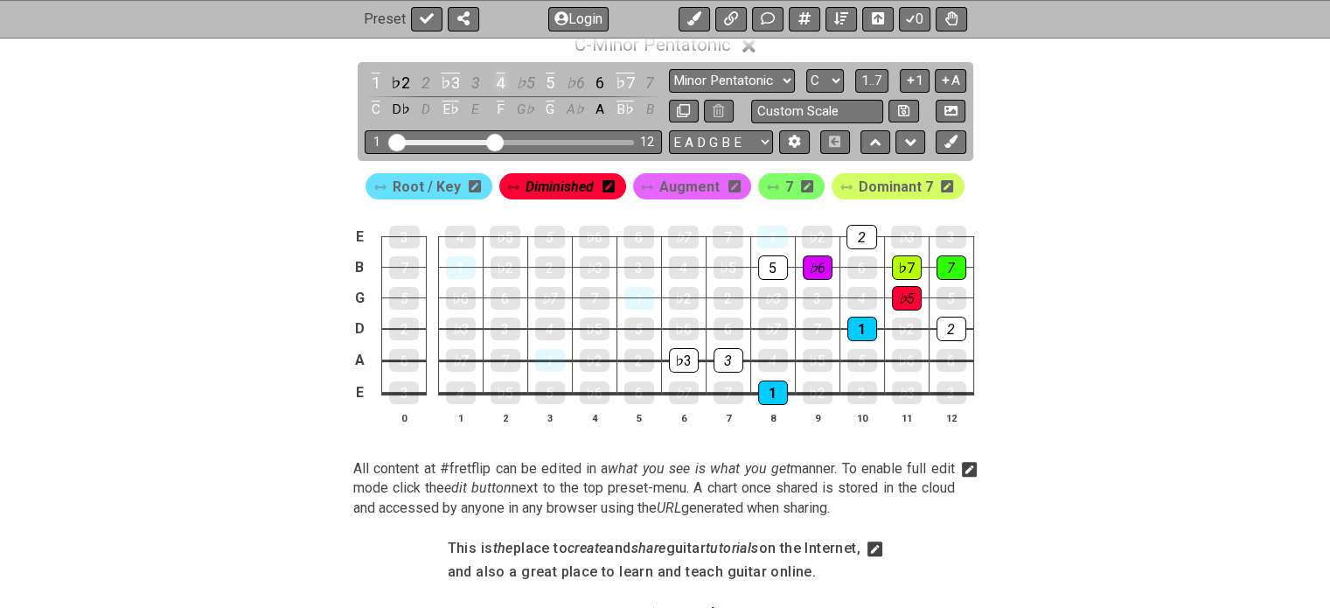
scroll to position [435, 0]
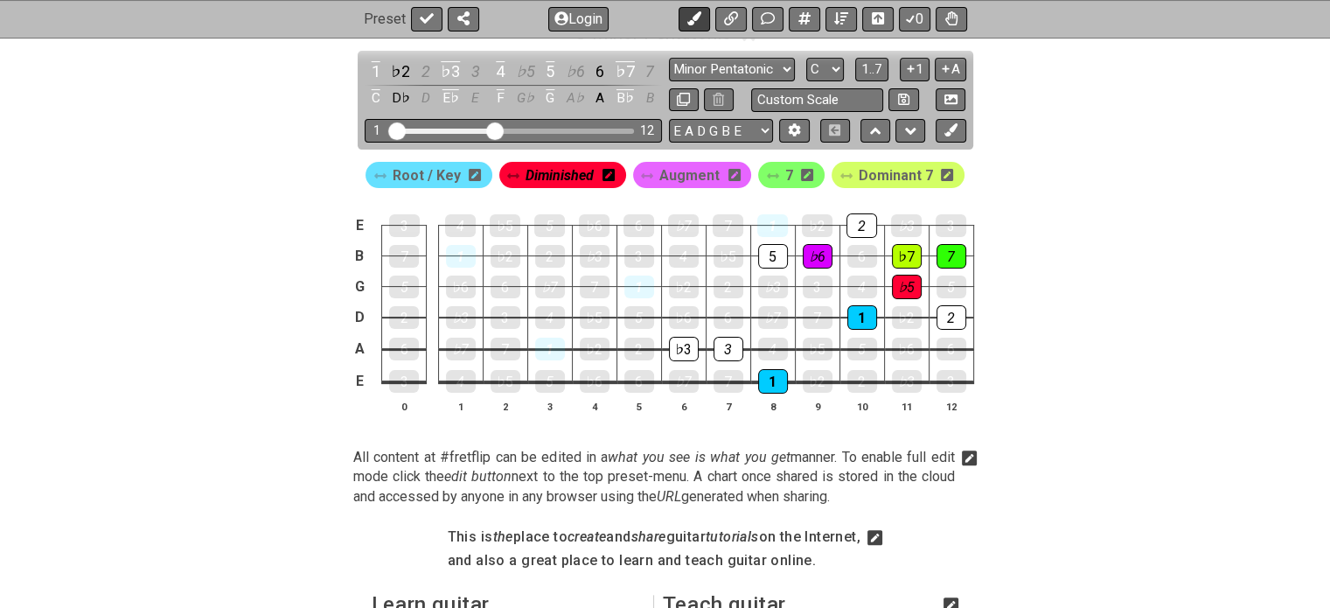
click at [693, 12] on icon at bounding box center [694, 19] width 14 height 14
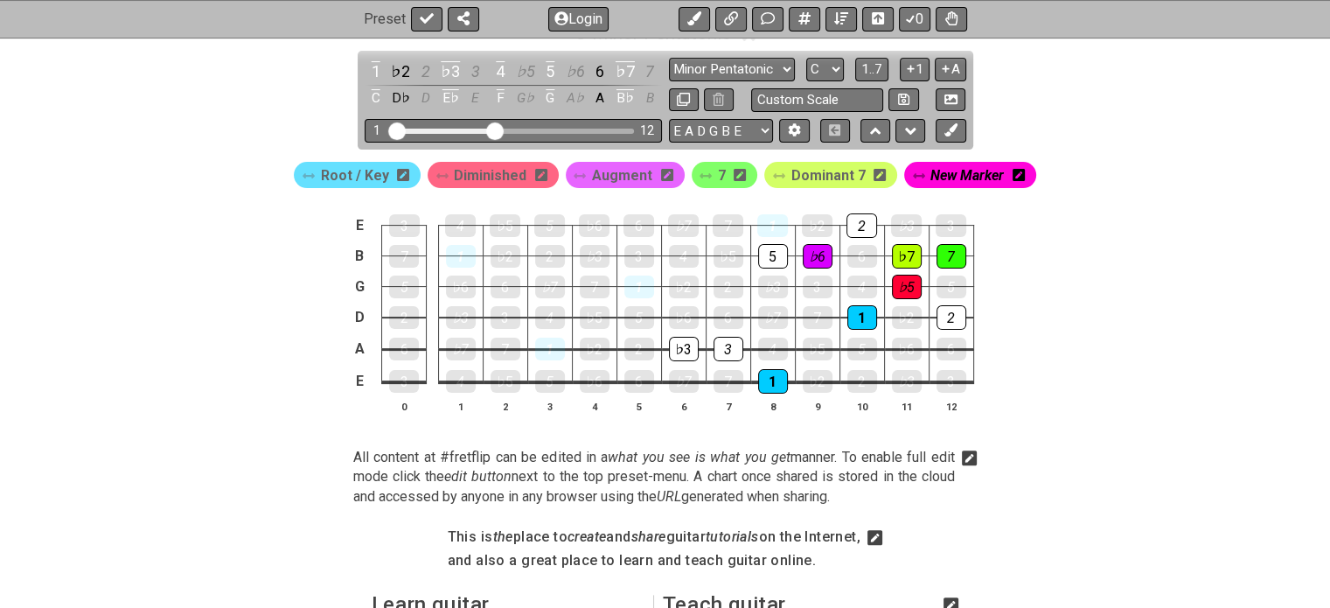
click at [933, 169] on span "New Marker" at bounding box center [966, 175] width 73 height 25
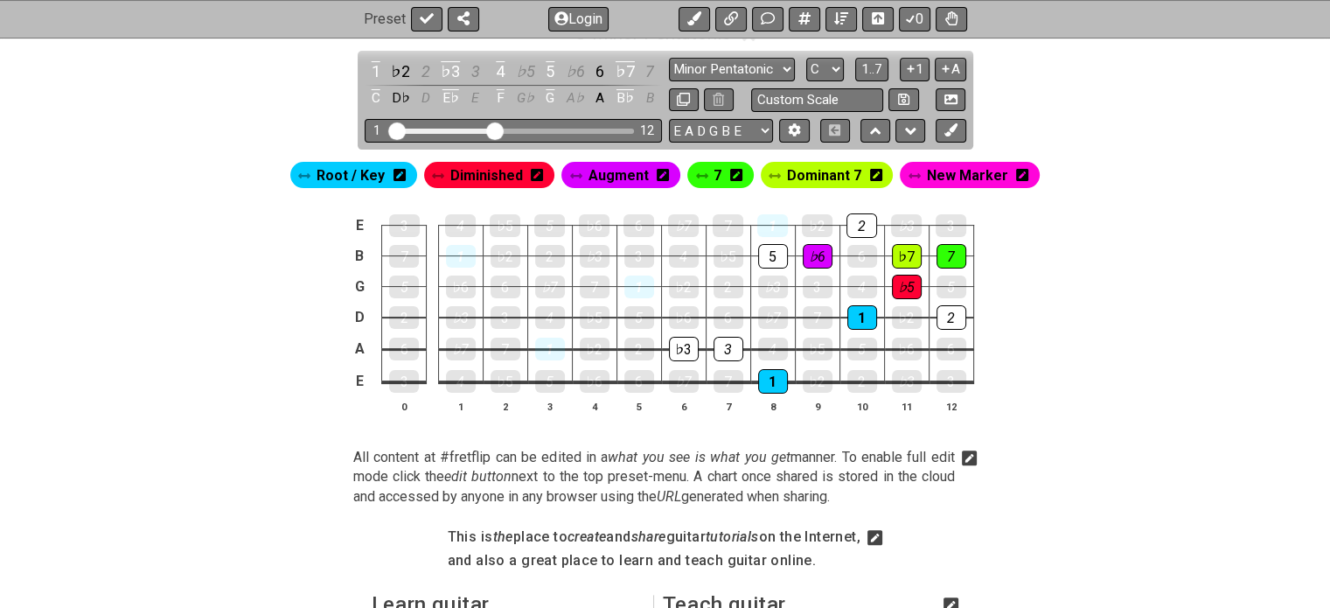
click at [933, 169] on span "New Marker" at bounding box center [967, 175] width 81 height 25
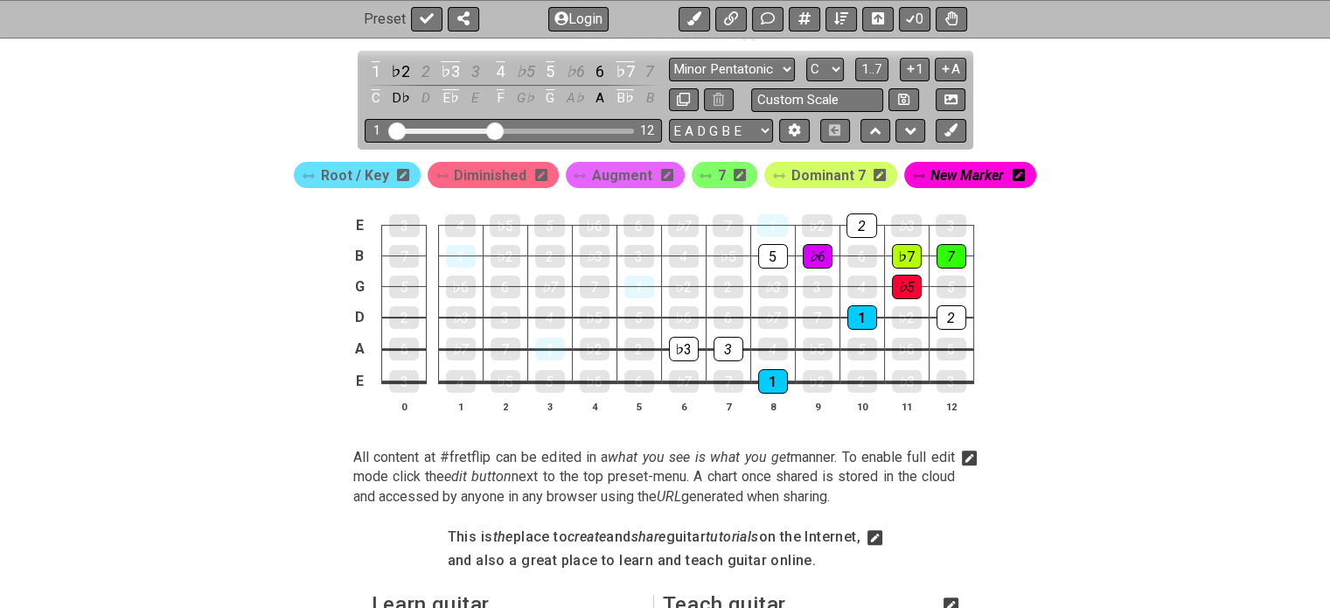
click at [998, 176] on icon at bounding box center [1018, 175] width 12 height 12
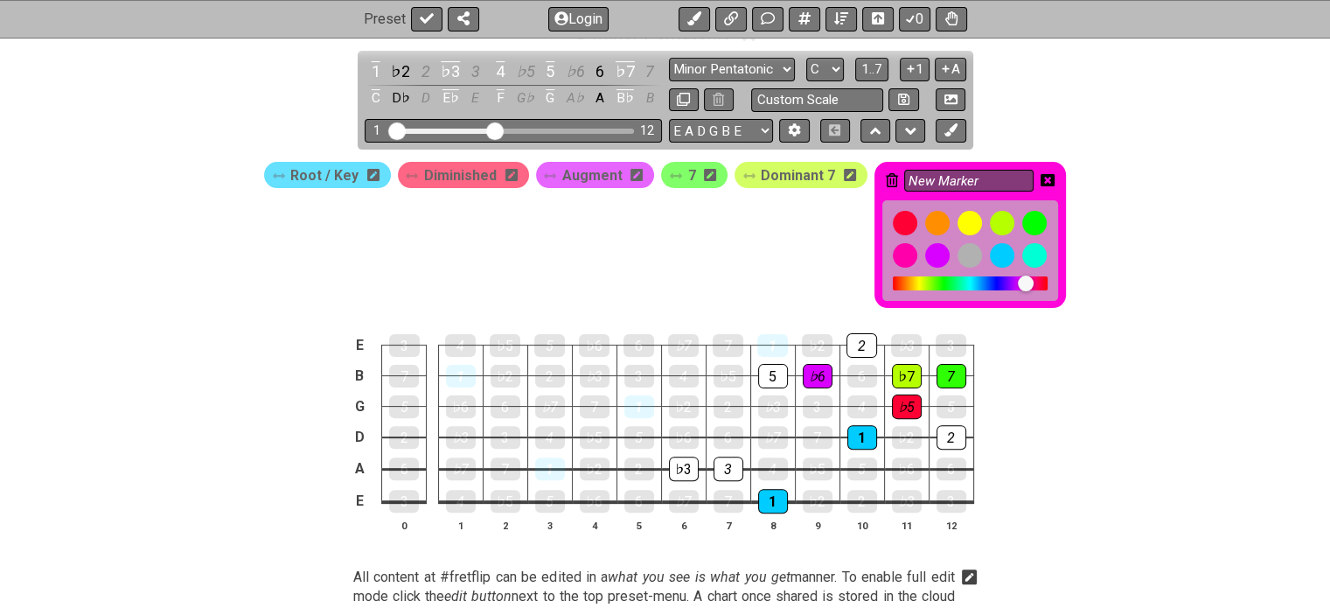
drag, startPoint x: 994, startPoint y: 177, endPoint x: 869, endPoint y: 175, distance: 125.0
click at [874, 175] on div "New Marker" at bounding box center [969, 235] width 191 height 146
type input "Suspended"
click at [998, 177] on icon at bounding box center [1047, 180] width 14 height 12
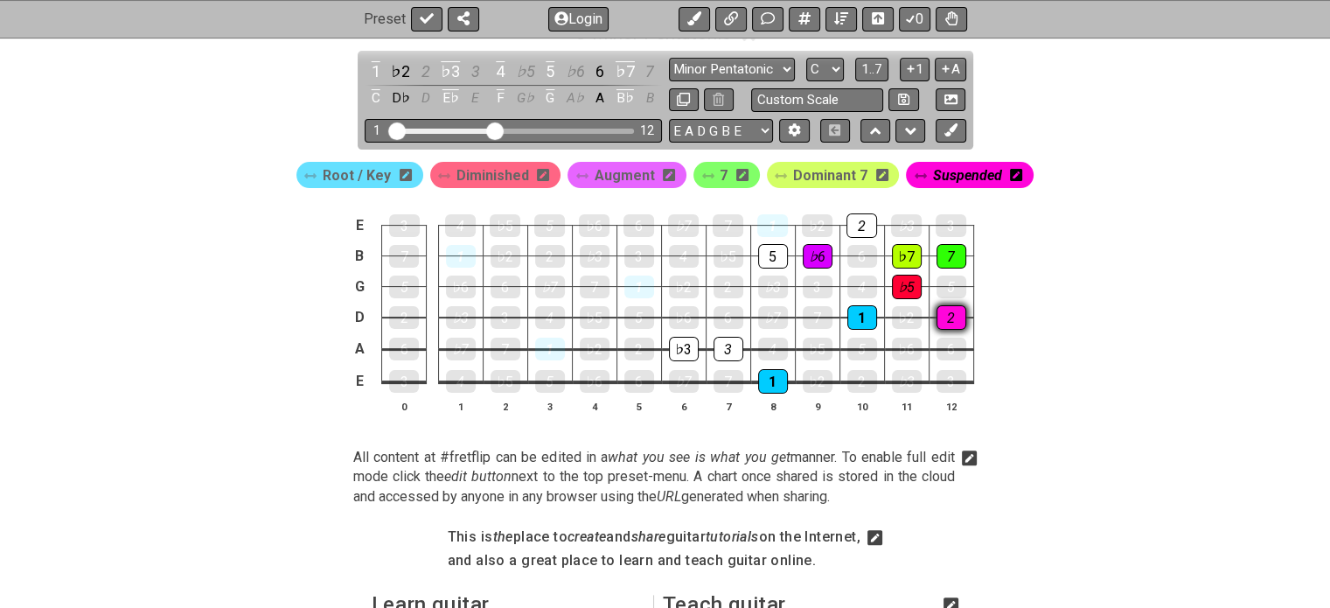
click at [945, 307] on div "2" at bounding box center [951, 317] width 30 height 24
click at [936, 163] on span "Suspended" at bounding box center [967, 175] width 69 height 25
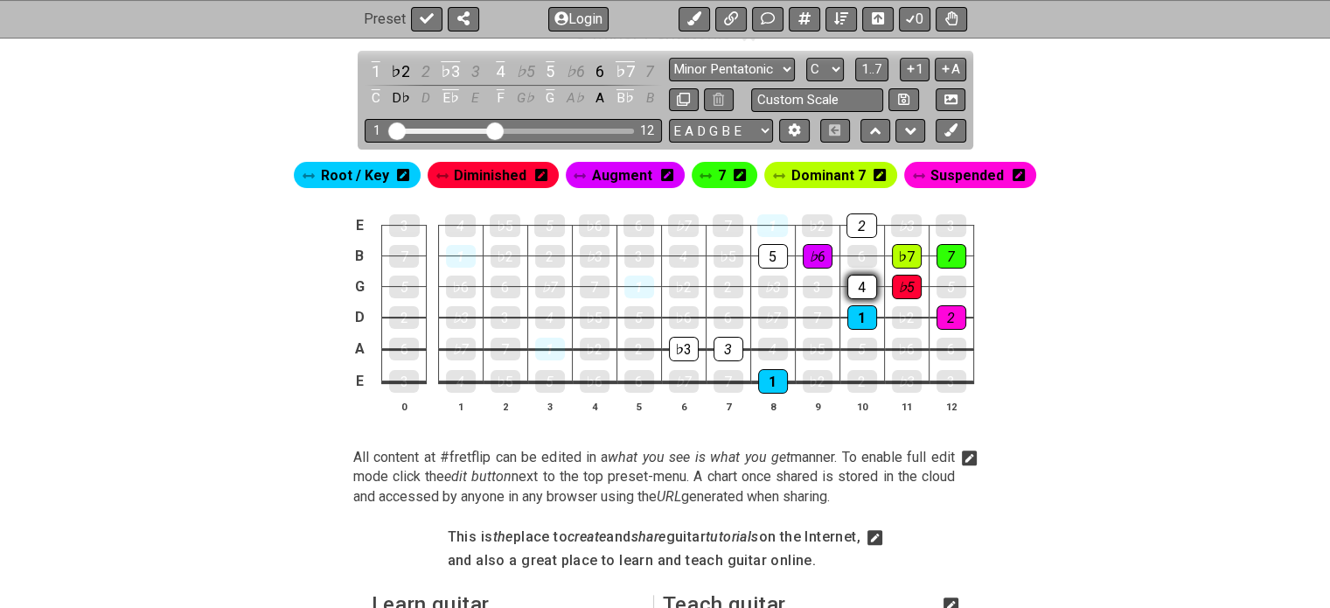
click at [866, 285] on div "4" at bounding box center [862, 287] width 30 height 24
click at [957, 166] on span "Suspended" at bounding box center [966, 175] width 73 height 25
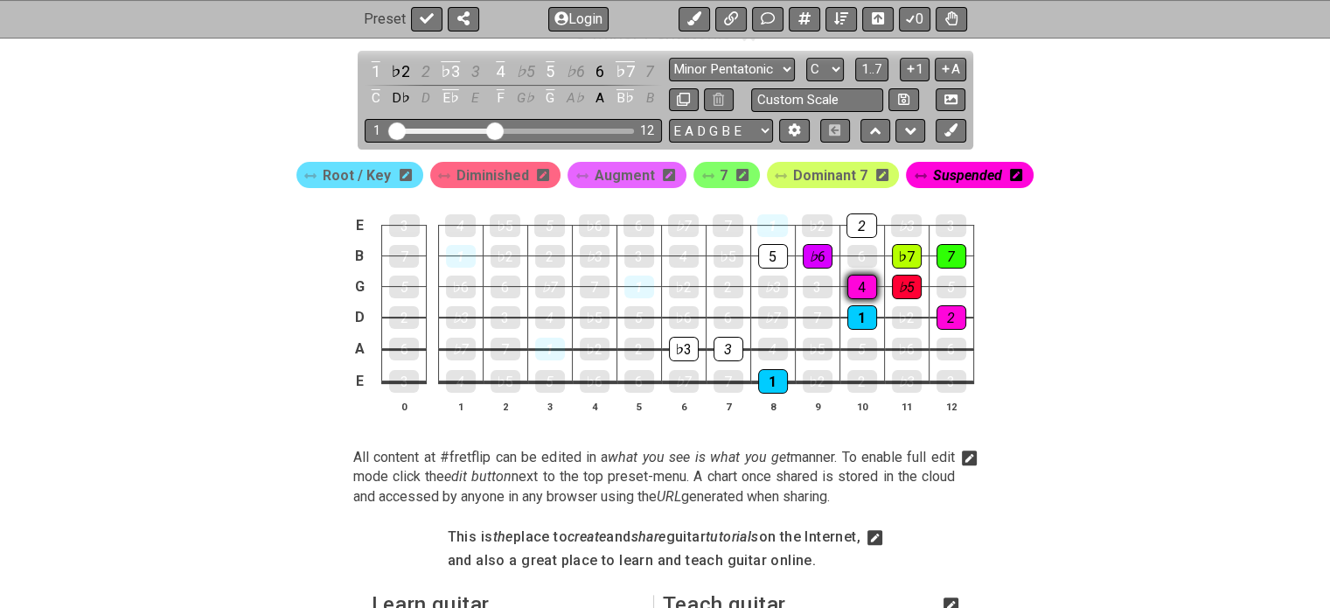
click at [859, 277] on div "4" at bounding box center [862, 287] width 30 height 24
click at [958, 174] on span "Suspended" at bounding box center [967, 175] width 69 height 25
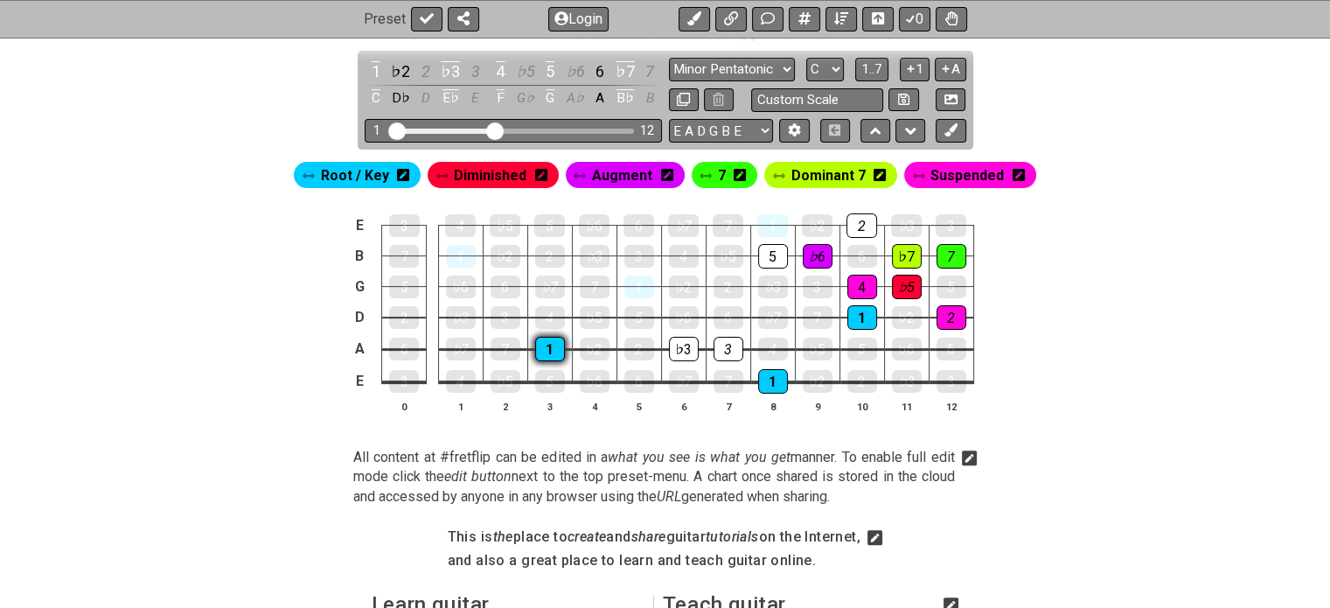
click at [541, 349] on div "1" at bounding box center [550, 349] width 30 height 24
click at [553, 319] on div "4" at bounding box center [550, 317] width 30 height 24
click at [553, 319] on div "4" at bounding box center [550, 317] width 30 height 23
click at [553, 319] on div "4" at bounding box center [550, 317] width 30 height 24
click at [596, 314] on div "♭5" at bounding box center [595, 317] width 30 height 23
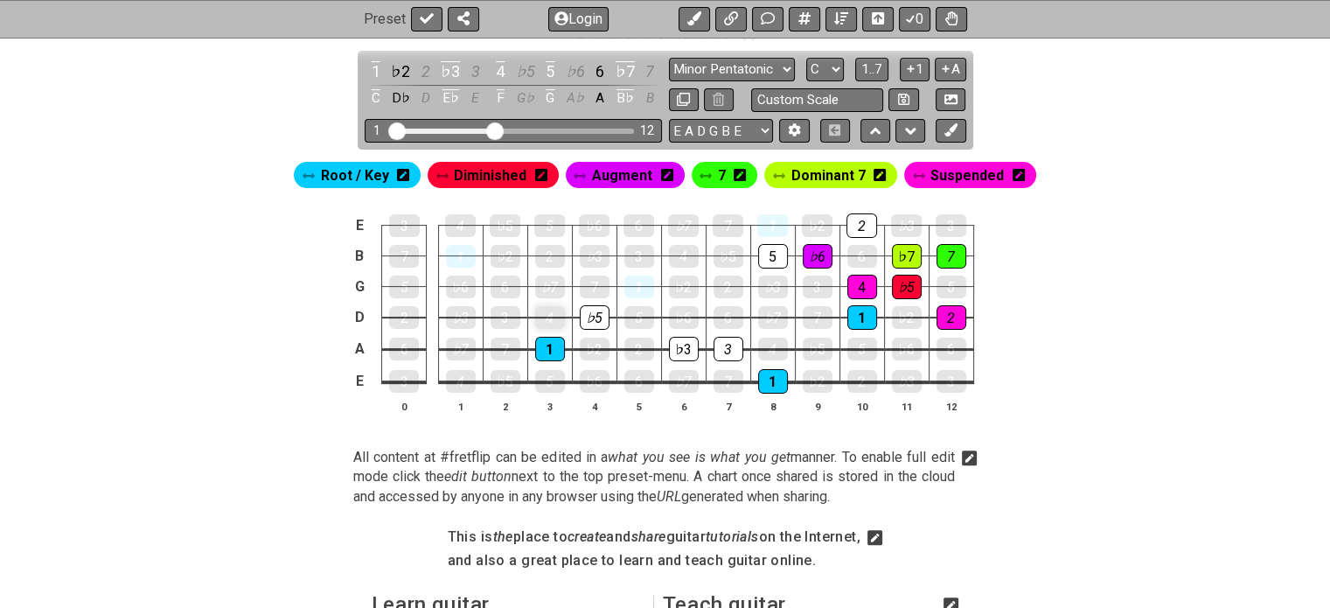
click at [546, 308] on div "4" at bounding box center [550, 317] width 30 height 23
click at [593, 314] on div "♭5" at bounding box center [595, 317] width 30 height 23
click at [547, 219] on div "5" at bounding box center [549, 225] width 31 height 24
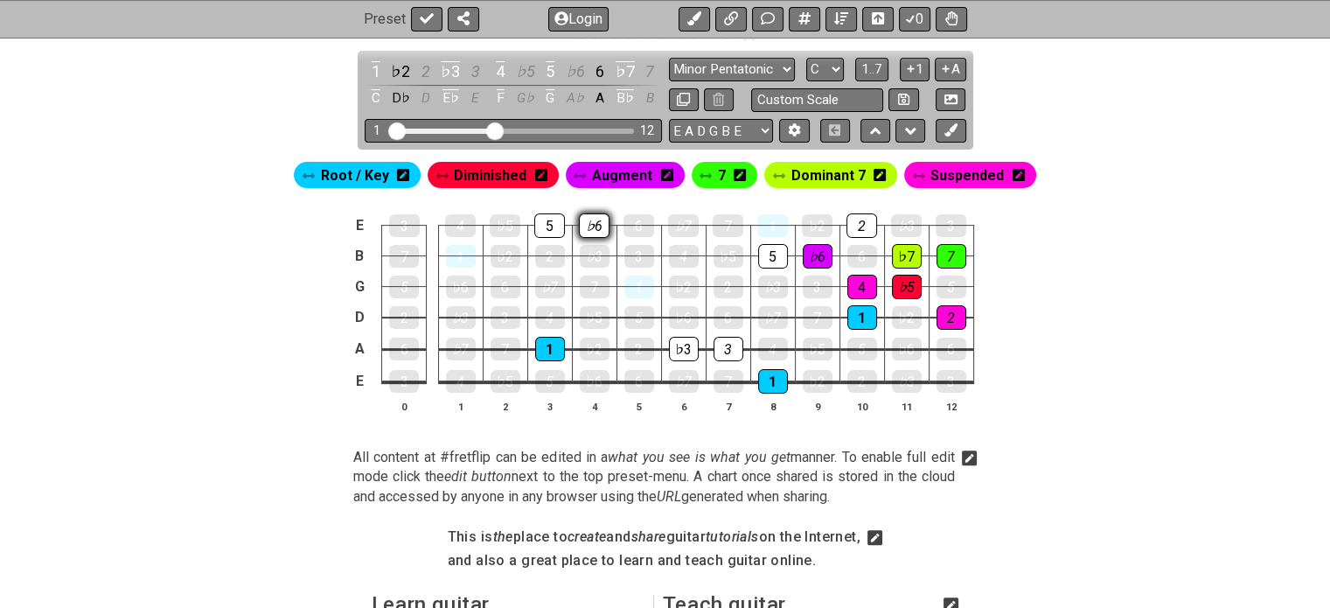
click at [584, 222] on div "♭6" at bounding box center [594, 225] width 31 height 24
drag, startPoint x: 546, startPoint y: 236, endPoint x: 590, endPoint y: 230, distance: 45.0
click at [590, 226] on tr "E 3 4 ♭5 5 ♭6 6 ♭7 7 1 ♭2 2 ♭3 3" at bounding box center [661, 210] width 624 height 31
click at [590, 230] on div "♭6" at bounding box center [594, 225] width 31 height 24
drag, startPoint x: 588, startPoint y: 229, endPoint x: 575, endPoint y: 219, distance: 15.6
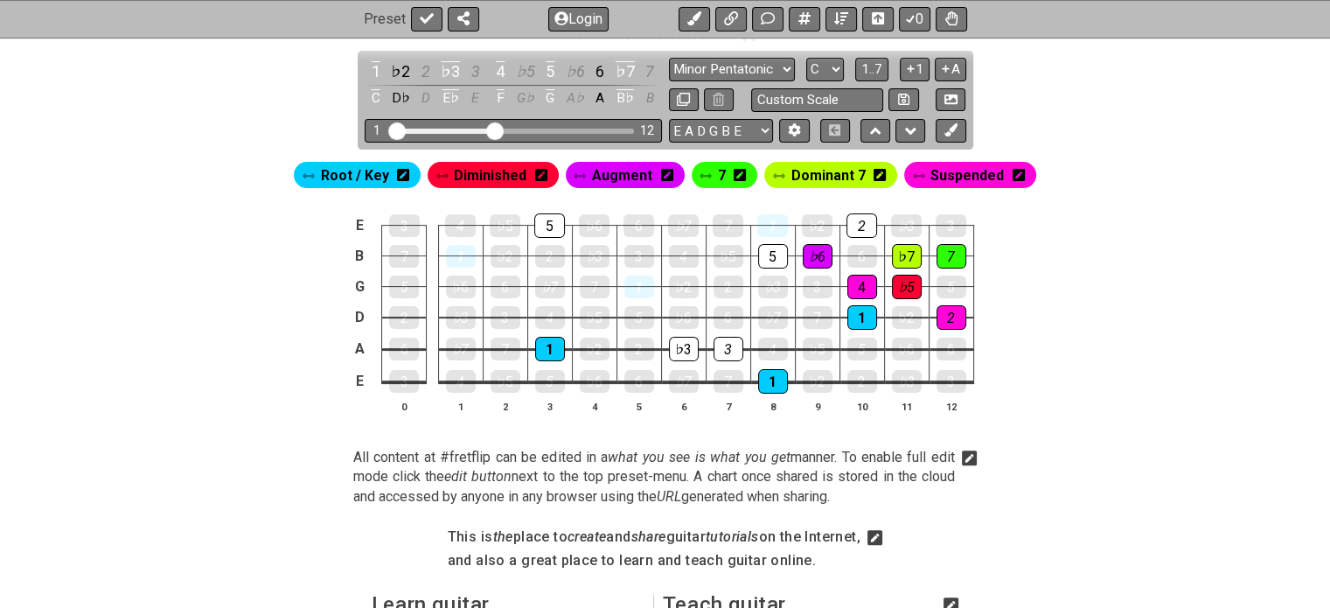
click at [575, 219] on td "♭6" at bounding box center [594, 210] width 45 height 31
click at [566, 219] on td "5" at bounding box center [549, 210] width 45 height 31
click at [545, 222] on div "5" at bounding box center [549, 225] width 31 height 23
click at [859, 328] on tbody "E 3 4 ♭5 5 ♭6 6 ♭7 7 1 ♭2 2 ♭3 3 B 7 1 ♭2 2 ♭3 3 4 ♭5 5 ♭6 6 ♭7 7 G 5 ♭6 6 ♭7 7…" at bounding box center [661, 297] width 624 height 205
click at [859, 328] on td "5" at bounding box center [861, 333] width 45 height 32
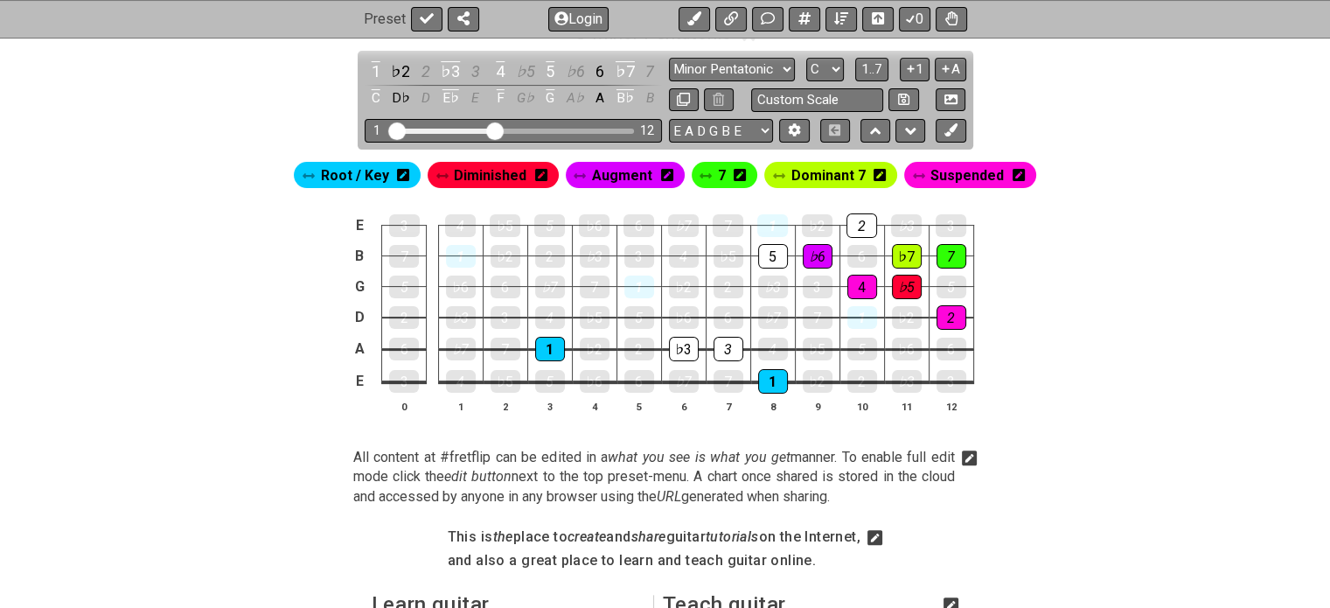
click at [556, 301] on td "4" at bounding box center [549, 302] width 45 height 31
click at [548, 310] on div "4" at bounding box center [550, 317] width 30 height 24
click at [593, 318] on div "♭5" at bounding box center [595, 317] width 30 height 24
click at [455, 286] on div "♭6" at bounding box center [461, 287] width 30 height 24
drag, startPoint x: 459, startPoint y: 280, endPoint x: 418, endPoint y: 282, distance: 41.2
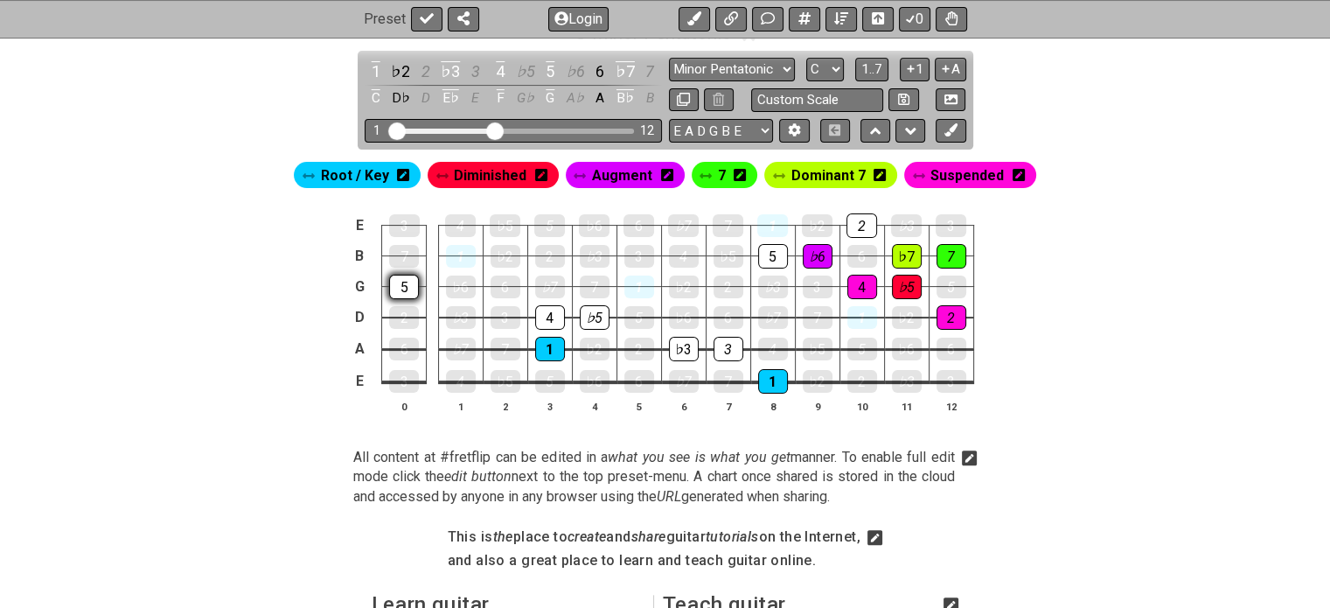
click at [418, 282] on tr "G 5 ♭6 6 ♭7 7 1 ♭2 2 ♭3 3 4 ♭5 5" at bounding box center [661, 271] width 624 height 31
click at [418, 282] on div "5" at bounding box center [404, 286] width 30 height 23
click at [399, 289] on div "5" at bounding box center [404, 287] width 30 height 24
click at [449, 289] on div "♭6" at bounding box center [461, 287] width 30 height 24
drag, startPoint x: 560, startPoint y: 282, endPoint x: 591, endPoint y: 282, distance: 31.5
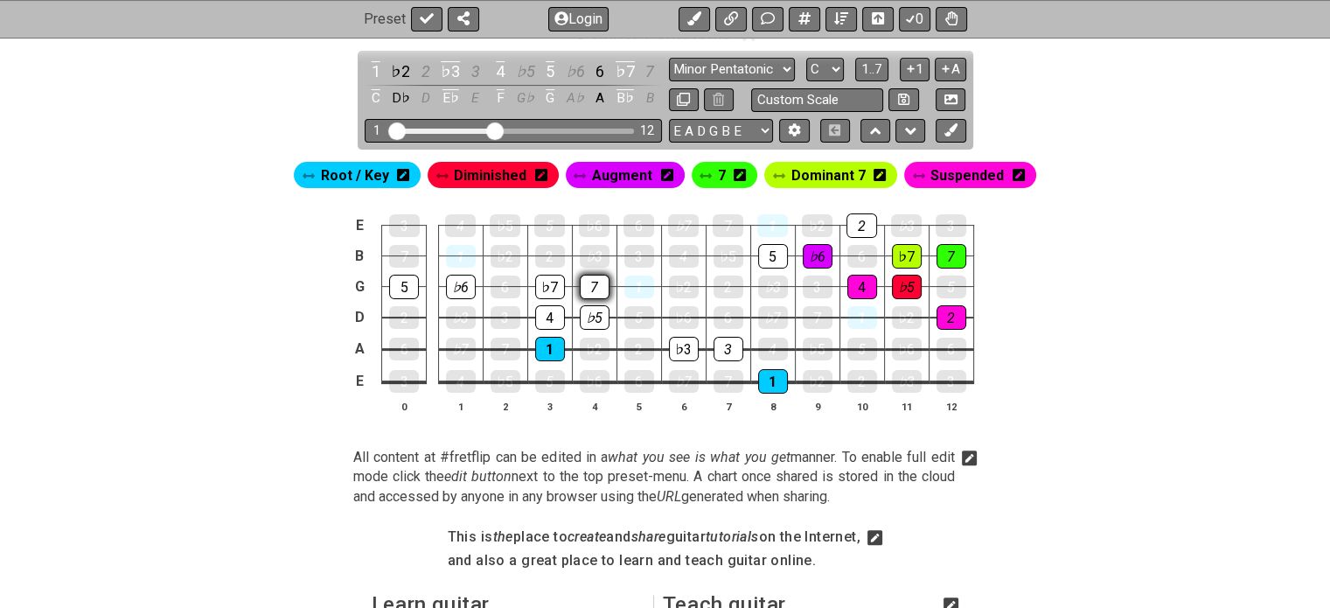
click at [591, 282] on tr "G 5 ♭6 6 ♭7 7 1 ♭2 2 ♭3 3 4 ♭5 5" at bounding box center [661, 271] width 624 height 31
click at [591, 282] on div "7" at bounding box center [595, 286] width 30 height 23
click at [588, 279] on div "7" at bounding box center [595, 287] width 30 height 24
click at [588, 279] on div "7" at bounding box center [595, 286] width 30 height 23
click at [557, 290] on div "♭7" at bounding box center [550, 286] width 30 height 23
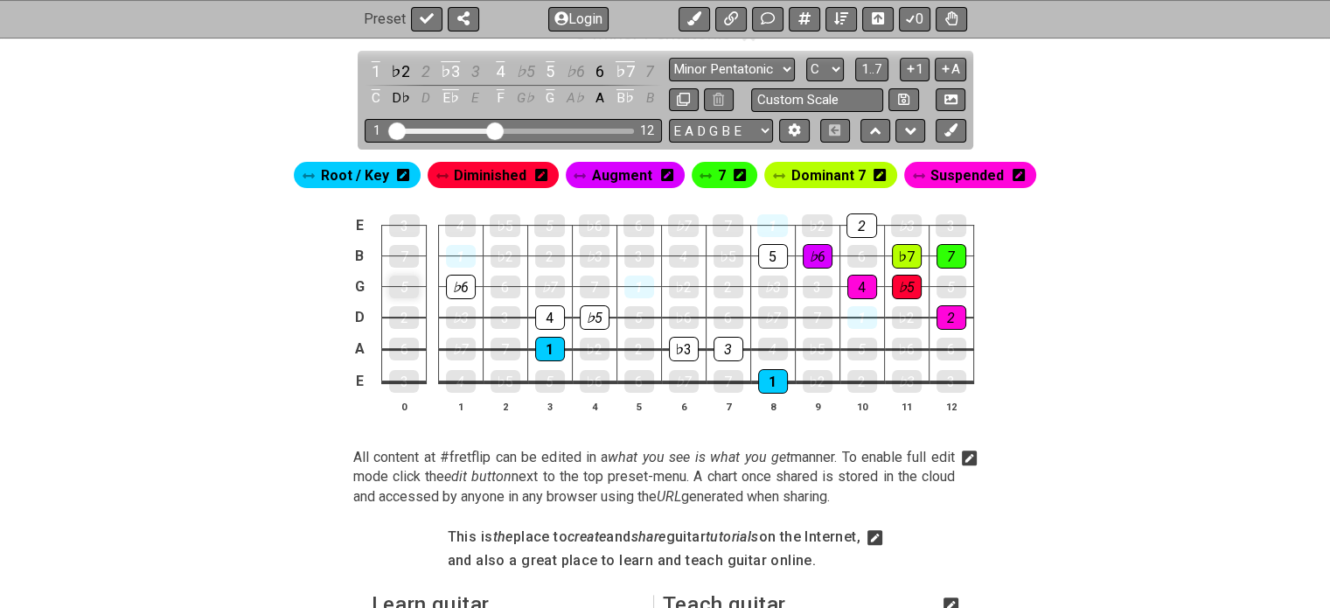
click at [399, 291] on div "5" at bounding box center [404, 286] width 30 height 23
click at [459, 279] on div "♭6" at bounding box center [461, 286] width 30 height 23
drag, startPoint x: 554, startPoint y: 314, endPoint x: 583, endPoint y: 316, distance: 28.9
click at [583, 316] on tr "D 2 ♭3 3 4 ♭5 5 ♭6 6 ♭7 7 1 ♭2 2" at bounding box center [661, 302] width 624 height 31
click at [583, 316] on div "♭5" at bounding box center [595, 317] width 30 height 24
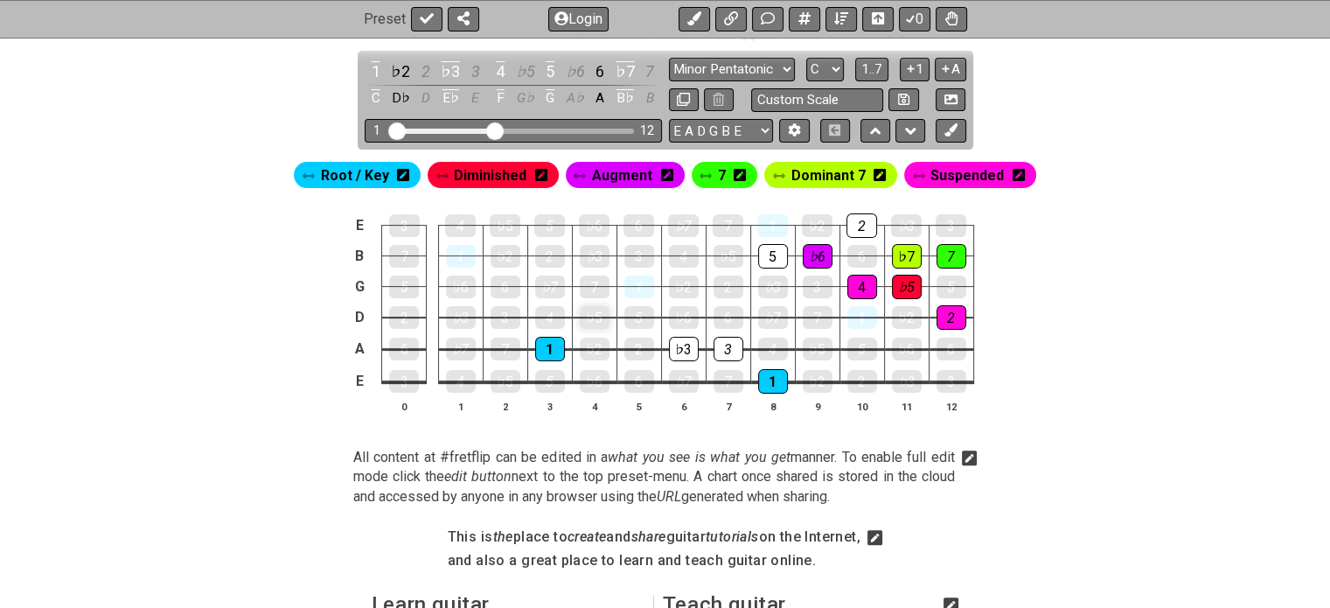
click at [583, 316] on div "♭5" at bounding box center [595, 317] width 30 height 23
click at [678, 259] on div "4" at bounding box center [684, 256] width 30 height 23
click at [718, 254] on div "♭5" at bounding box center [728, 256] width 30 height 24
drag, startPoint x: 683, startPoint y: 232, endPoint x: 718, endPoint y: 226, distance: 35.5
click at [718, 226] on tr "E 3 4 ♭5 5 ♭6 6 ♭7 7 1 ♭2 2 ♭3 3" at bounding box center [661, 210] width 624 height 31
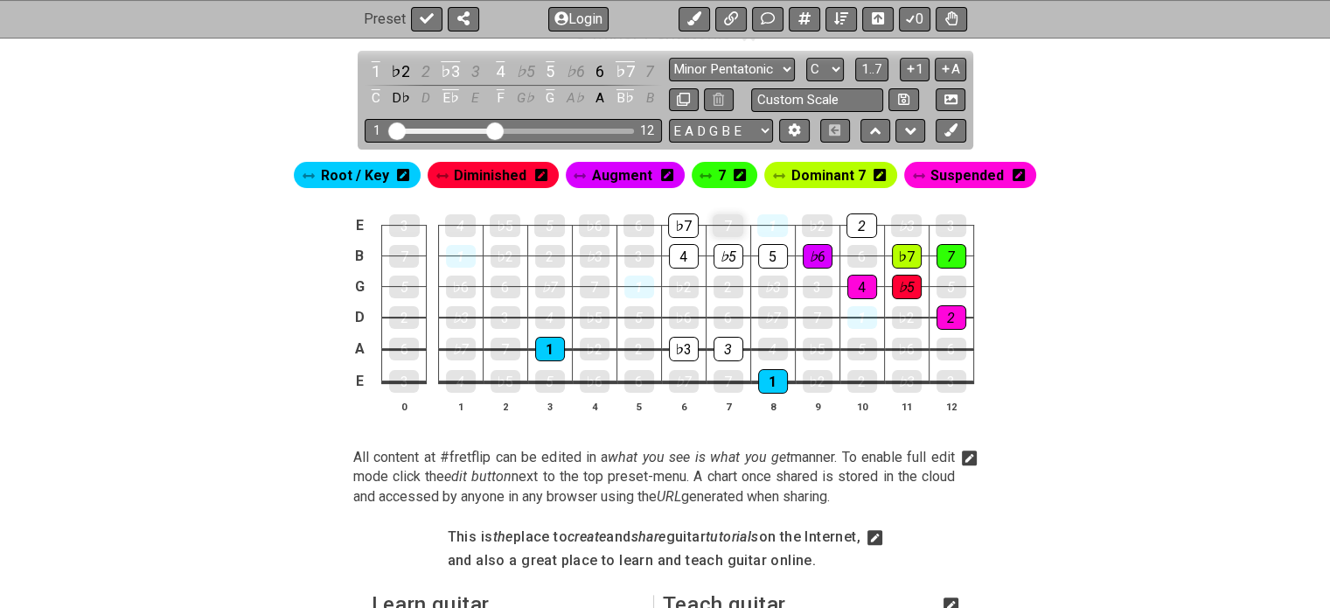
click at [718, 226] on div "7" at bounding box center [728, 225] width 31 height 23
click at [718, 226] on div "7" at bounding box center [728, 225] width 31 height 24
click at [588, 228] on div "♭6" at bounding box center [594, 225] width 31 height 24
click at [540, 217] on div "5" at bounding box center [549, 225] width 31 height 24
drag, startPoint x: 639, startPoint y: 289, endPoint x: 859, endPoint y: 315, distance: 221.9
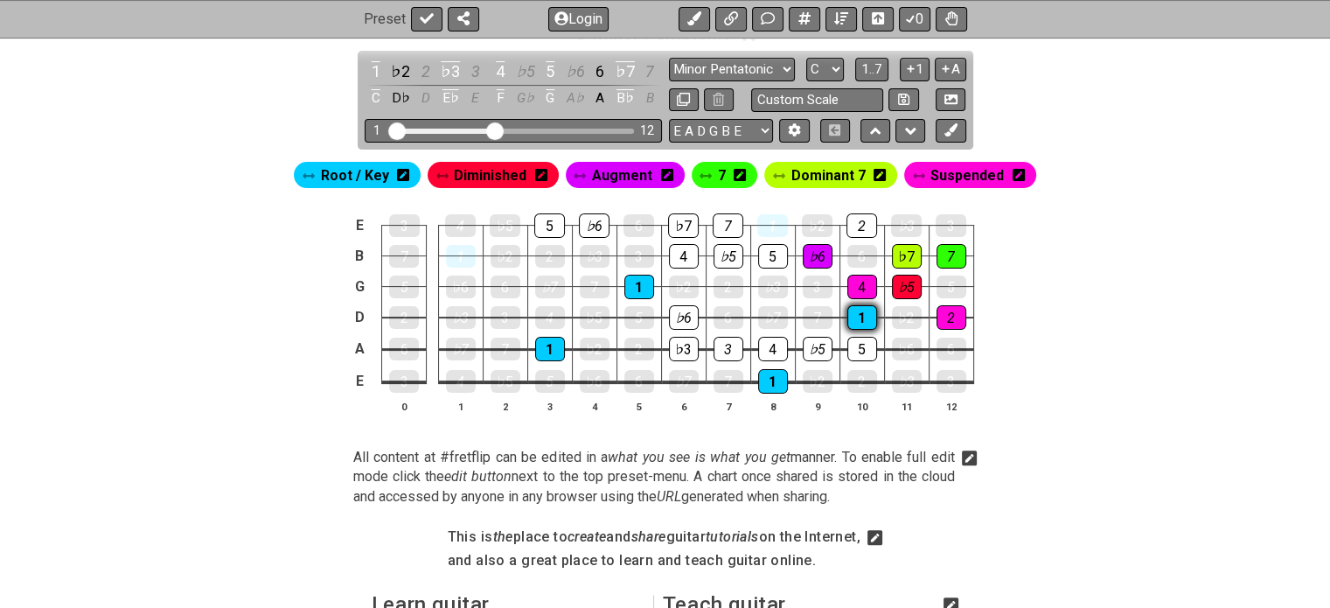
click at [859, 315] on tbody "E 3 4 ♭5 5 ♭6 6 ♭7 7 1 ♭2 2 ♭3 3 B 7 1 ♭2 2 ♭3 3 4 ♭5 5 ♭6 6 ♭7 7 G 5 ♭6 6 ♭7 7…" at bounding box center [661, 297] width 624 height 205
click at [859, 315] on div "1" at bounding box center [862, 317] width 30 height 23
click at [859, 315] on div "1" at bounding box center [862, 317] width 30 height 24
click at [685, 309] on div "♭6" at bounding box center [684, 317] width 30 height 23
click at [685, 309] on div "♭6" at bounding box center [684, 317] width 30 height 24
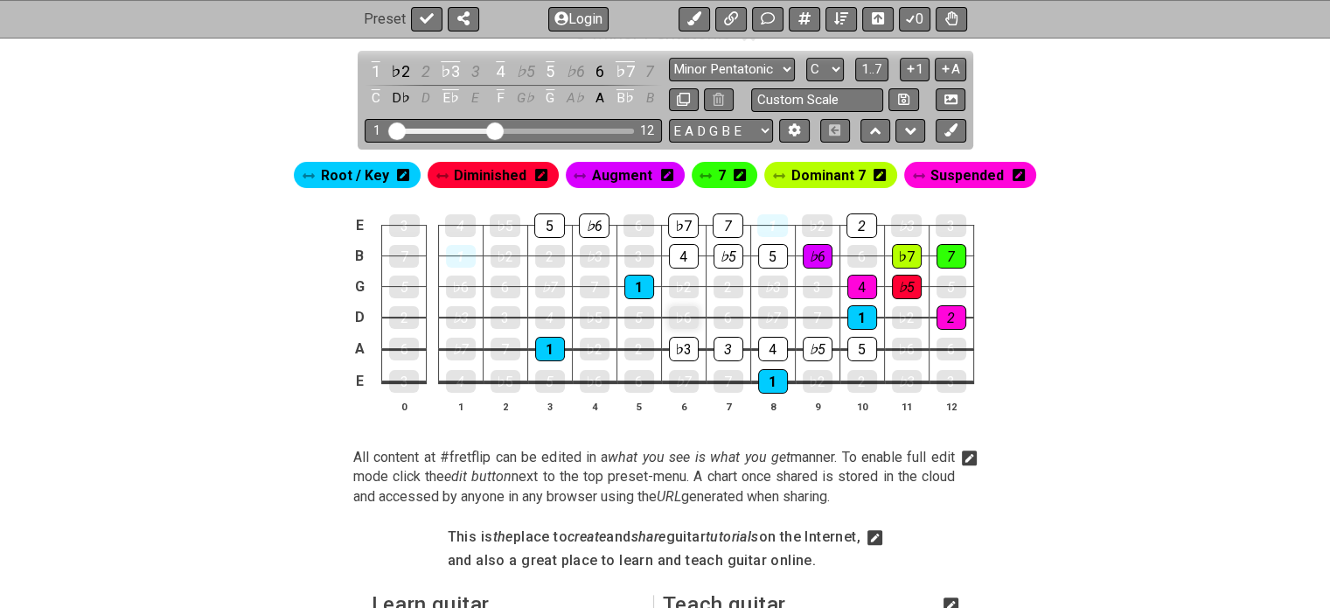
click at [685, 309] on div "♭6" at bounding box center [684, 317] width 30 height 23
click at [685, 309] on div "♭6" at bounding box center [684, 317] width 30 height 24
click at [680, 305] on div "♭6" at bounding box center [684, 317] width 30 height 24
click at [930, 168] on span "Suspended" at bounding box center [966, 175] width 73 height 25
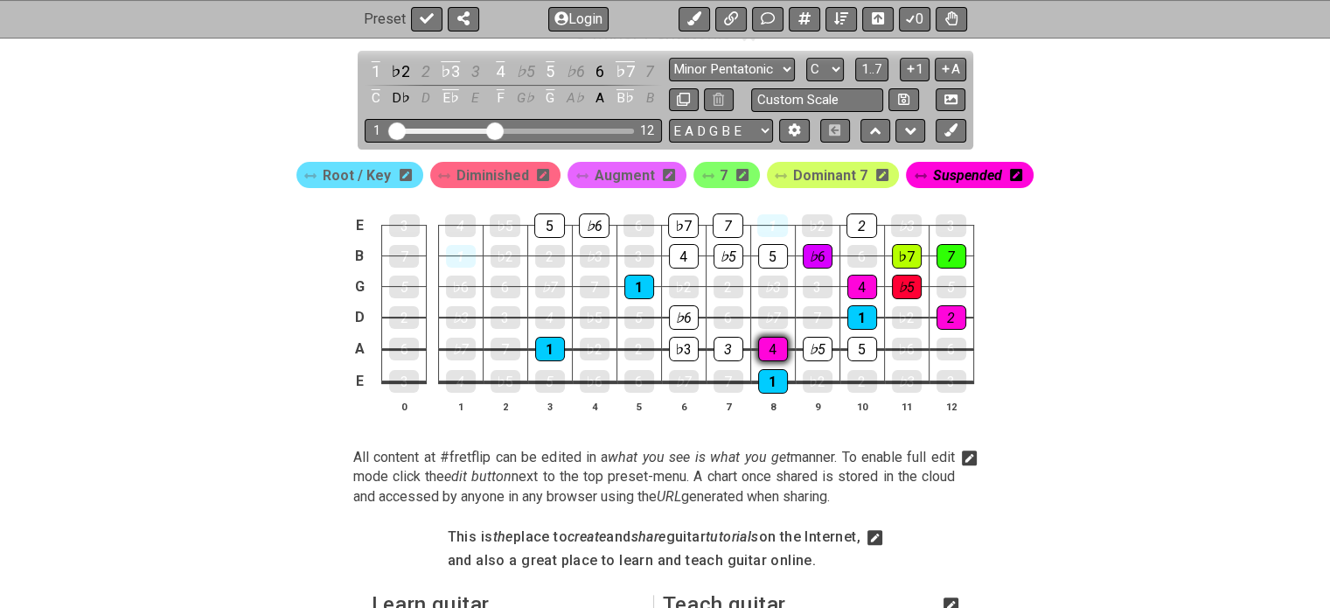
click at [765, 344] on div "4" at bounding box center [773, 349] width 30 height 24
click at [727, 275] on div "2" at bounding box center [728, 286] width 30 height 23
click at [933, 163] on span "Suspended" at bounding box center [967, 175] width 69 height 25
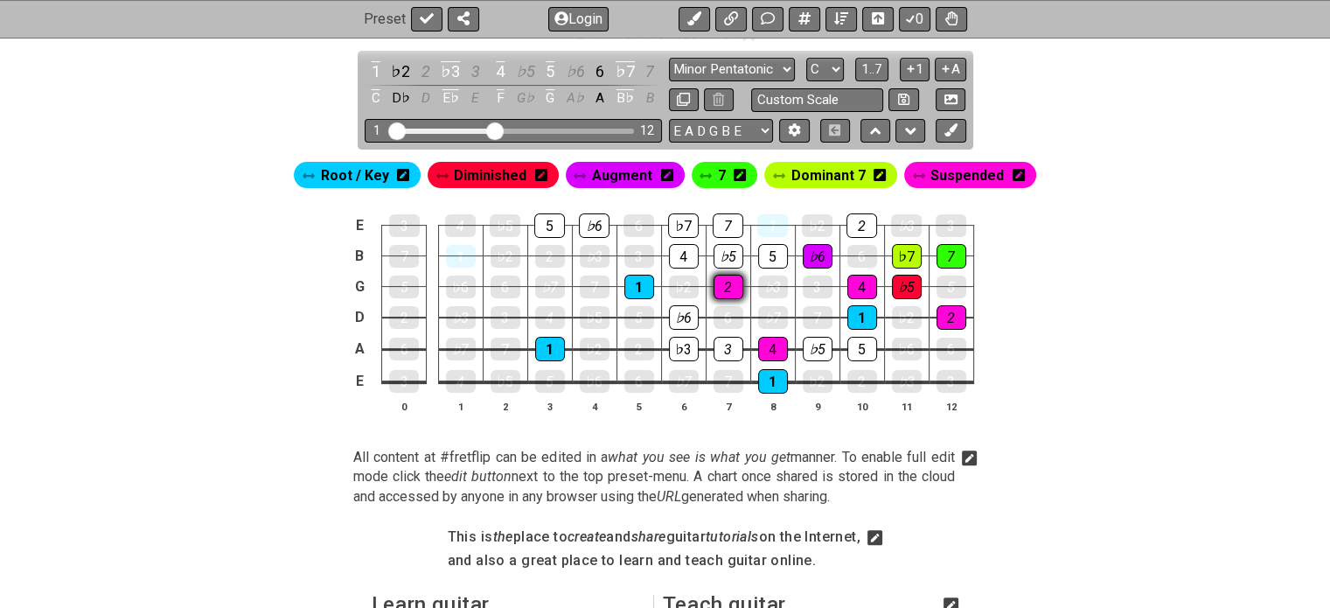
click at [737, 288] on div "2" at bounding box center [728, 287] width 30 height 24
click at [946, 184] on span "Suspended" at bounding box center [966, 175] width 73 height 25
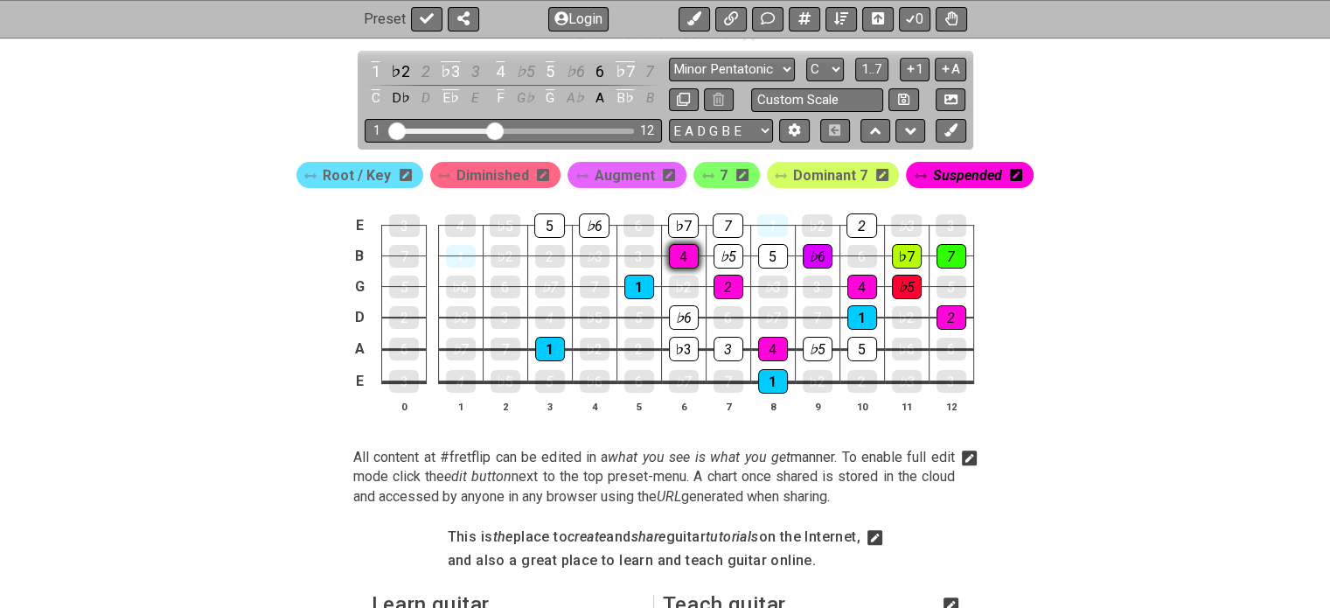
click at [678, 258] on div "4" at bounding box center [684, 256] width 30 height 24
click at [764, 350] on div "4" at bounding box center [773, 349] width 30 height 24
click at [945, 178] on span "Suspended" at bounding box center [967, 175] width 69 height 25
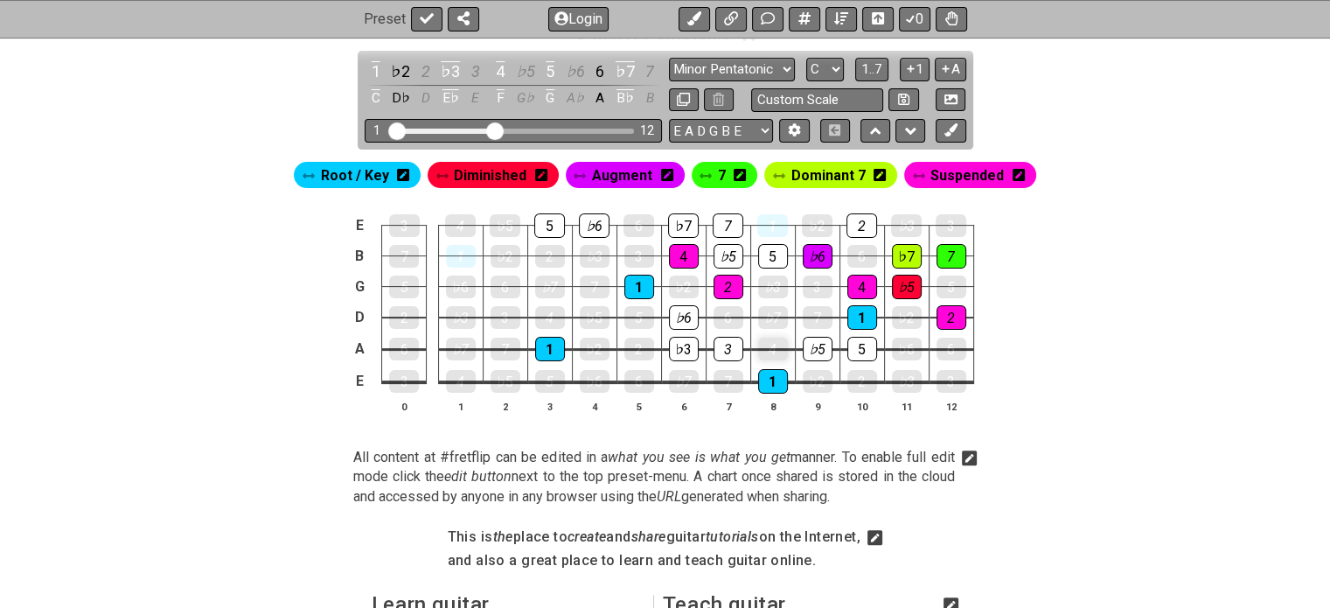
click at [761, 349] on div "4" at bounding box center [773, 348] width 30 height 23
click at [615, 163] on span "Augment" at bounding box center [622, 175] width 60 height 25
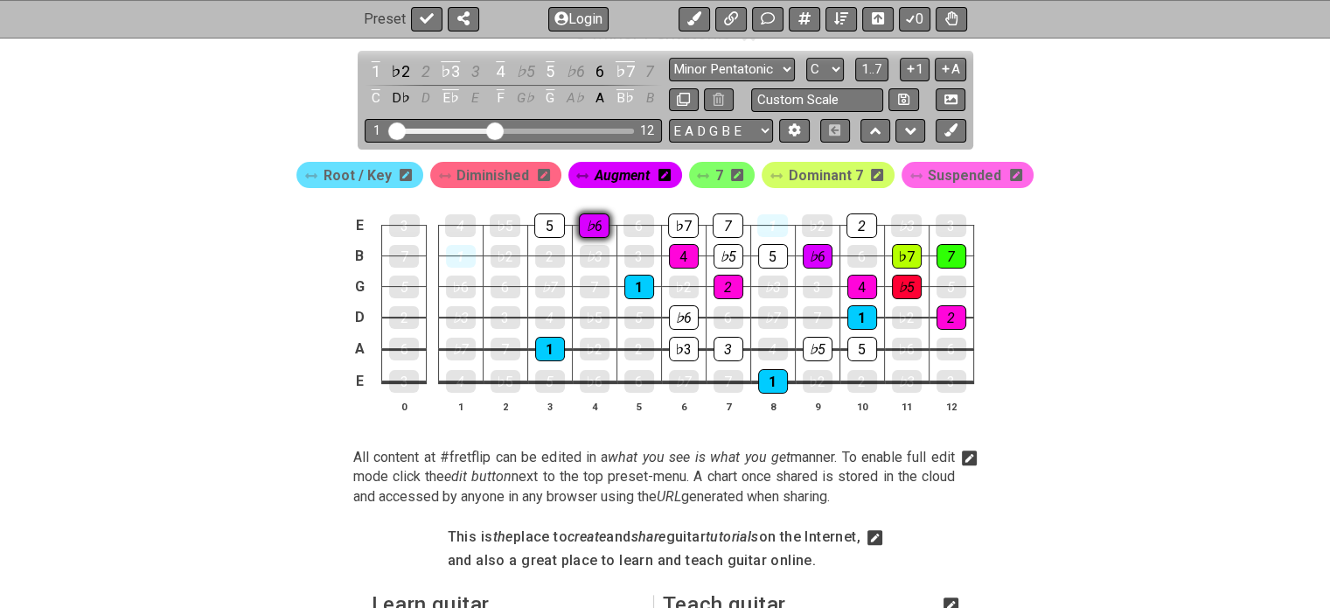
click at [583, 226] on div "♭6" at bounding box center [594, 225] width 31 height 24
click at [824, 170] on span "Dominant 7" at bounding box center [826, 175] width 74 height 25
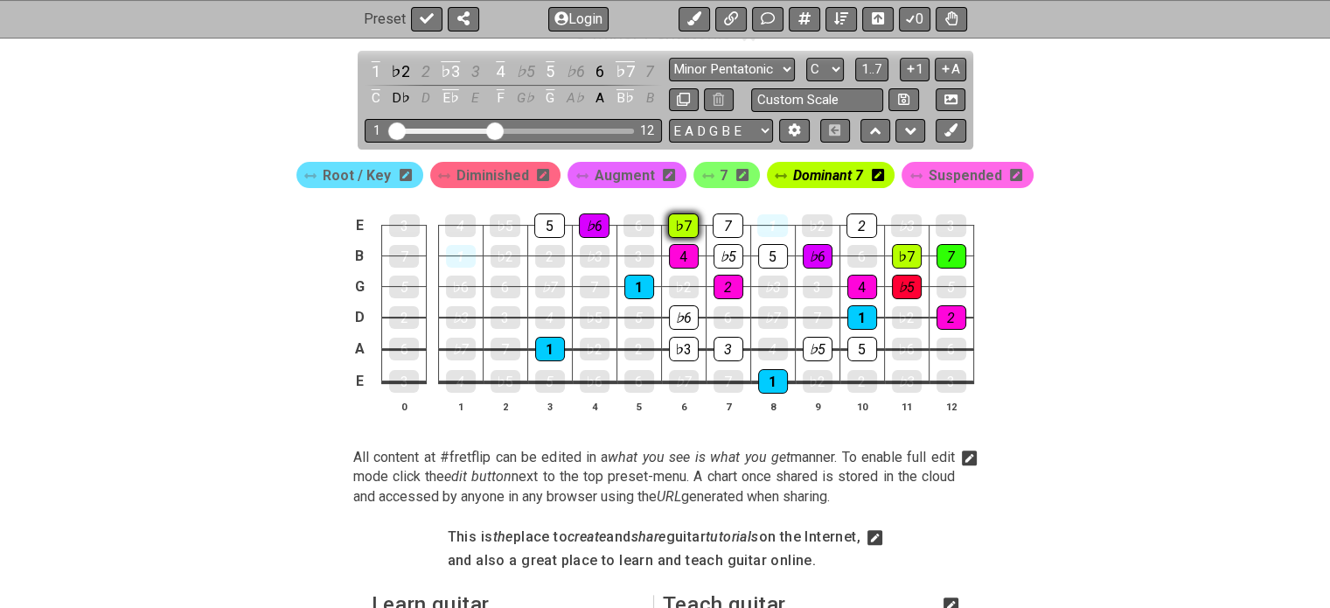
click at [680, 219] on div "♭7" at bounding box center [683, 225] width 31 height 24
click at [713, 177] on div "7" at bounding box center [726, 175] width 66 height 26
click at [723, 228] on div "7" at bounding box center [728, 225] width 31 height 24
drag, startPoint x: 723, startPoint y: 228, endPoint x: 709, endPoint y: 170, distance: 60.2
click at [709, 170] on section "Root / Key Diminished Augment 7 Dominant 7 Suspended E 3 4 ♭5 5 ♭6 6 ♭7 7 1 ♭2 …" at bounding box center [665, 294] width 1330 height 288
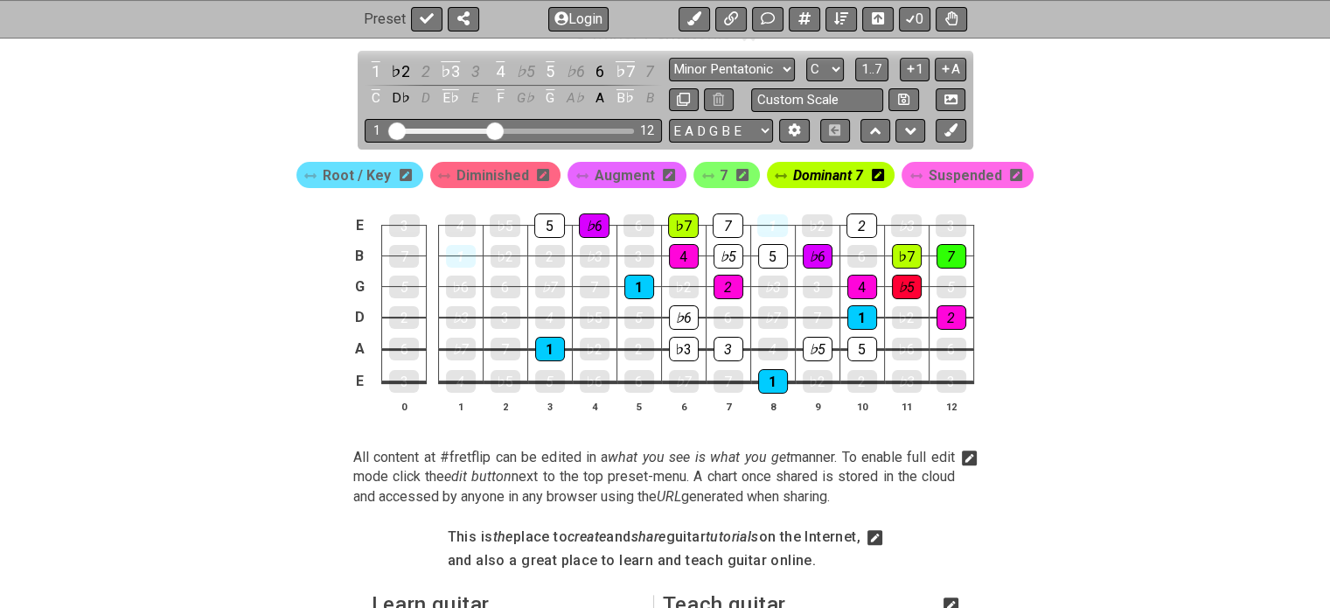
click at [709, 170] on icon at bounding box center [708, 176] width 12 height 12
click at [714, 171] on div "7" at bounding box center [726, 175] width 66 height 26
click at [720, 171] on div "Root / Key Diminished Augment 7 Dominant 7 Suspended" at bounding box center [665, 174] width 745 height 33
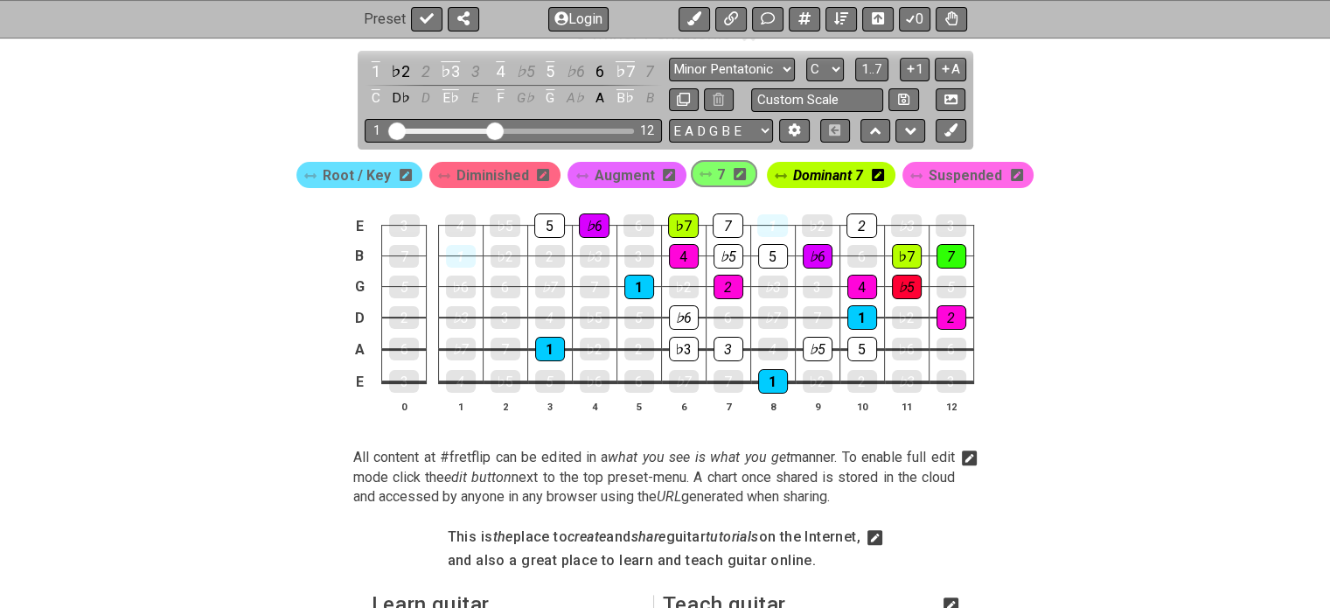
click at [720, 171] on div "Root / Key Diminished Augment 7 Dominant 7 Suspended" at bounding box center [665, 174] width 745 height 33
click at [721, 180] on span "7" at bounding box center [724, 175] width 8 height 25
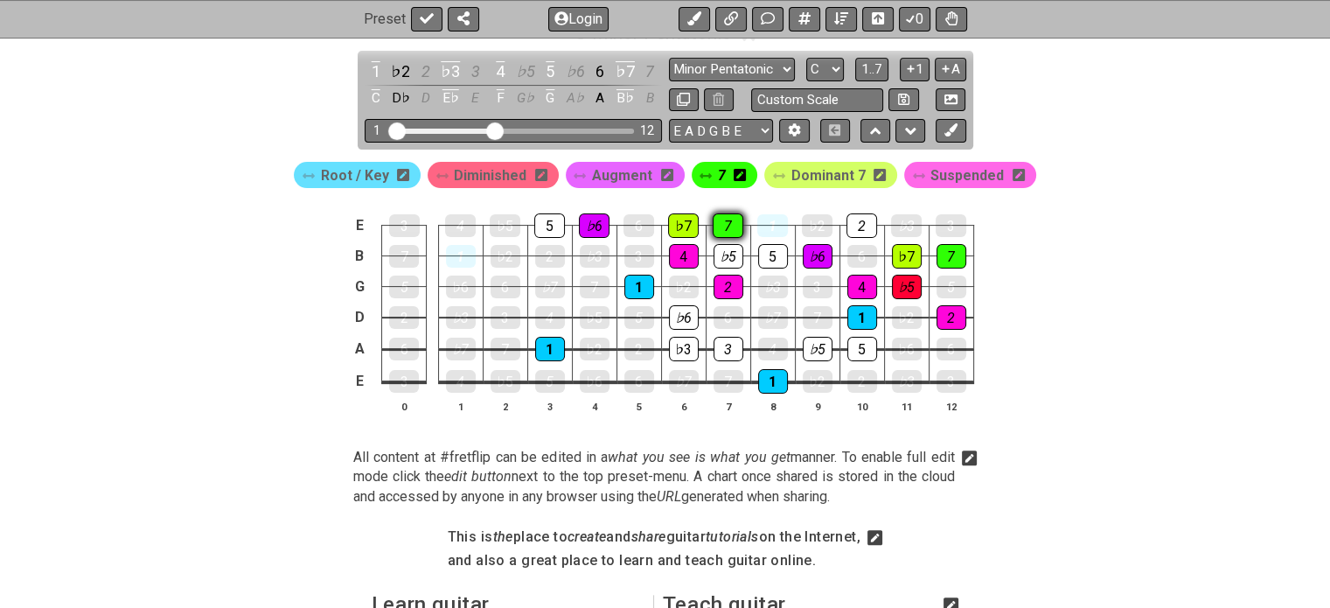
click at [721, 216] on div "7" at bounding box center [728, 225] width 31 height 24
click at [710, 170] on div "7" at bounding box center [725, 175] width 66 height 26
click at [721, 167] on span "7" at bounding box center [722, 175] width 8 height 25
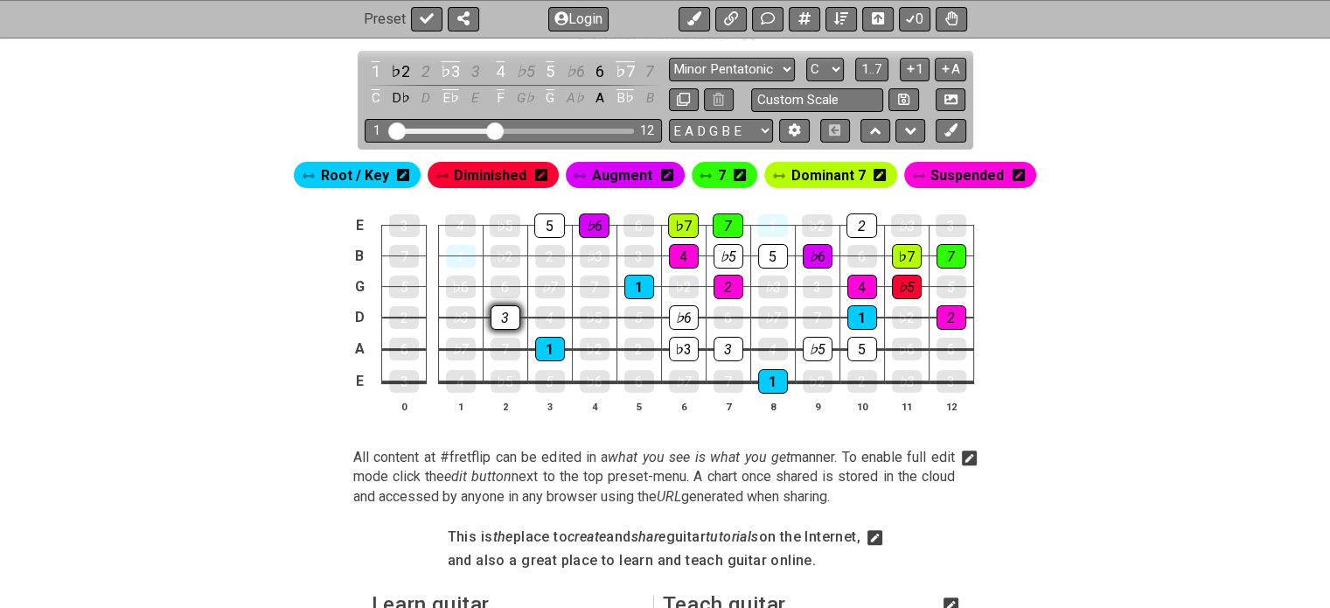
click at [495, 305] on div "3" at bounding box center [505, 317] width 30 height 24
click at [450, 306] on div "♭3" at bounding box center [461, 317] width 30 height 24
click at [588, 308] on div "♭5" at bounding box center [595, 317] width 30 height 24
click at [677, 306] on div "♭6" at bounding box center [684, 317] width 30 height 23
click at [632, 303] on td "5" at bounding box center [638, 302] width 45 height 31
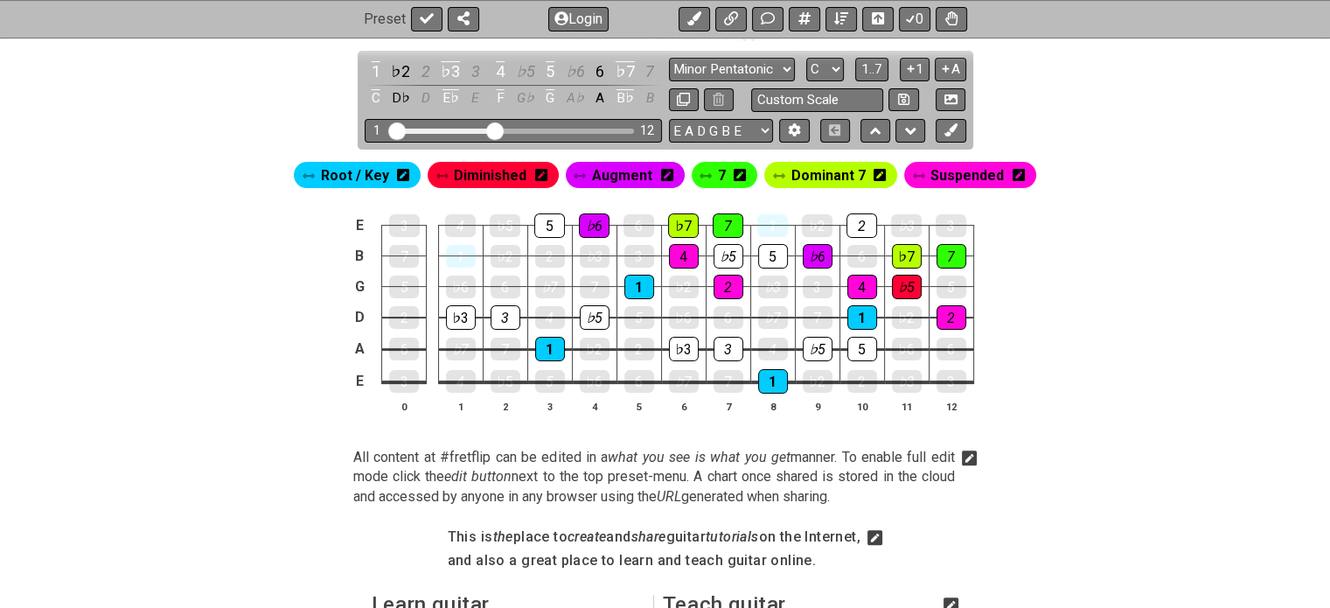
click at [494, 174] on span "Diminished" at bounding box center [490, 175] width 73 height 25
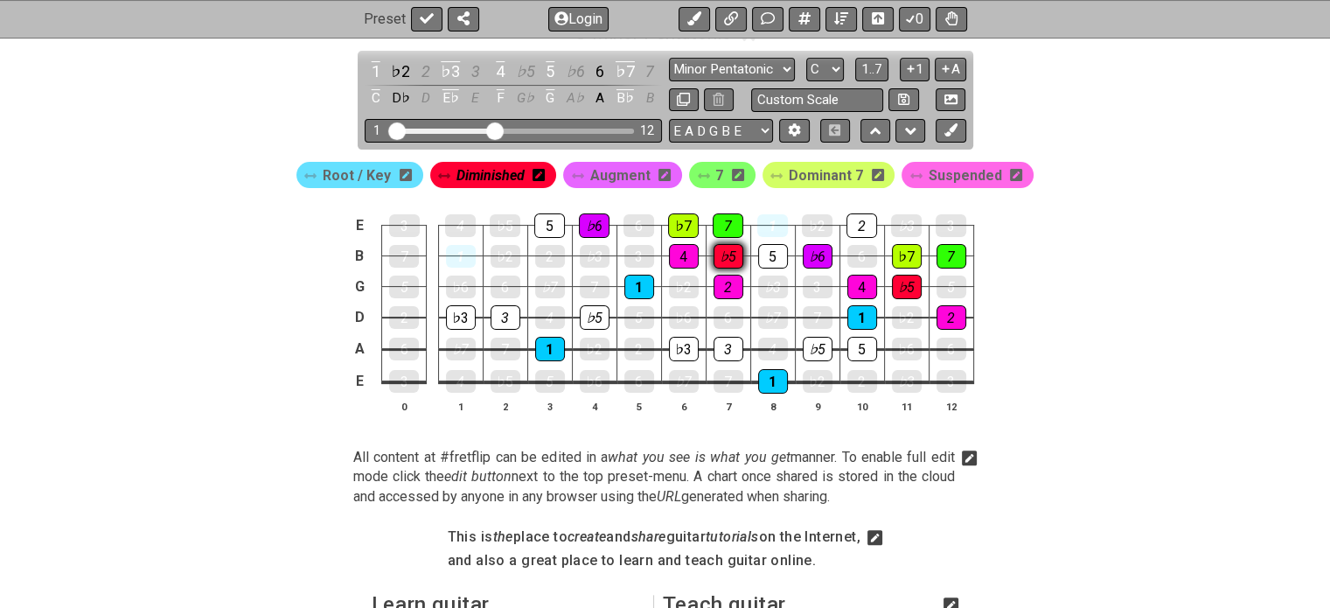
click at [741, 251] on div "♭5" at bounding box center [728, 256] width 30 height 24
click at [472, 173] on span "Diminished" at bounding box center [490, 175] width 68 height 25
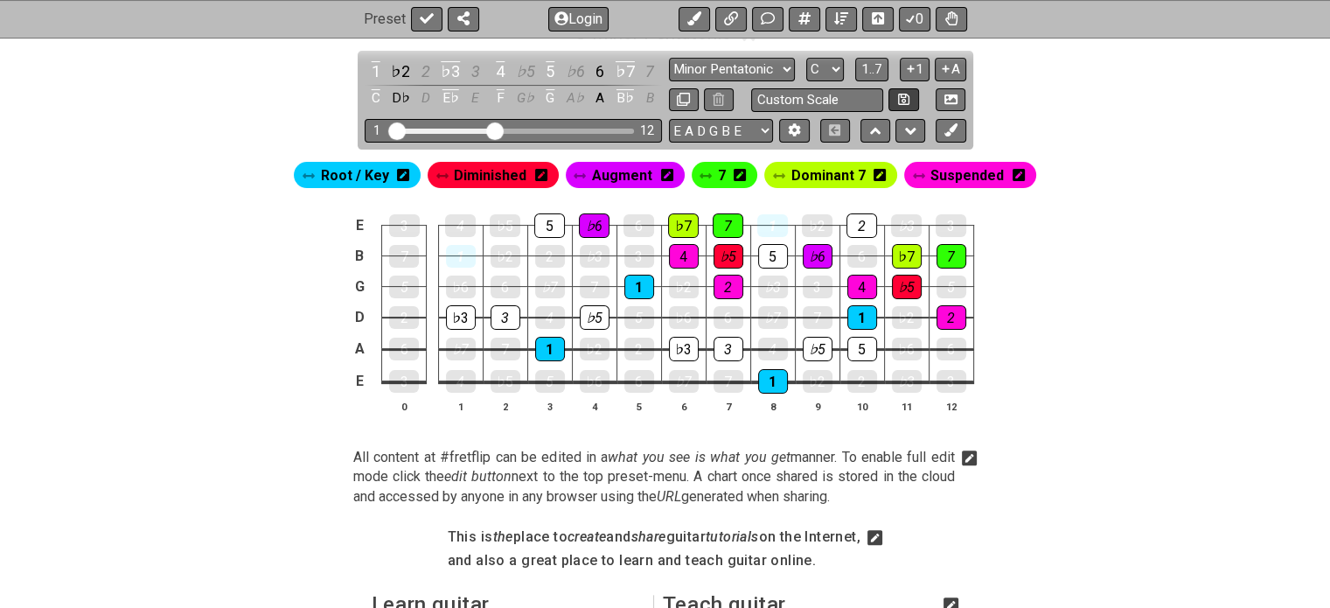
click at [906, 95] on icon at bounding box center [903, 99] width 11 height 11
select select "Custom Scale"
click at [909, 99] on button at bounding box center [903, 100] width 30 height 24
click at [953, 96] on icon at bounding box center [950, 99] width 13 height 10
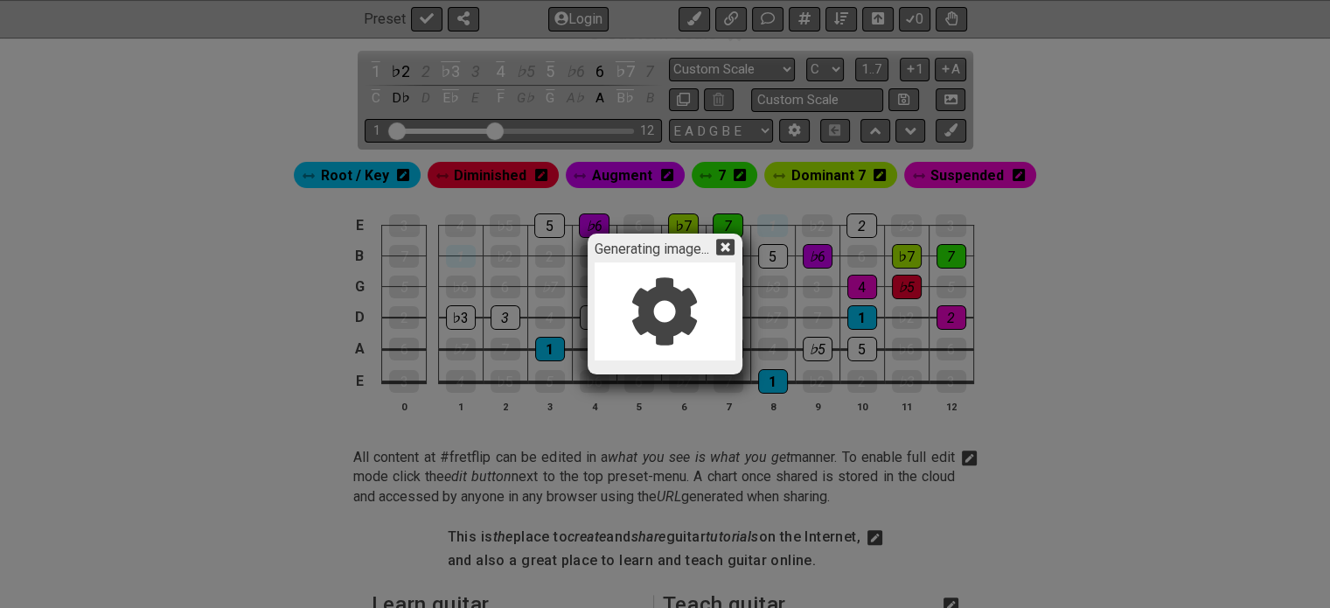
click at [998, 358] on div "Generating image..." at bounding box center [665, 304] width 1330 height 608
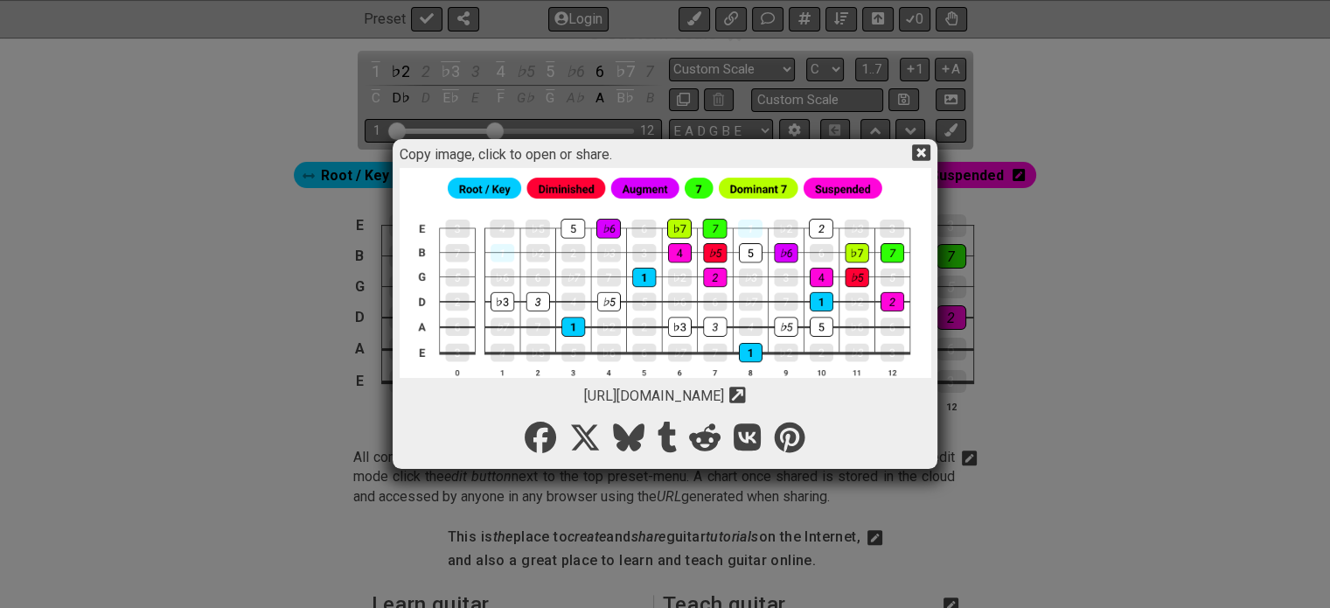
drag, startPoint x: 936, startPoint y: 300, endPoint x: 731, endPoint y: 210, distance: 224.3
click at [731, 210] on div "Copy image, click to open or share. [URL][DOMAIN_NAME] Copy url to clipboard" at bounding box center [666, 304] width 546 height 330
click at [583, 331] on img at bounding box center [666, 282] width 532 height 228
